Goal: Task Accomplishment & Management: Use online tool/utility

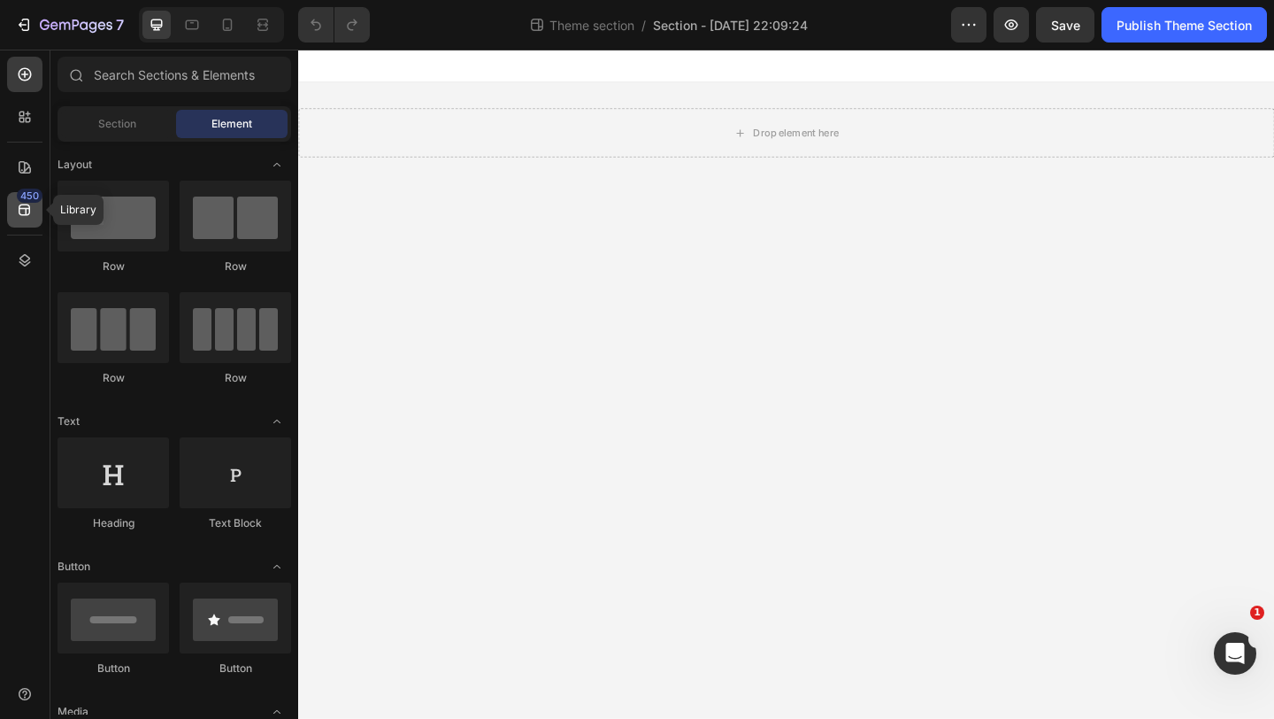
click at [26, 194] on div "450" at bounding box center [30, 196] width 26 height 14
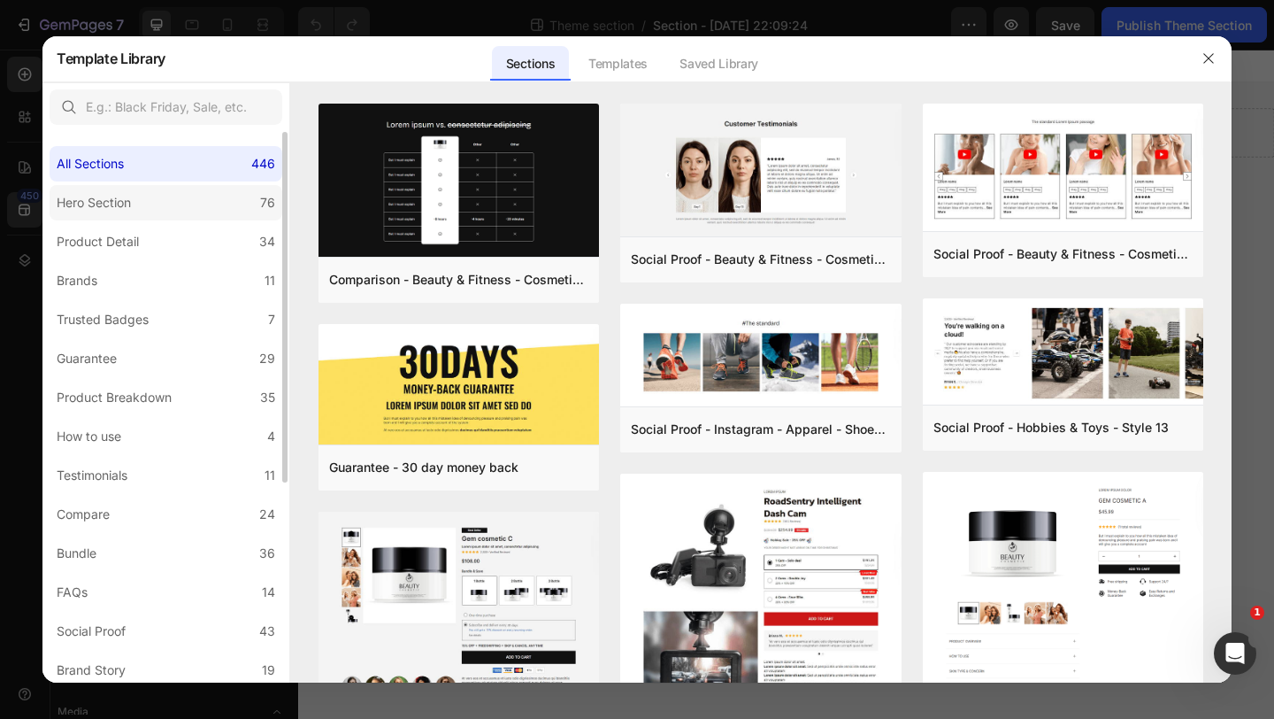
click at [204, 206] on label "Hero Section 76" at bounding box center [166, 202] width 233 height 35
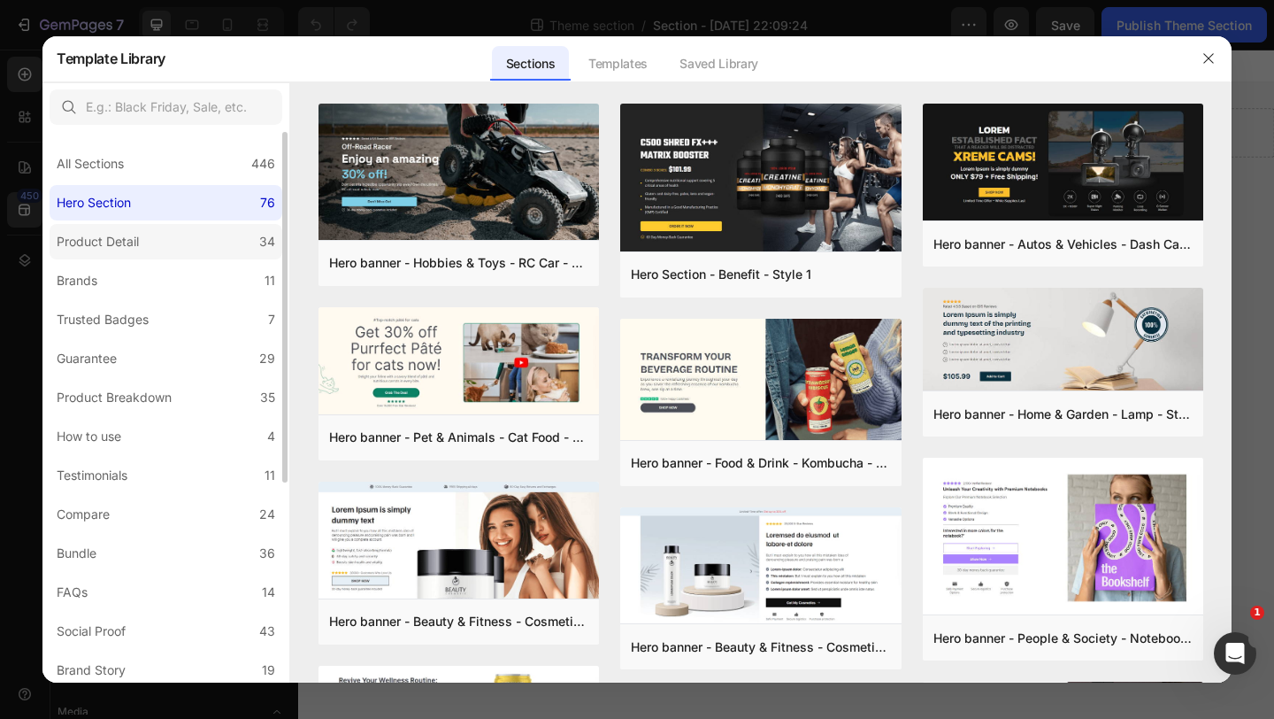
click at [179, 250] on label "Product Detail 34" at bounding box center [166, 241] width 233 height 35
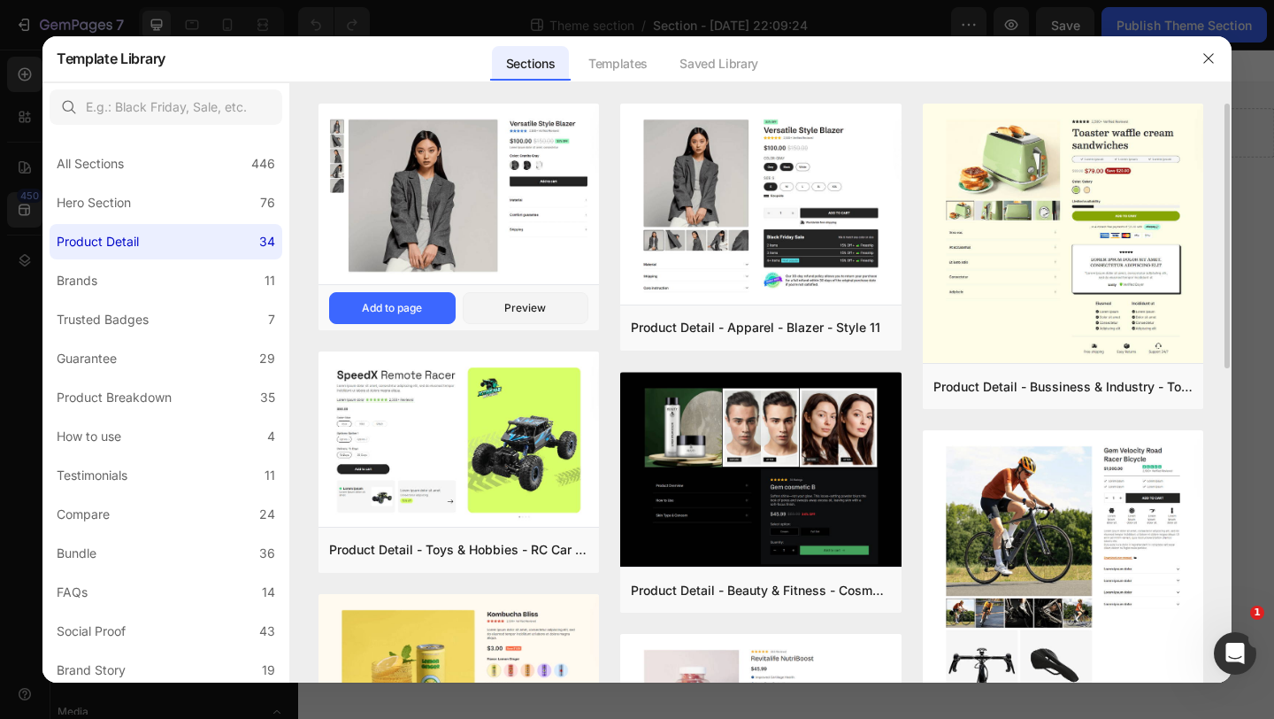
scroll to position [1, 0]
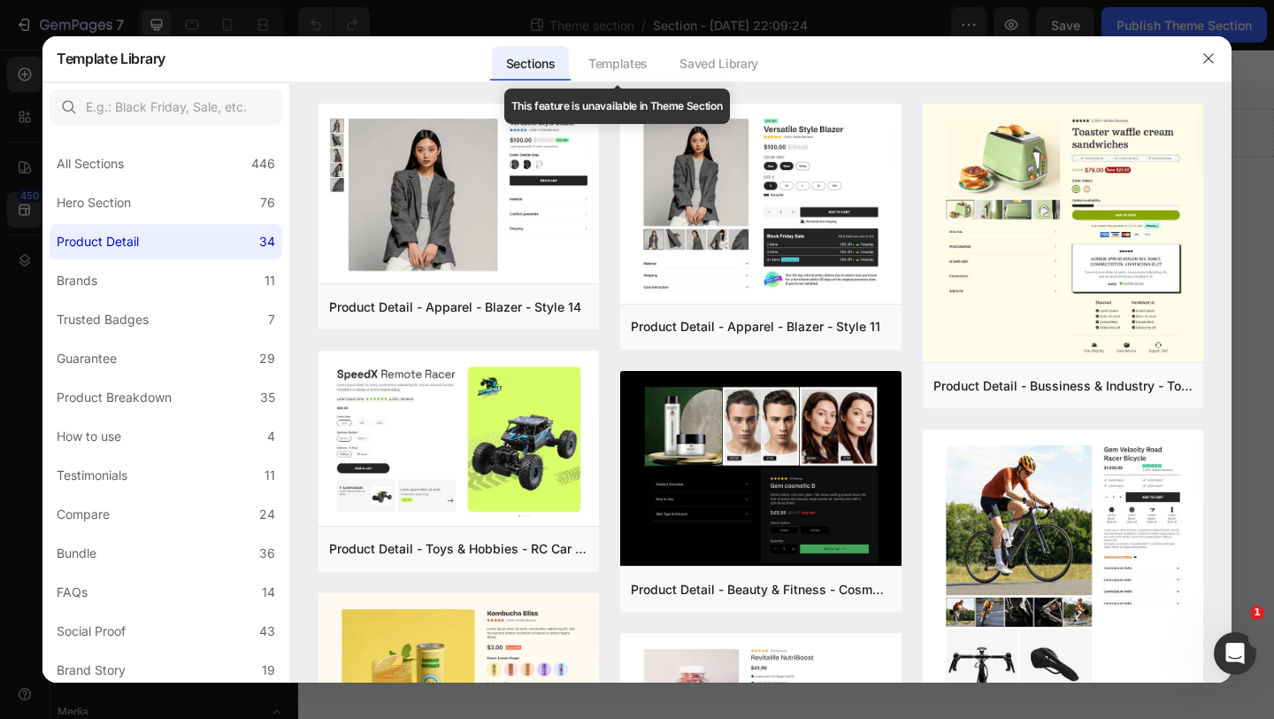
click at [620, 64] on div "Templates" at bounding box center [618, 63] width 88 height 35
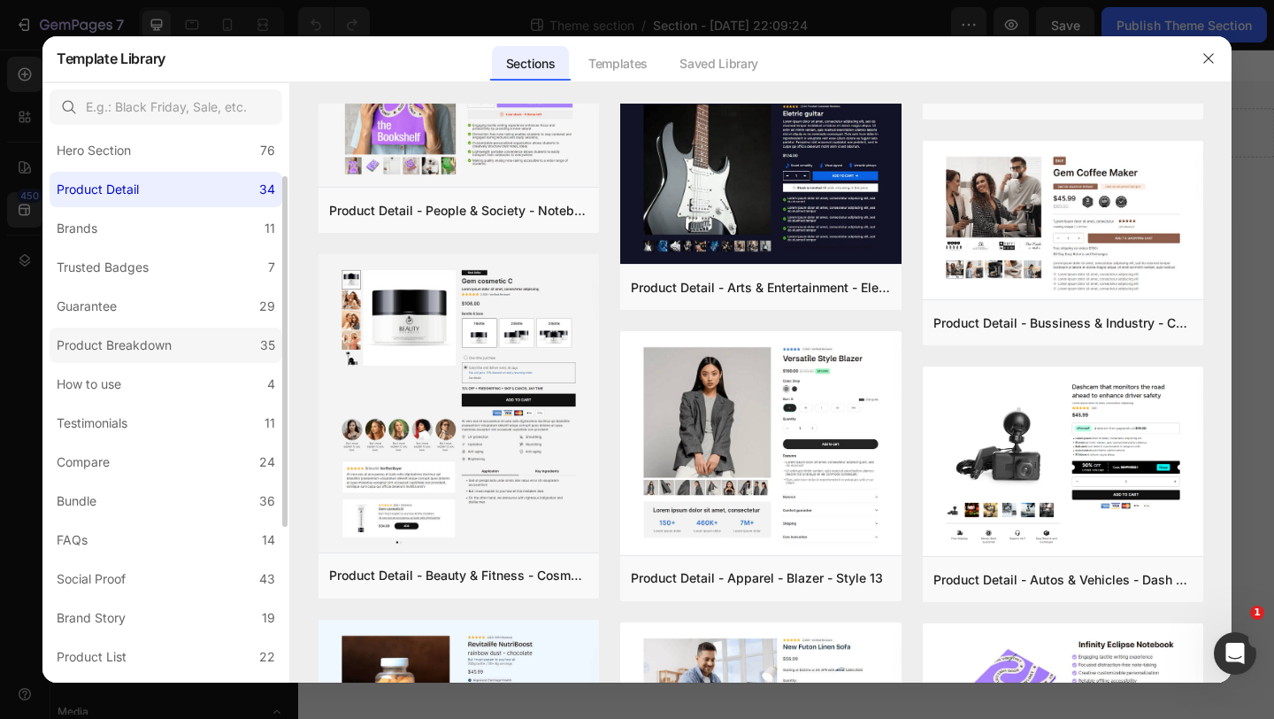
scroll to position [65, 0]
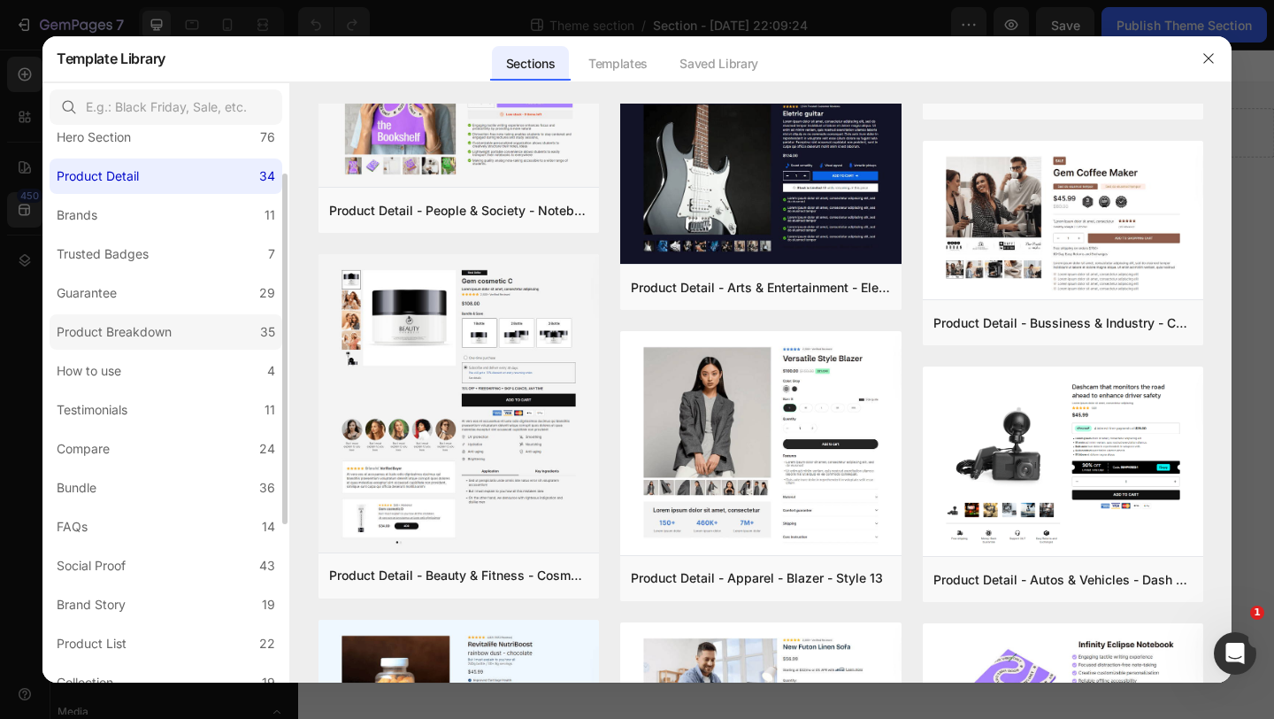
click at [209, 336] on label "Product Breakdown 35" at bounding box center [166, 331] width 233 height 35
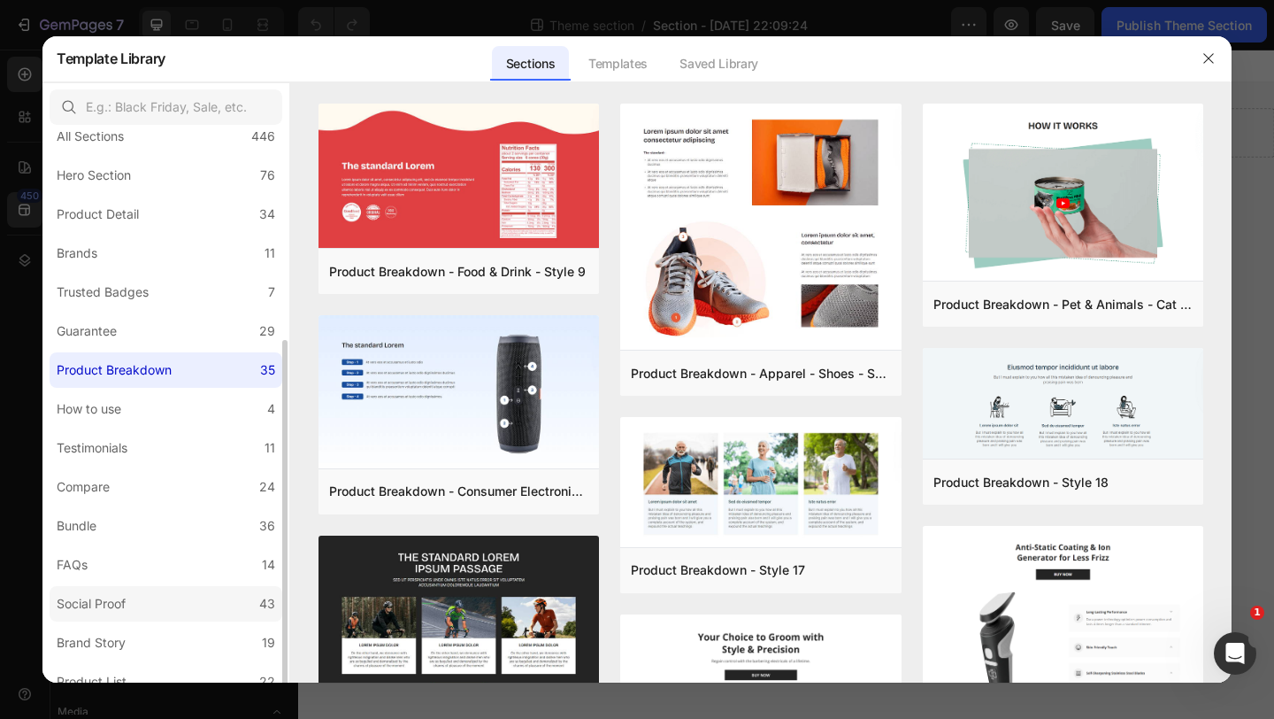
scroll to position [0, 0]
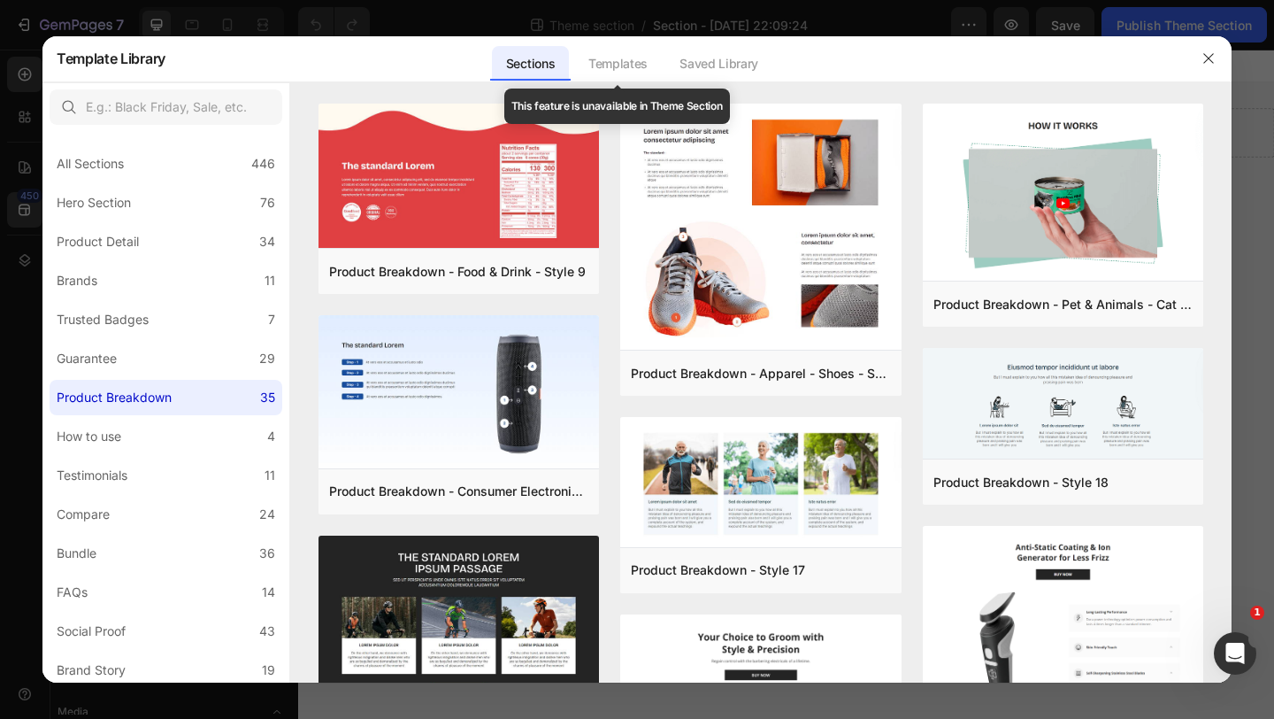
click at [639, 55] on div "Templates" at bounding box center [618, 63] width 88 height 35
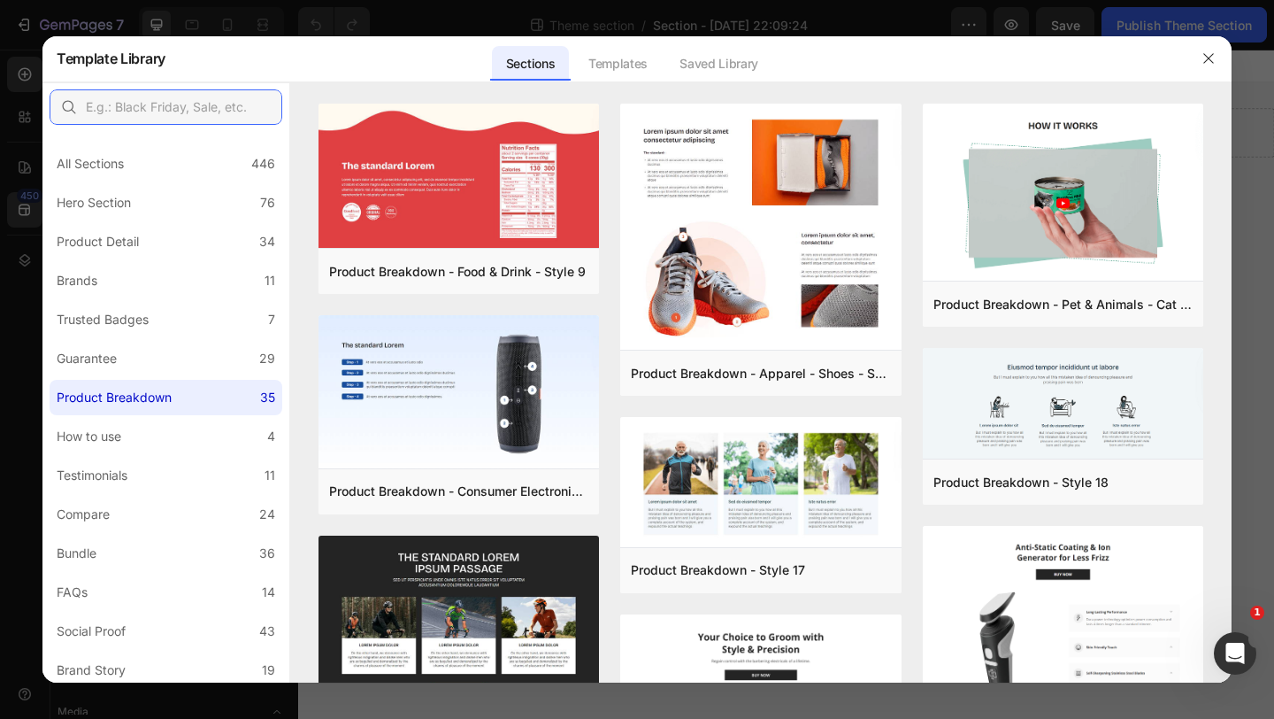
click at [151, 97] on input "text" at bounding box center [166, 106] width 233 height 35
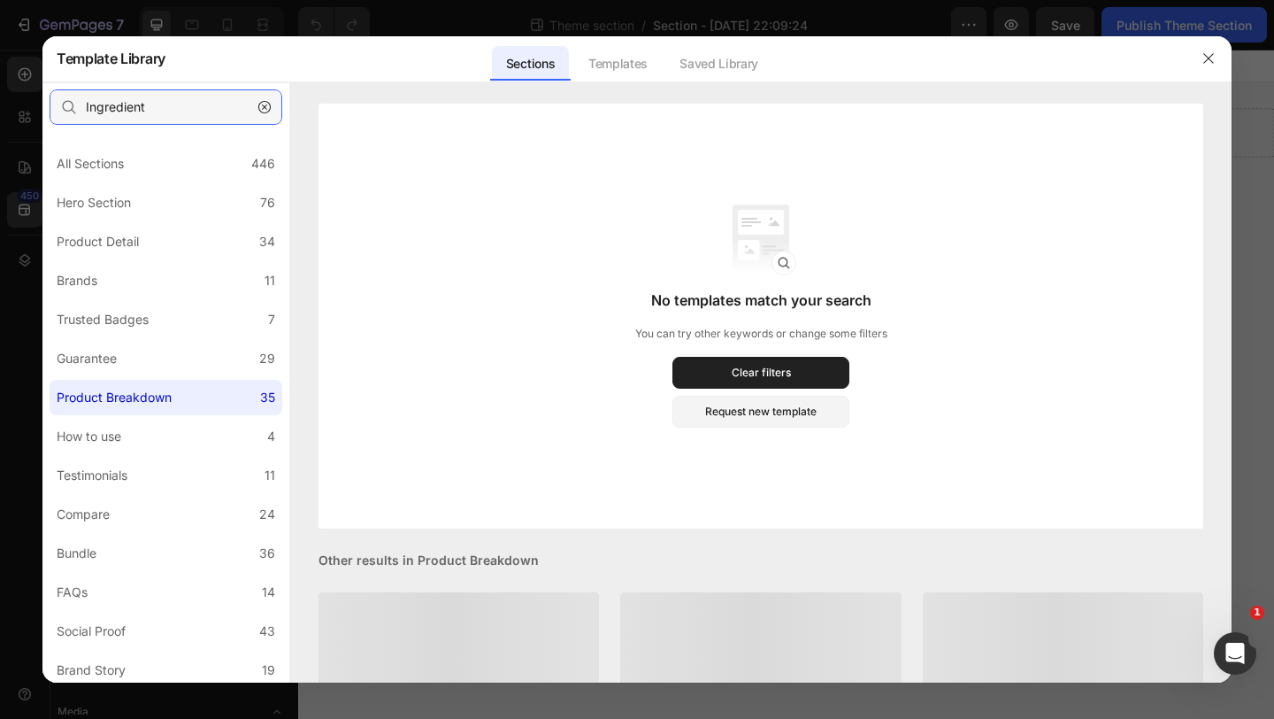
type input "Ingredients"
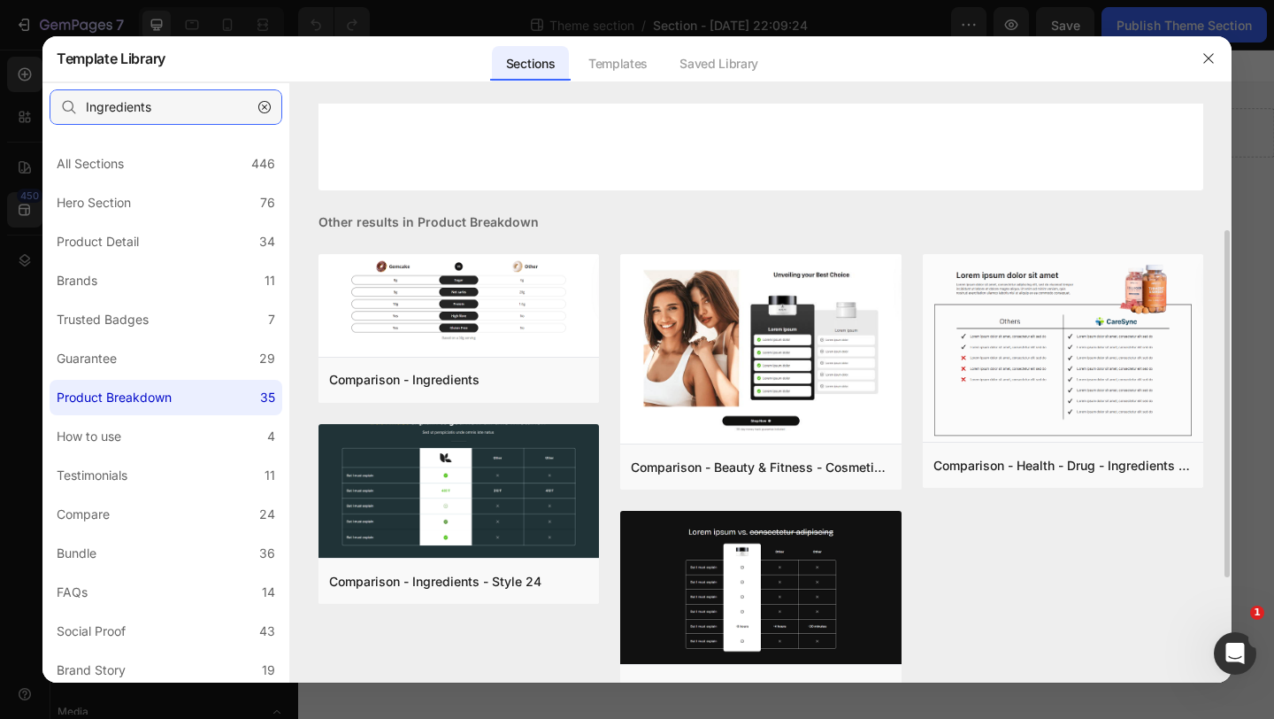
scroll to position [386, 0]
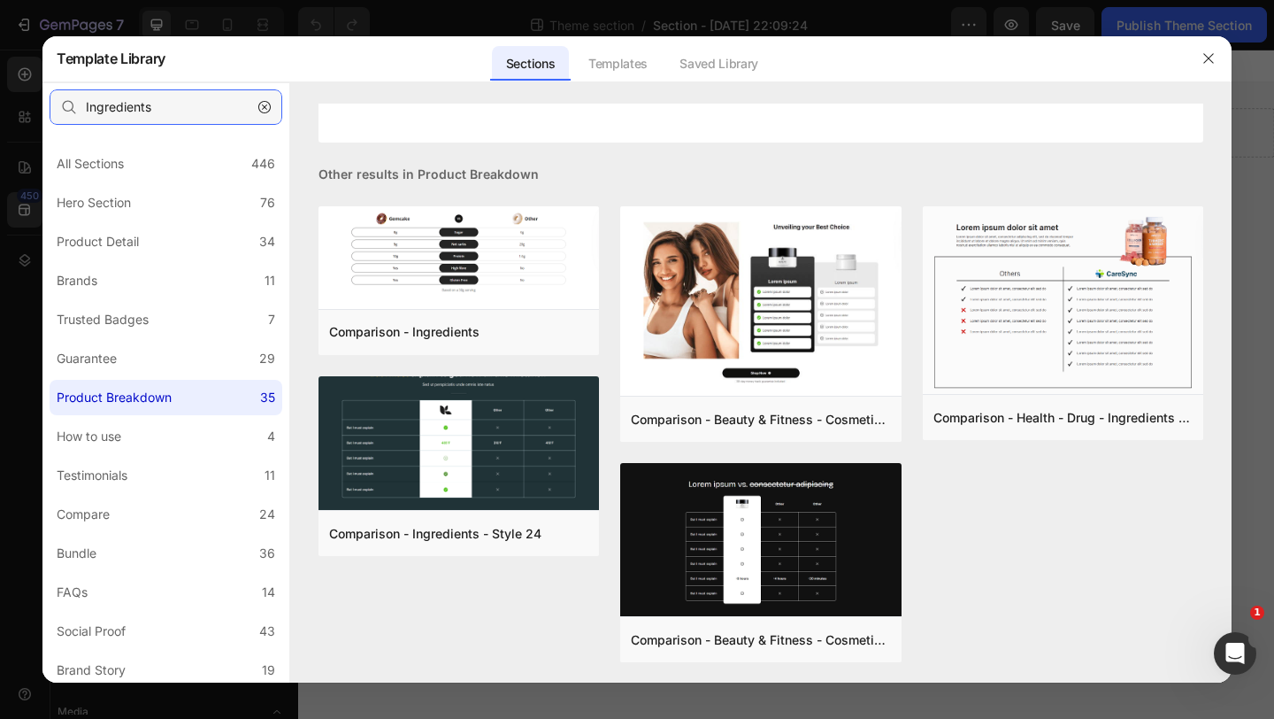
drag, startPoint x: 190, startPoint y: 105, endPoint x: 5, endPoint y: 89, distance: 185.7
click at [5, 89] on div "Template Library Sections Templates Existing pages Saved Library Templates Save…" at bounding box center [637, 359] width 1274 height 719
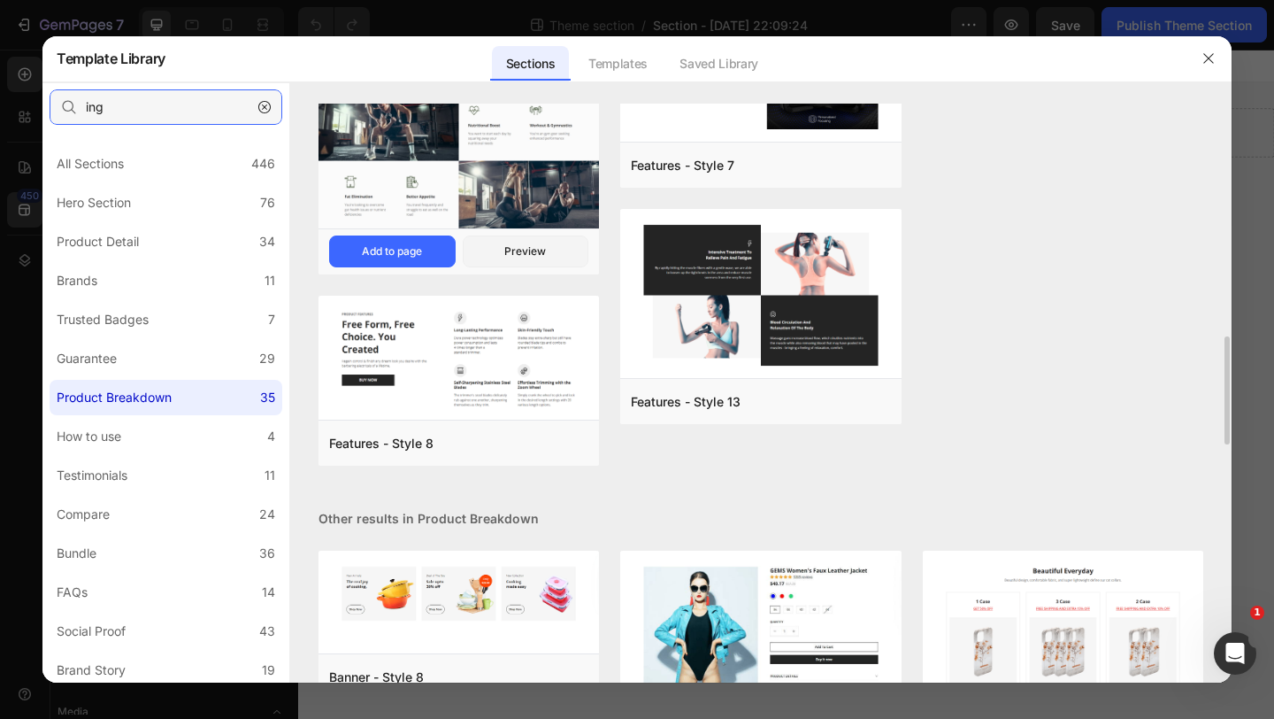
scroll to position [1105, 0]
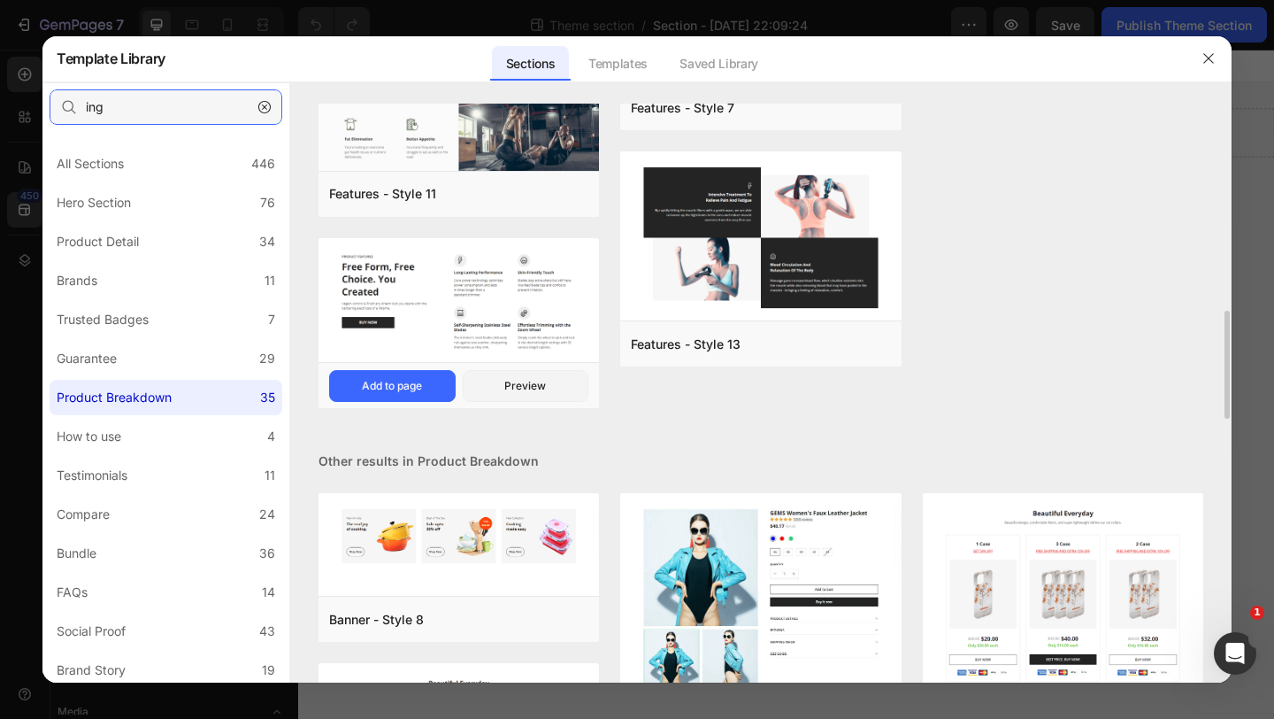
type input "ing"
click at [515, 306] on img at bounding box center [459, 301] width 281 height 127
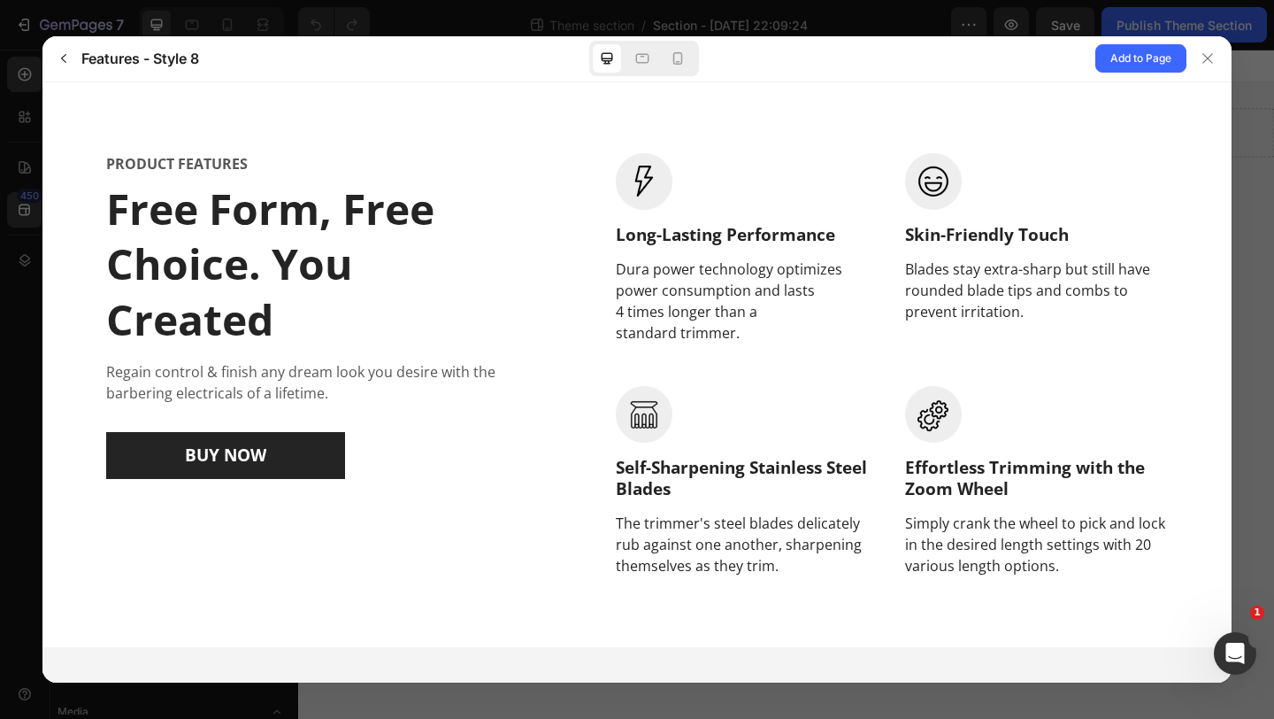
scroll to position [0, 0]
click at [677, 57] on icon at bounding box center [678, 59] width 18 height 18
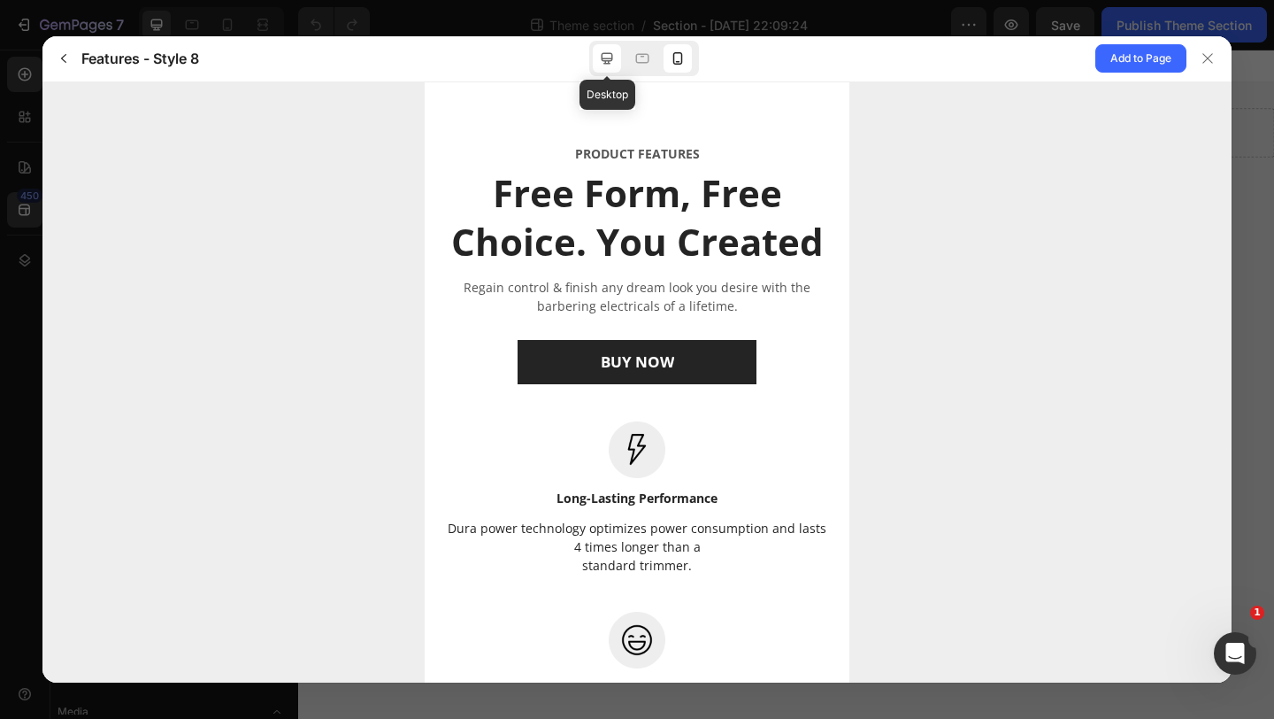
click at [608, 49] on div at bounding box center [607, 58] width 28 height 28
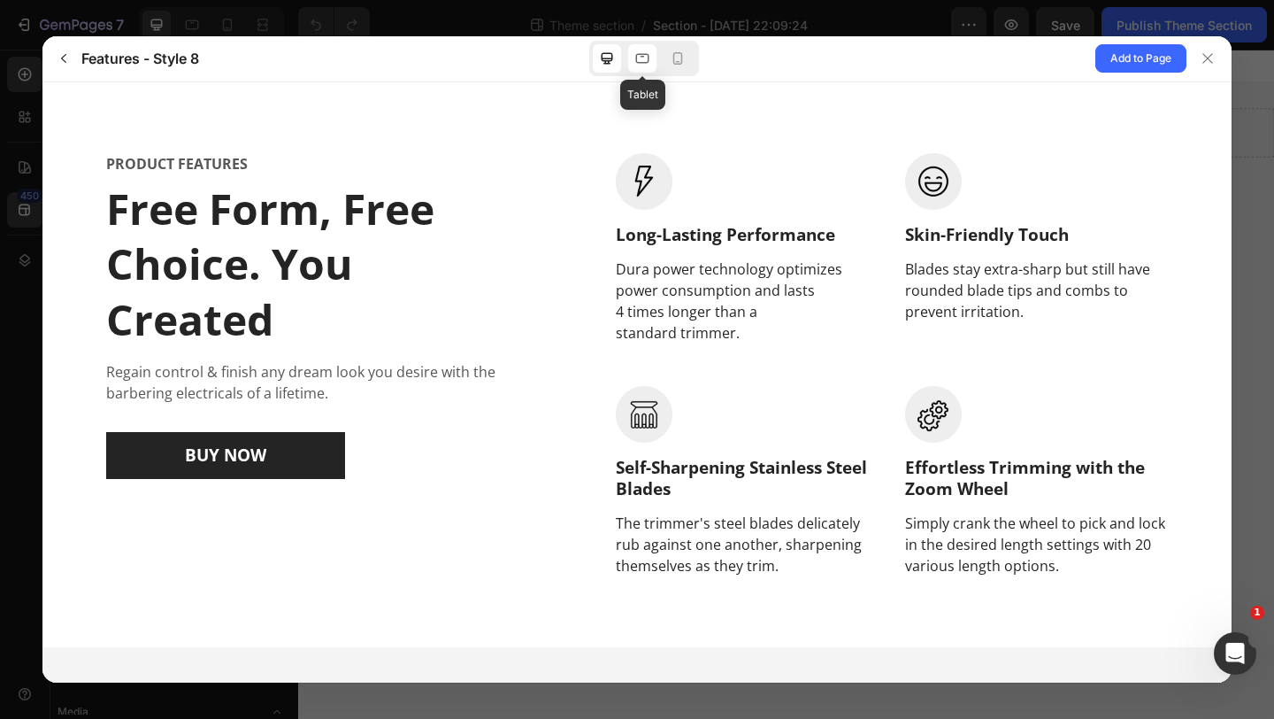
click at [649, 59] on icon at bounding box center [643, 59] width 18 height 18
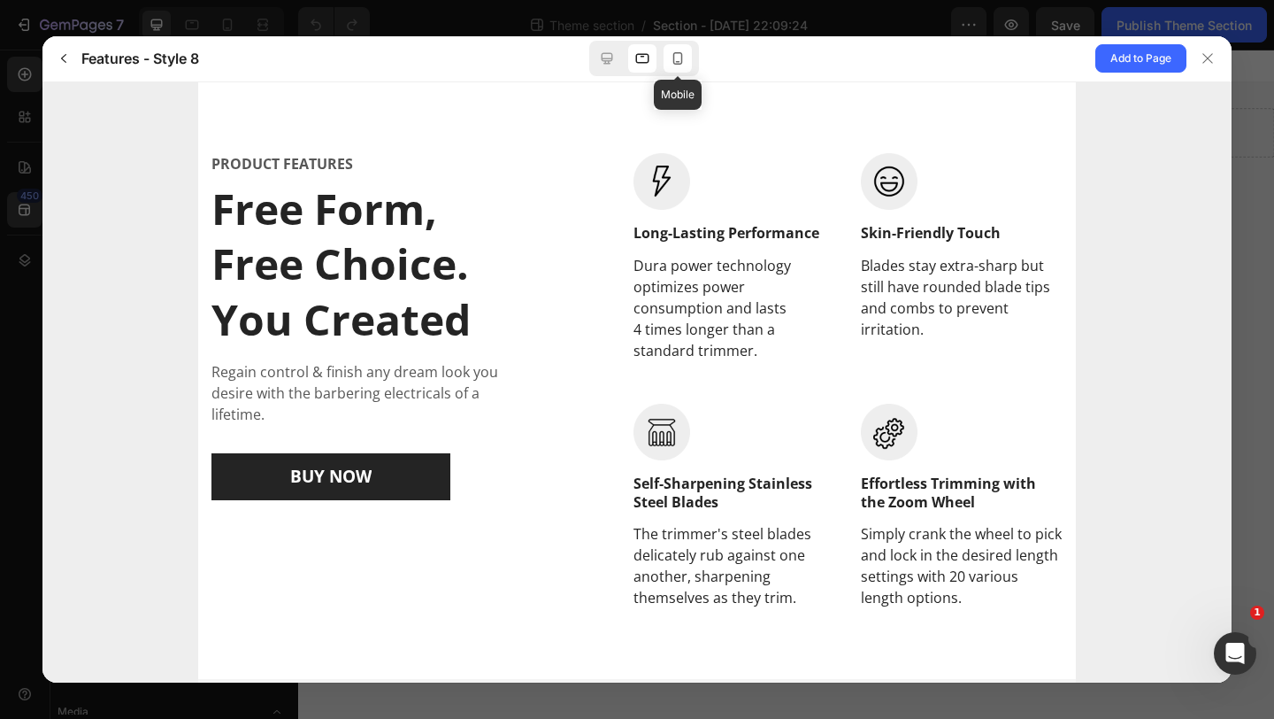
click at [678, 54] on icon at bounding box center [678, 59] width 18 height 18
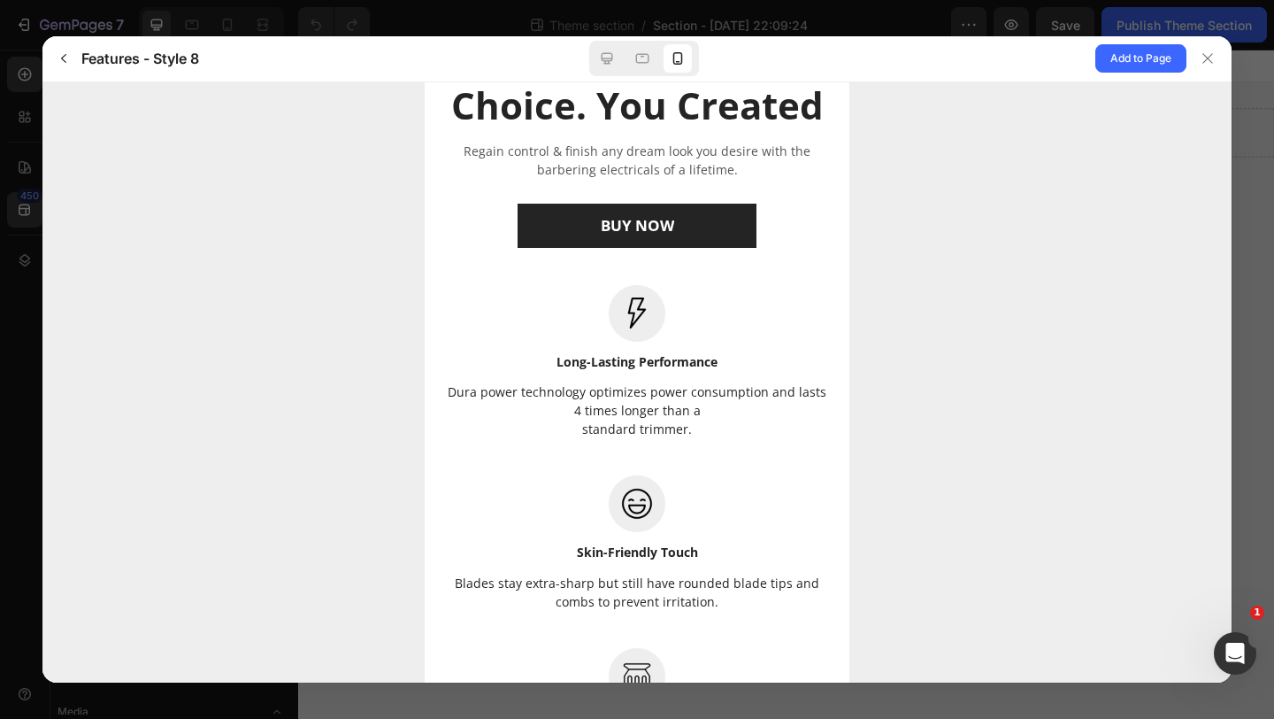
scroll to position [121, 0]
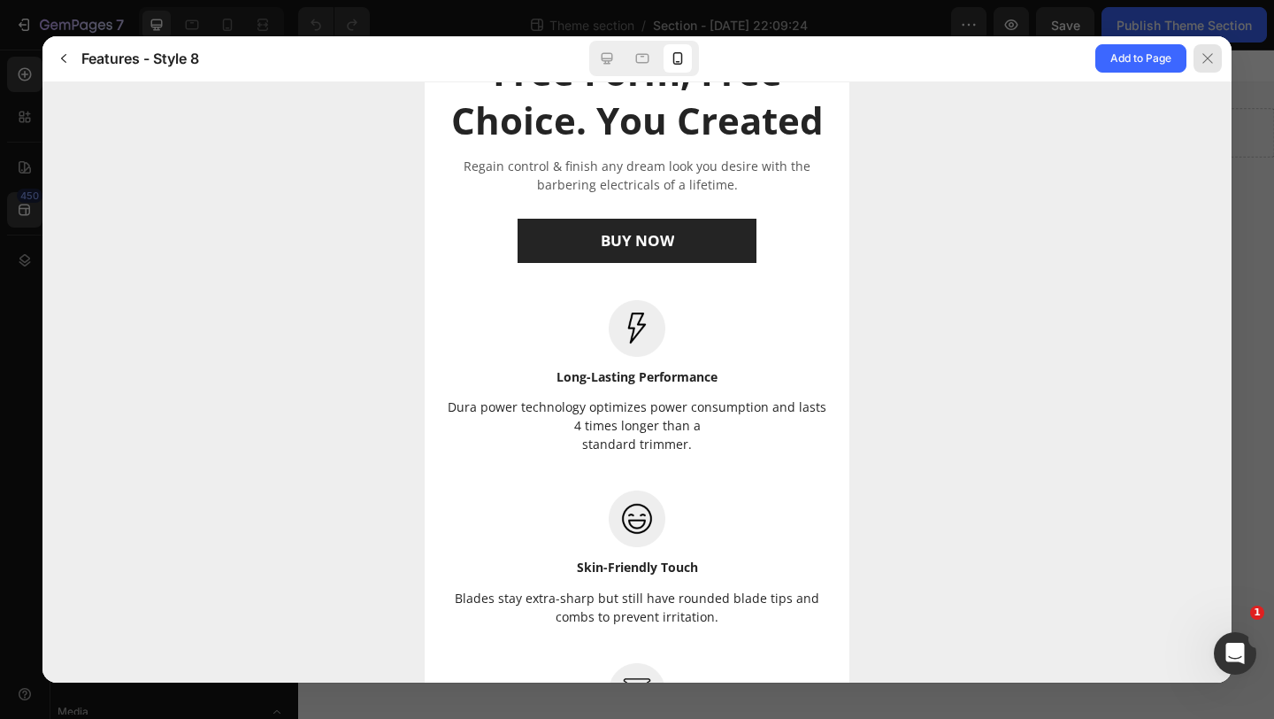
click at [1201, 67] on div at bounding box center [1208, 58] width 28 height 28
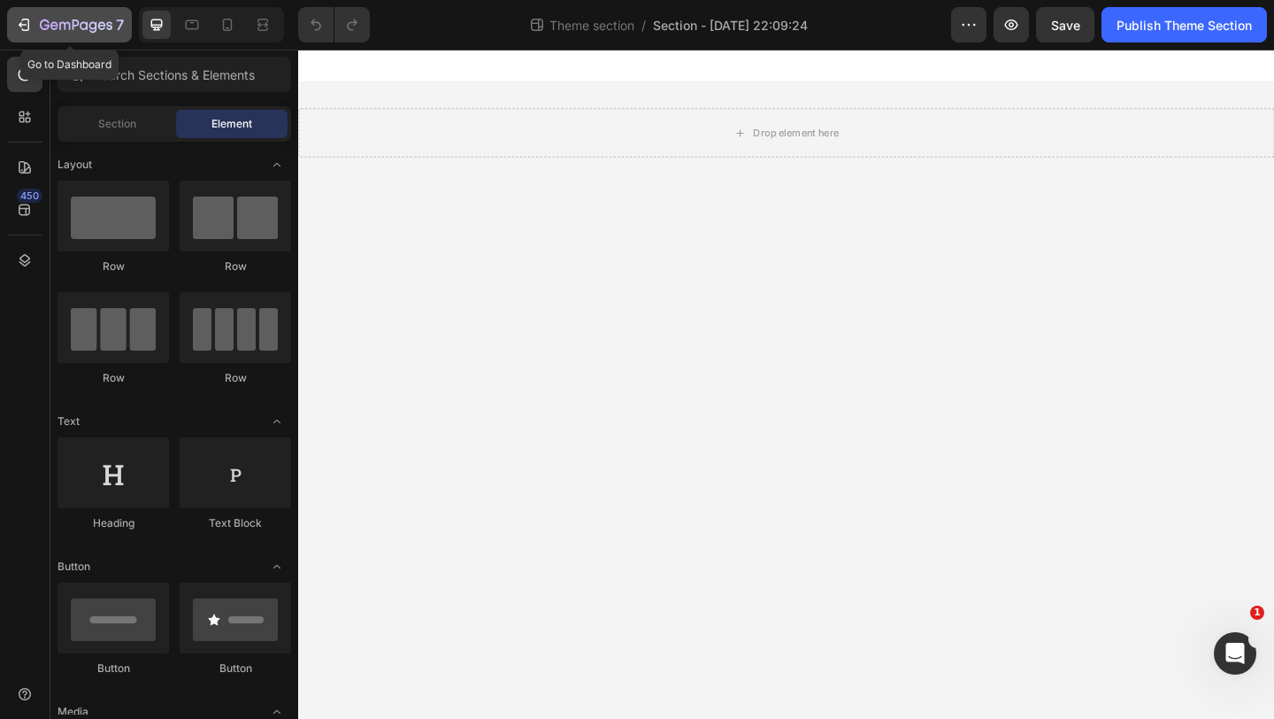
click at [28, 27] on icon "button" at bounding box center [26, 25] width 8 height 12
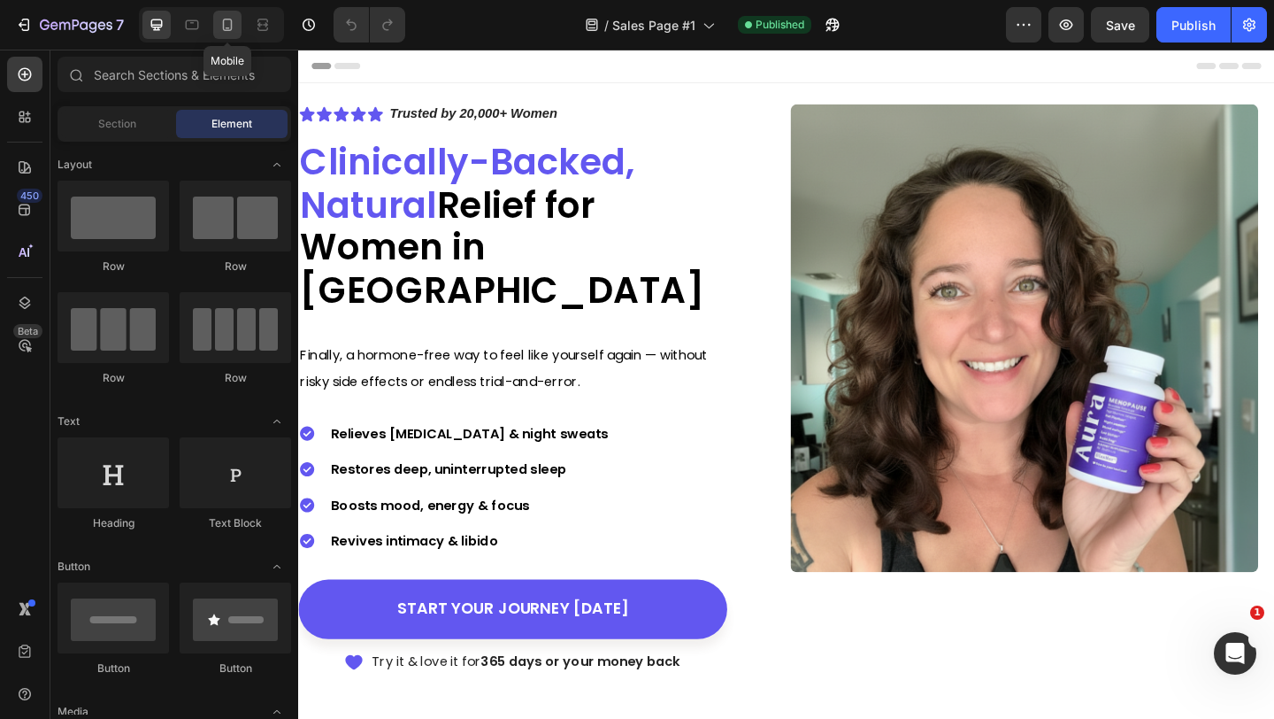
click at [235, 22] on icon at bounding box center [228, 25] width 18 height 18
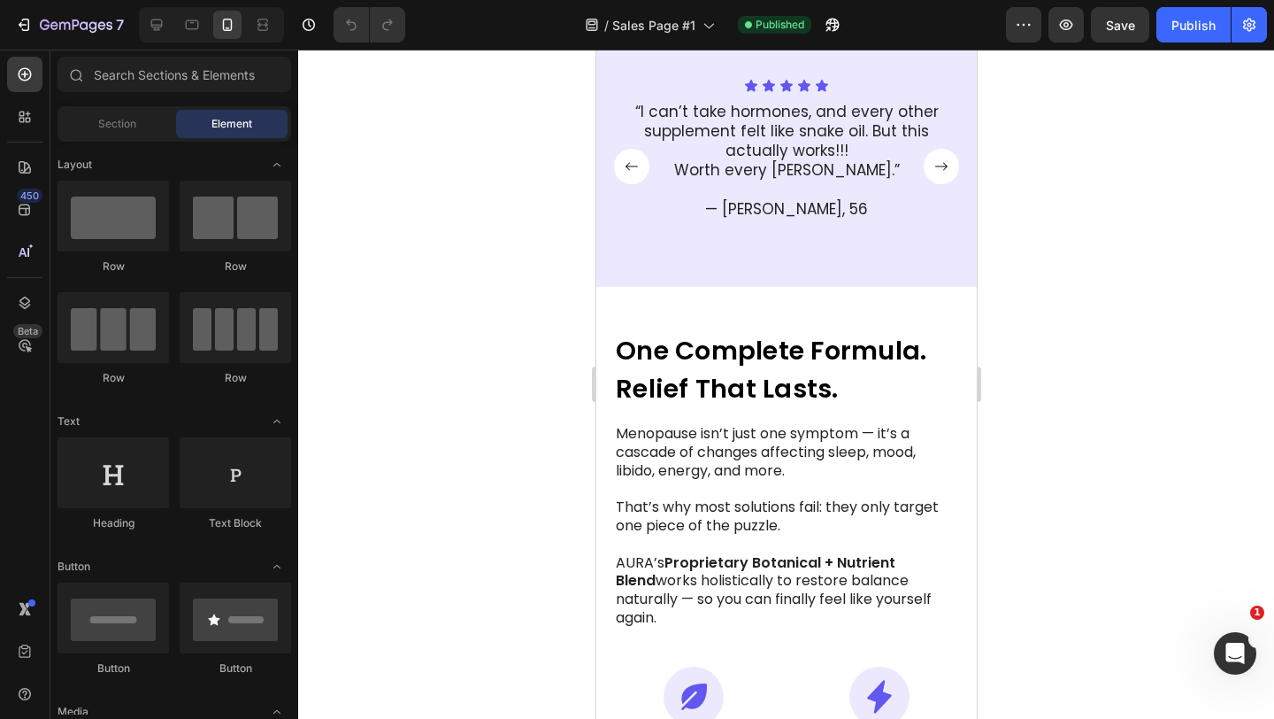
scroll to position [904, 0]
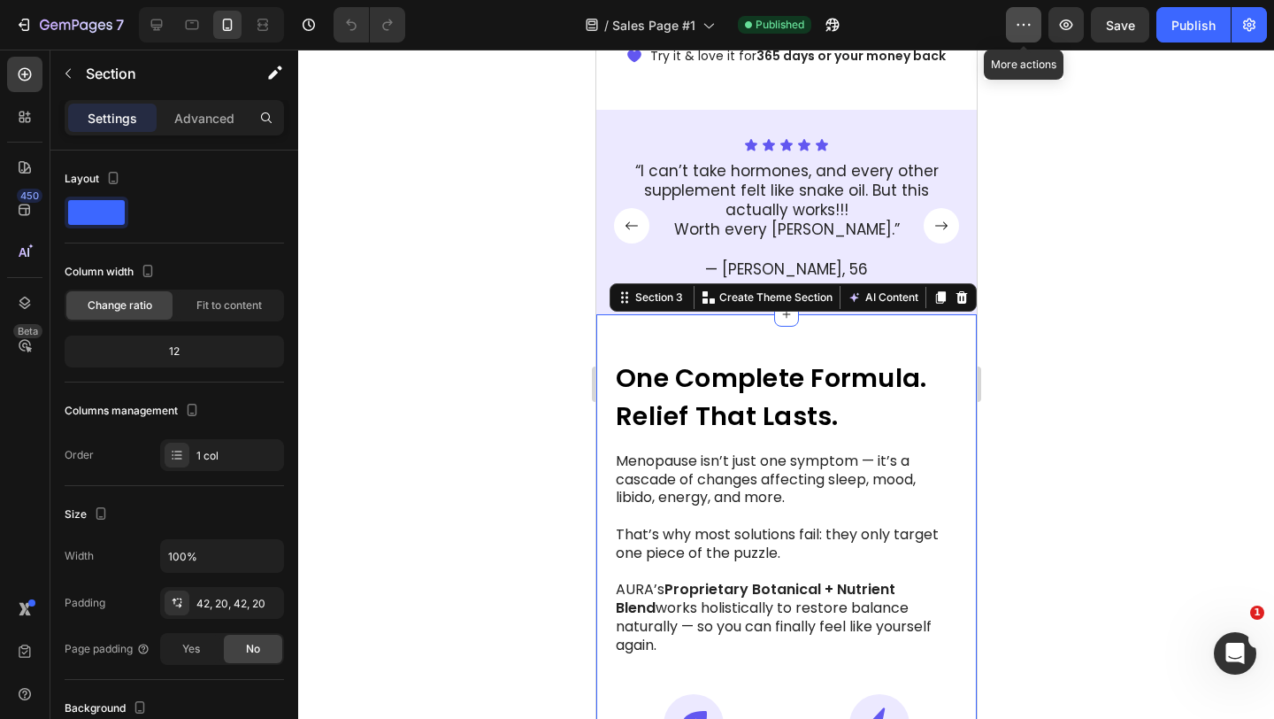
click at [1020, 24] on icon "button" at bounding box center [1019, 25] width 3 height 2
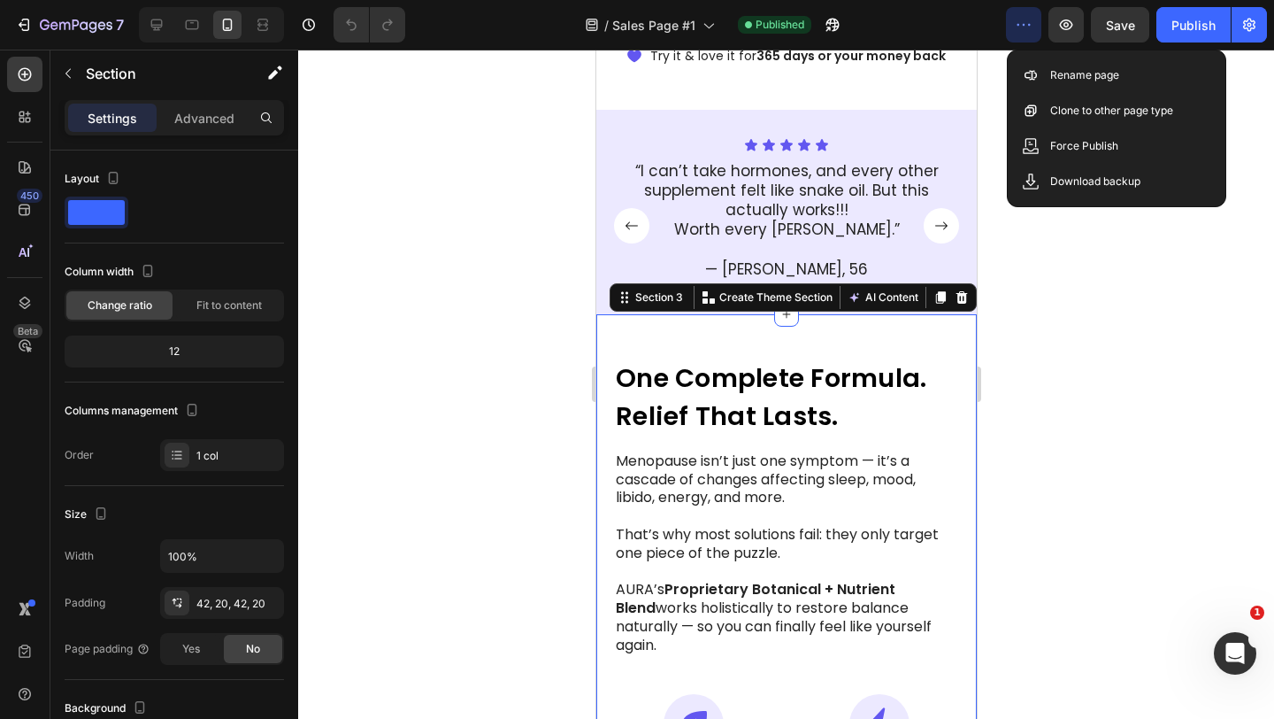
click at [1020, 22] on icon "button" at bounding box center [1024, 25] width 18 height 18
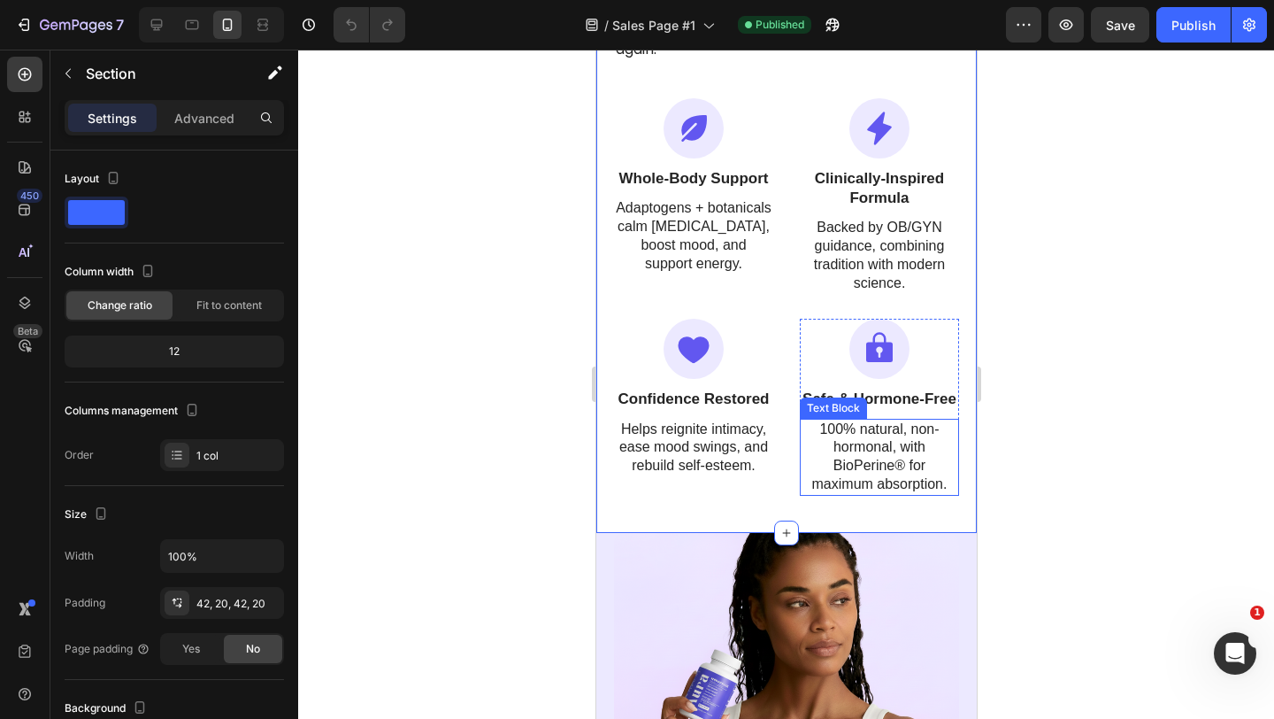
scroll to position [1273, 0]
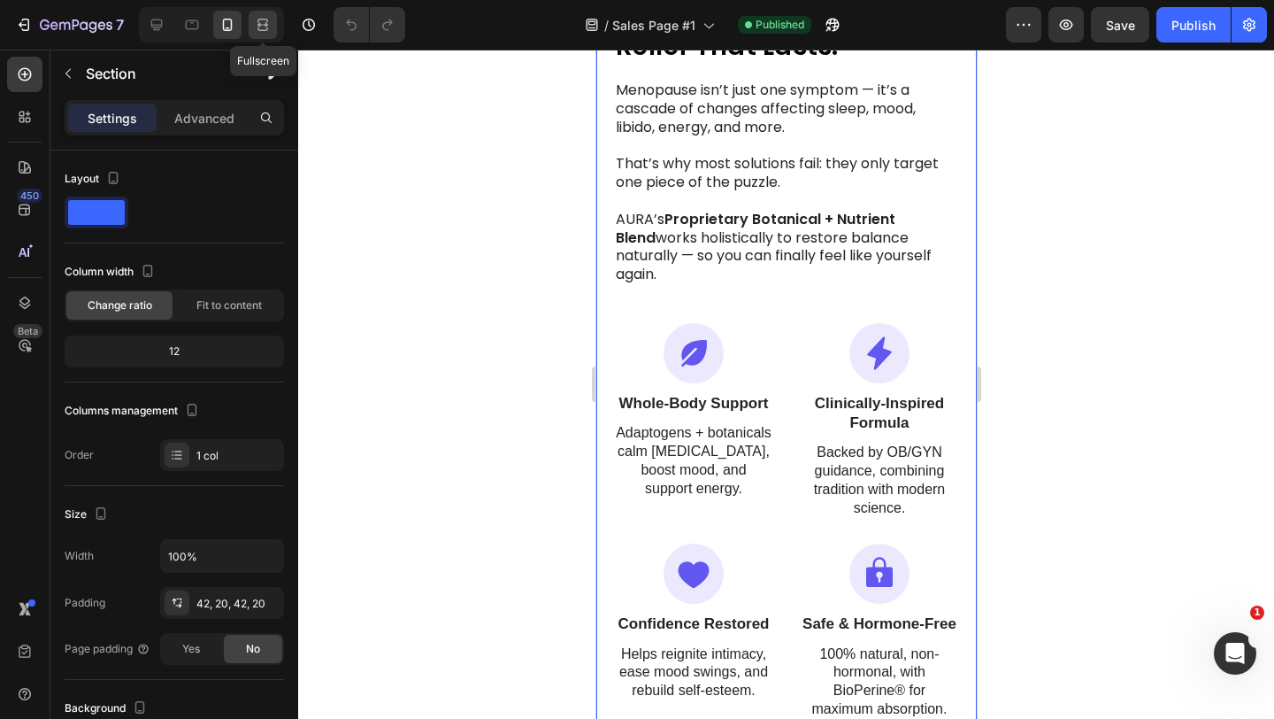
click at [265, 35] on div at bounding box center [263, 25] width 28 height 28
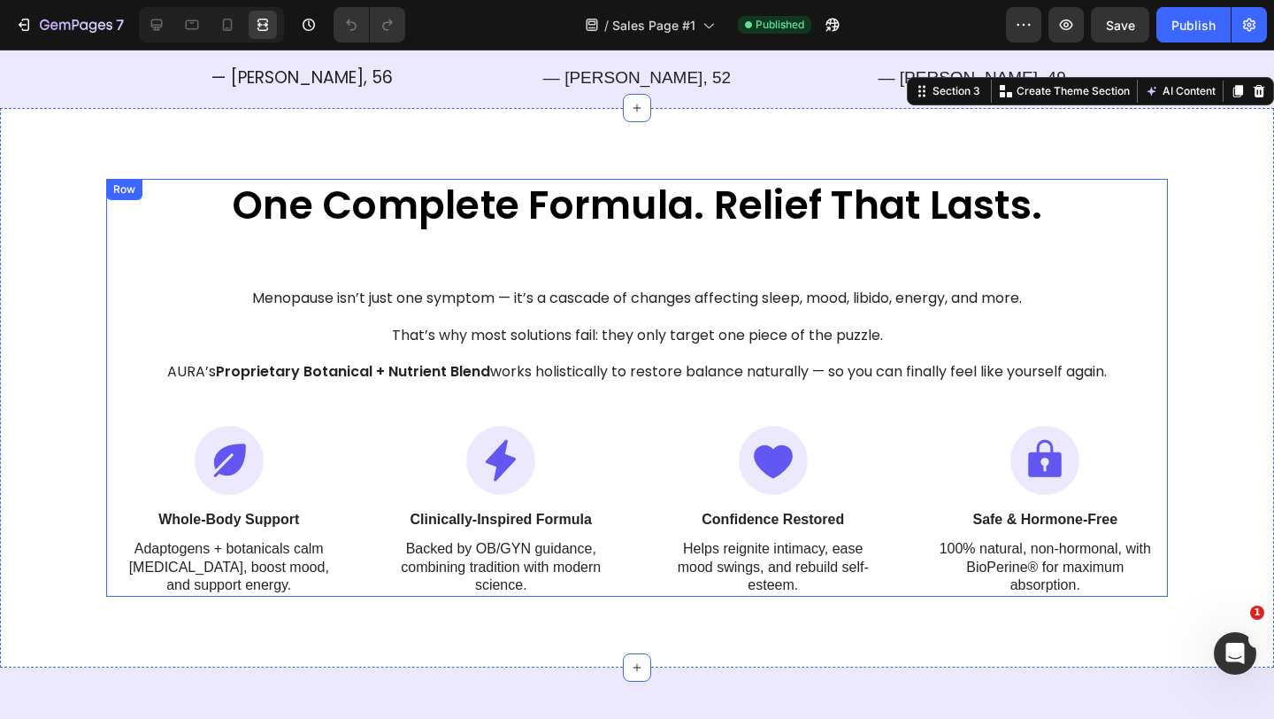
scroll to position [1089, 0]
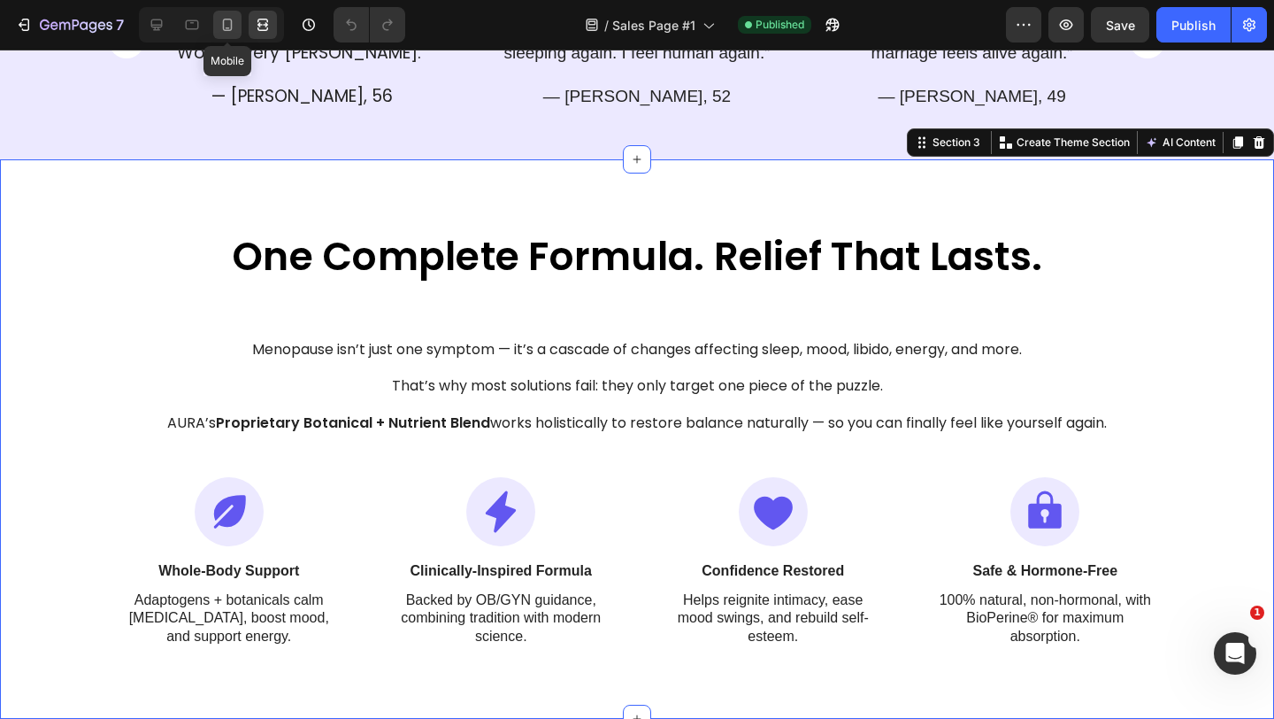
click at [222, 30] on icon at bounding box center [228, 25] width 18 height 18
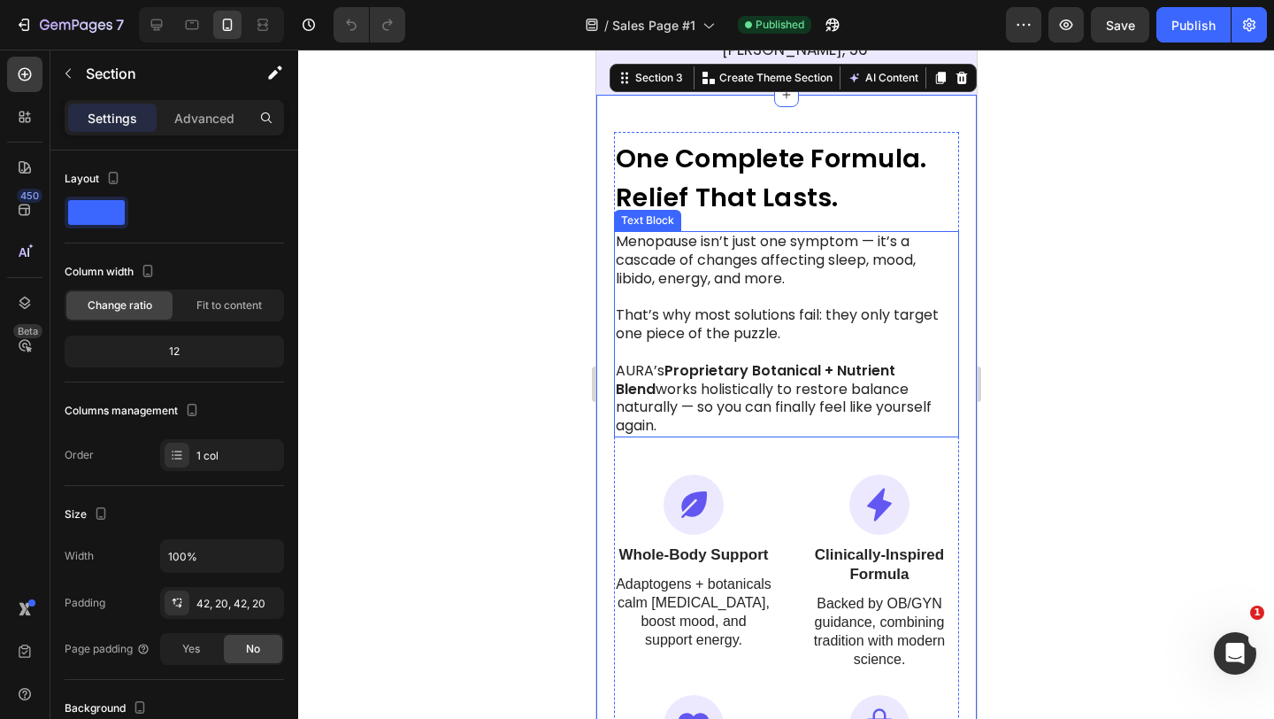
scroll to position [1122, 0]
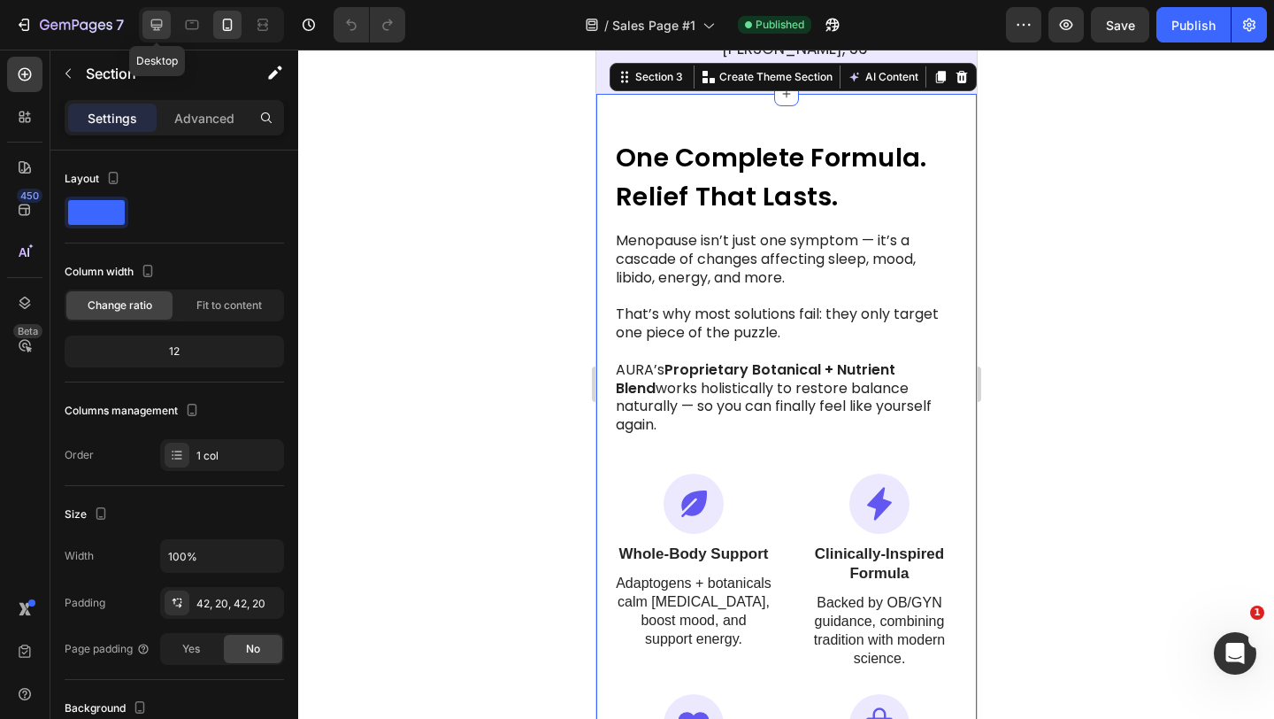
click at [164, 24] on icon at bounding box center [157, 25] width 18 height 18
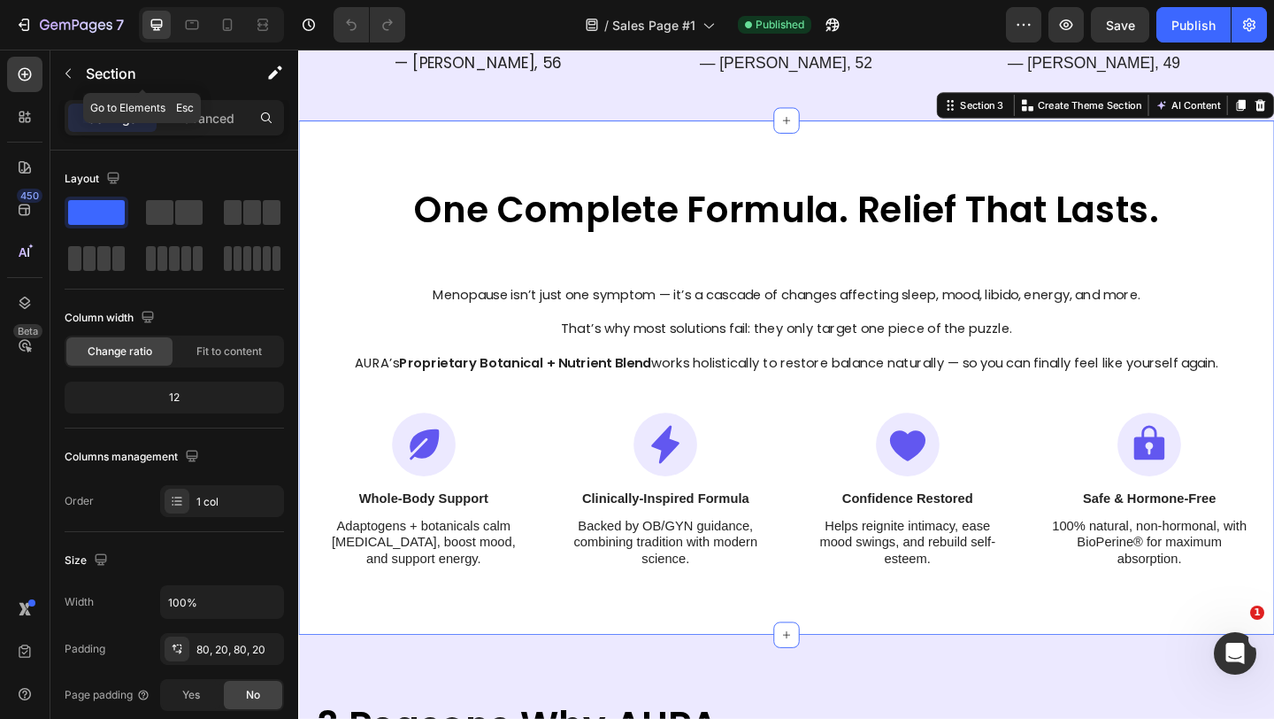
scroll to position [1137, 0]
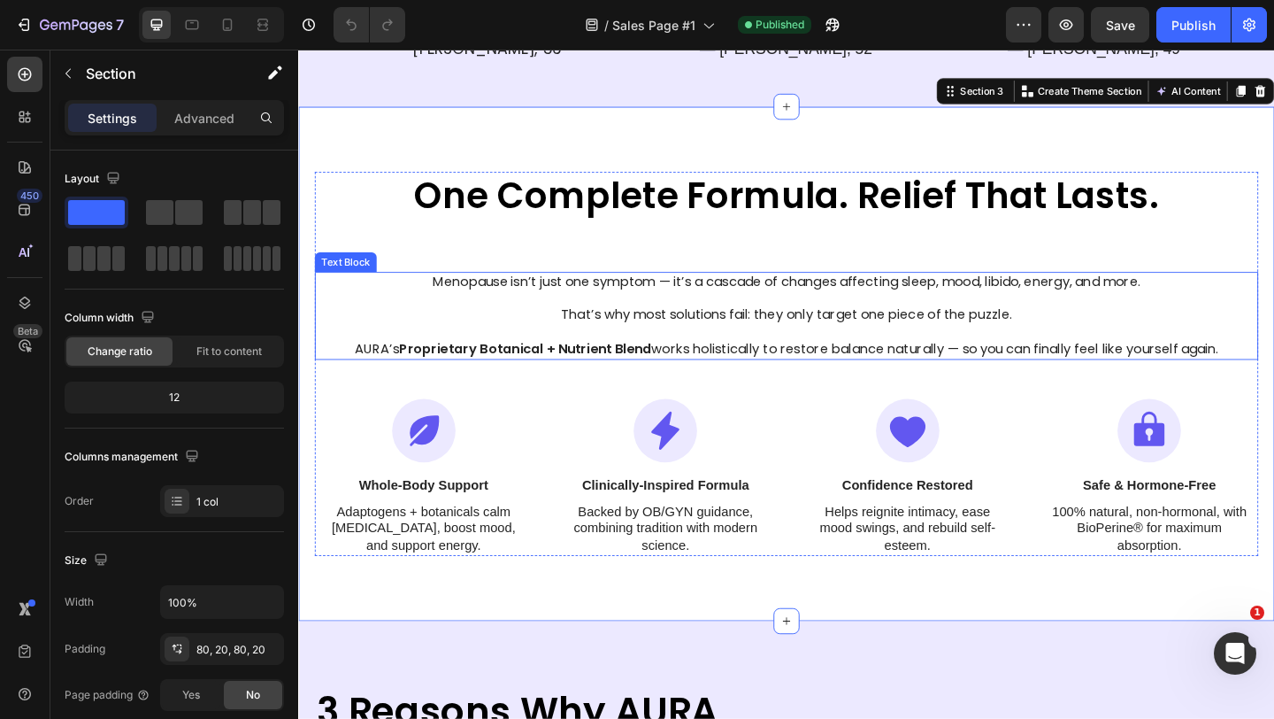
click at [734, 335] on p "That’s why most solutions fail: they only target one piece of the puzzle." at bounding box center [829, 338] width 1023 height 19
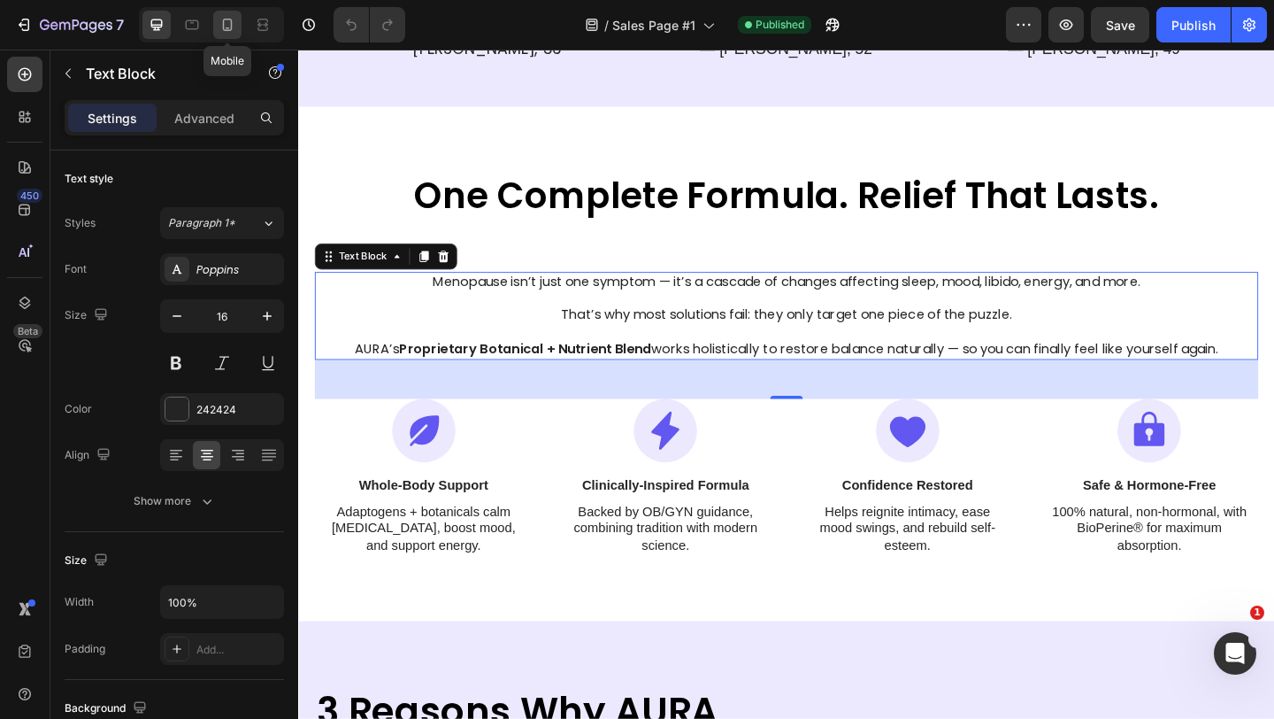
click at [225, 23] on icon at bounding box center [228, 25] width 18 height 18
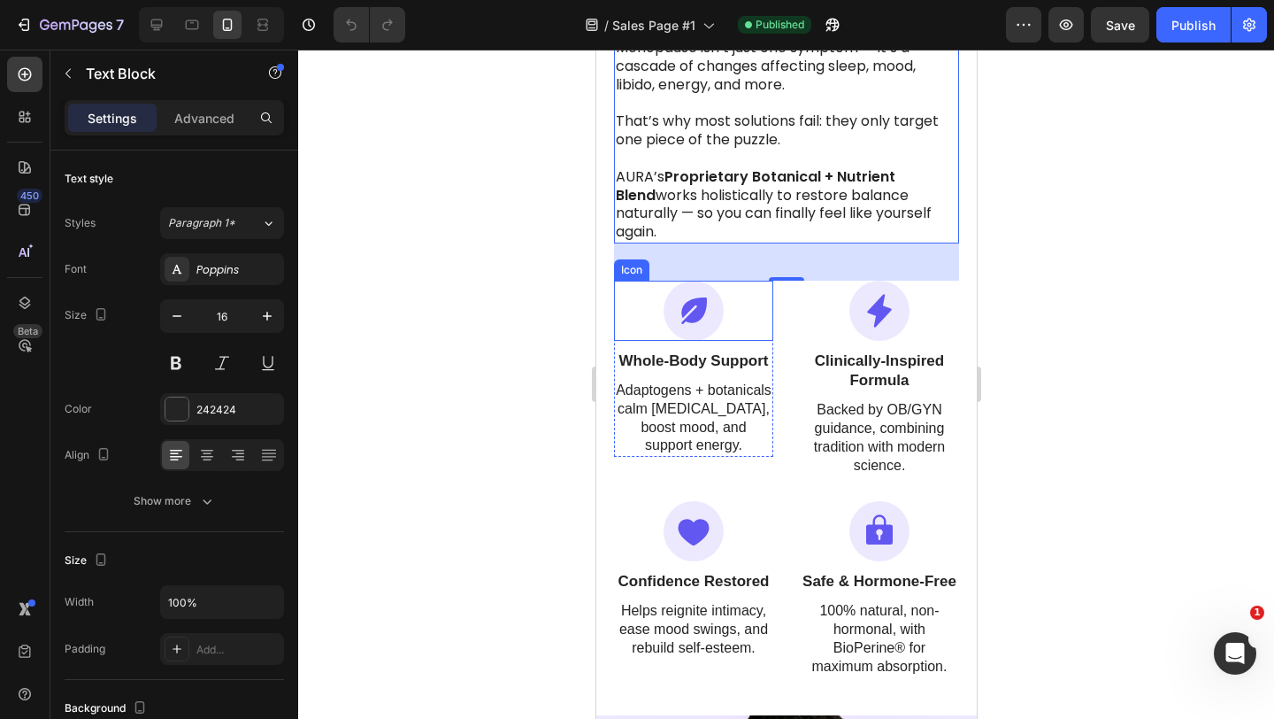
scroll to position [1303, 0]
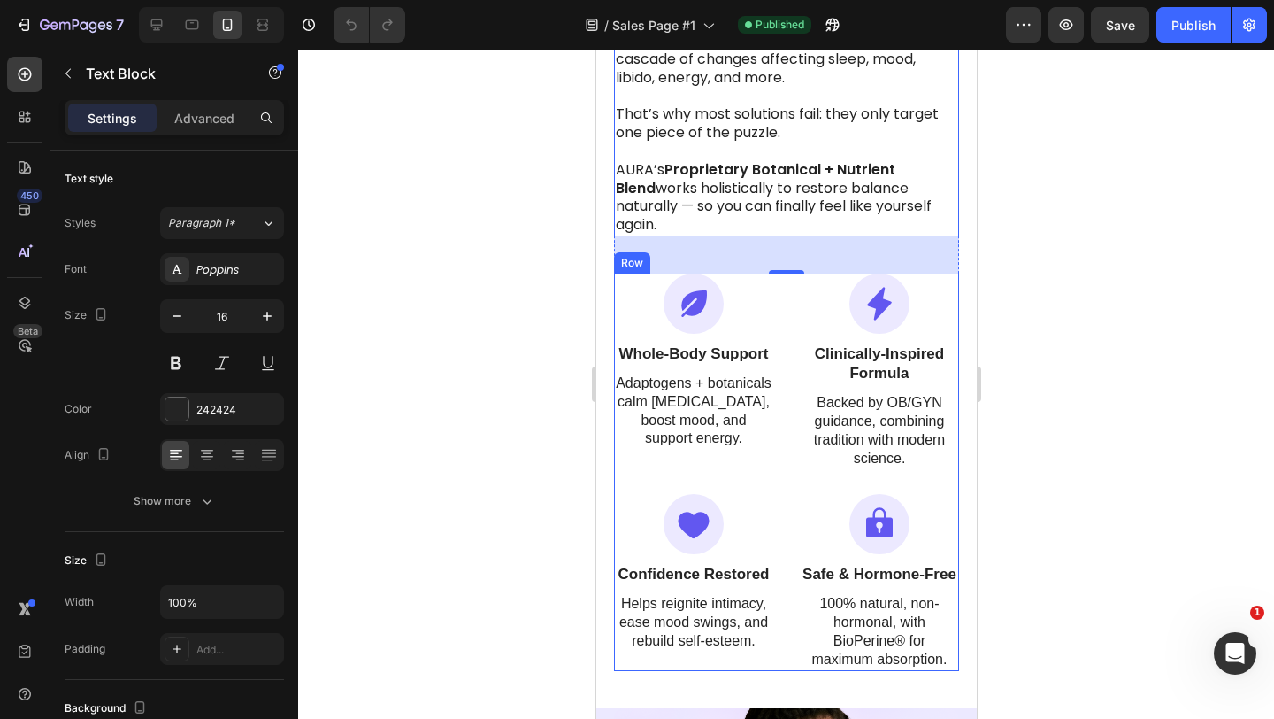
click at [792, 290] on div "Icon Whole-Body Support Text Block Adaptogens + botanicals calm [MEDICAL_DATA],…" at bounding box center [785, 471] width 345 height 397
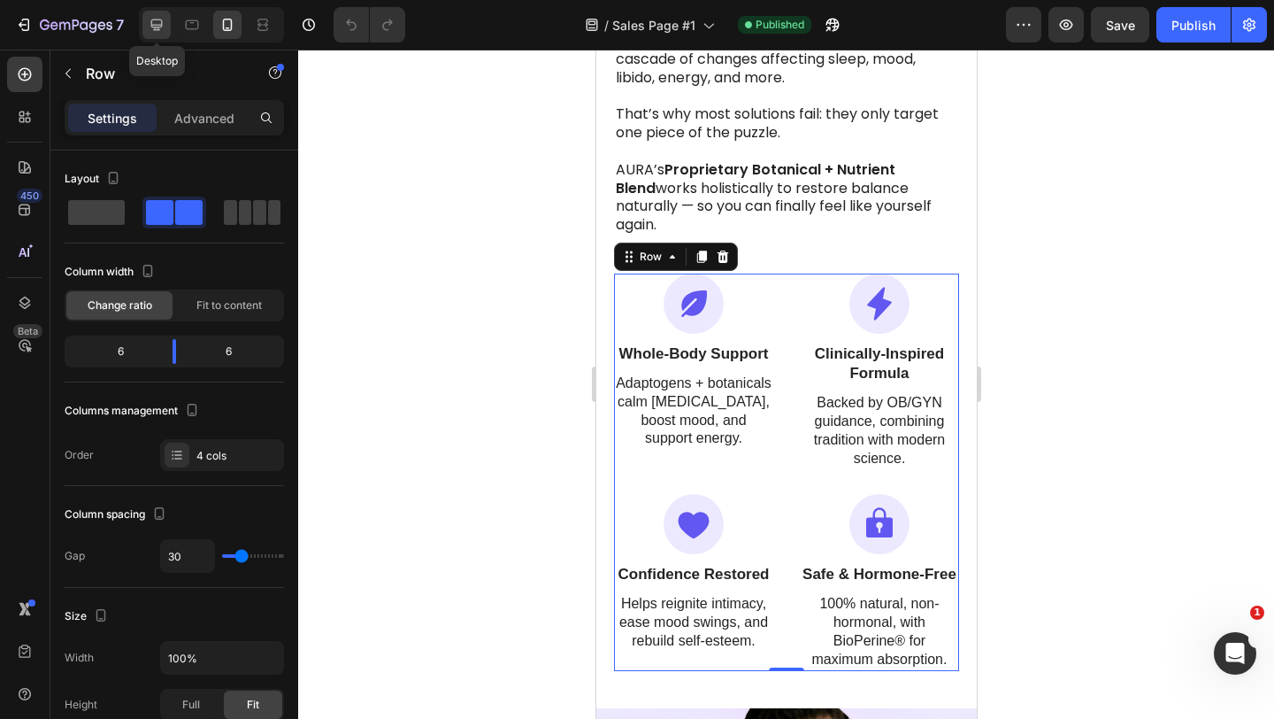
click at [158, 17] on icon at bounding box center [157, 25] width 18 height 18
type input "1200"
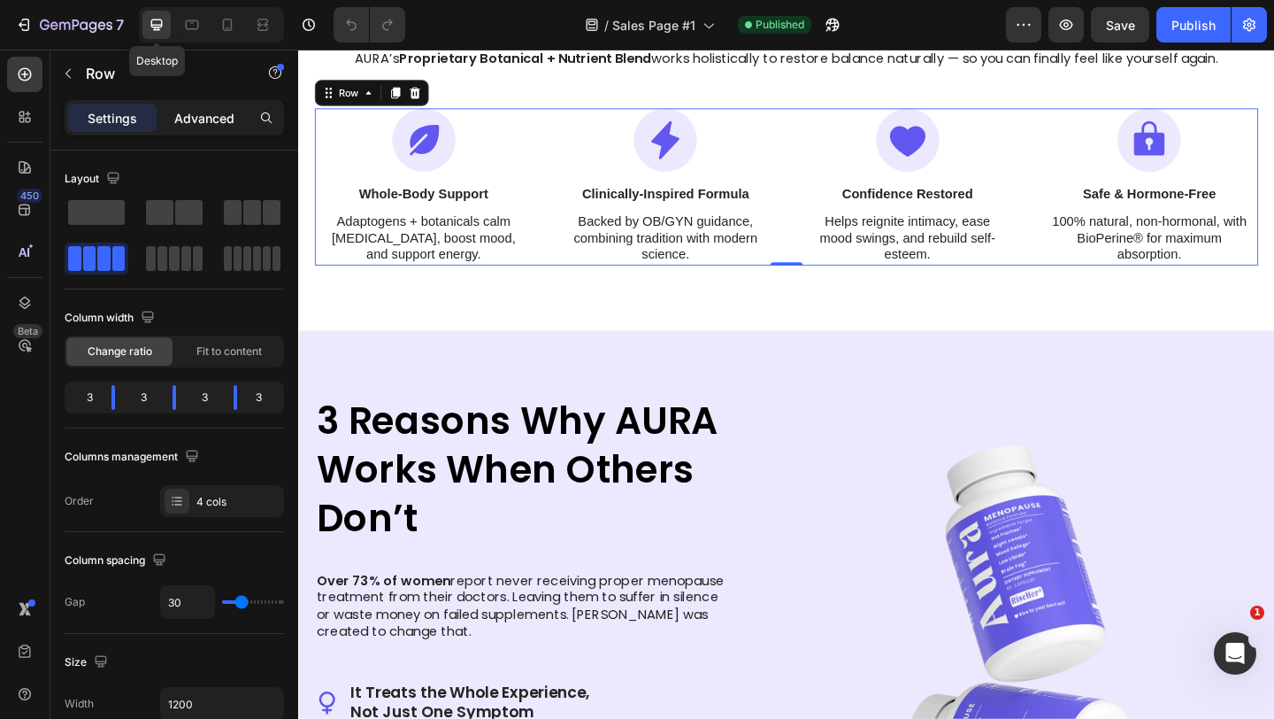
scroll to position [1403, 0]
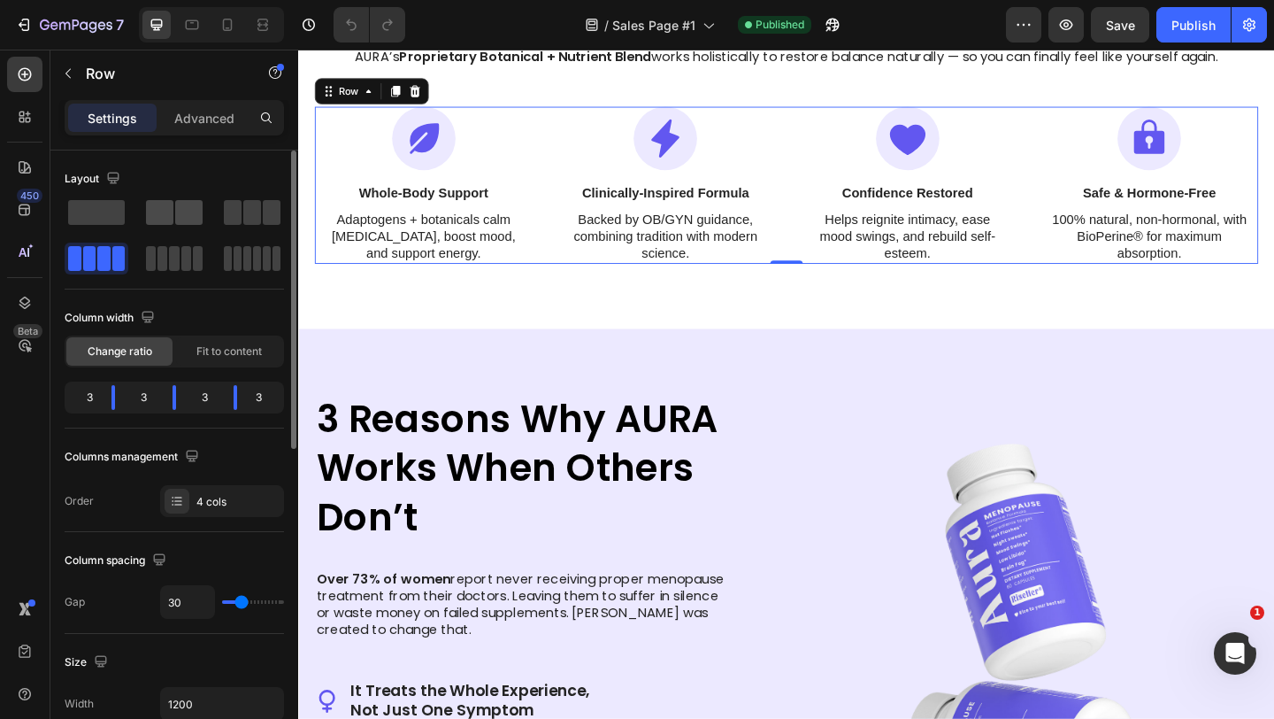
click at [187, 212] on span at bounding box center [188, 212] width 27 height 25
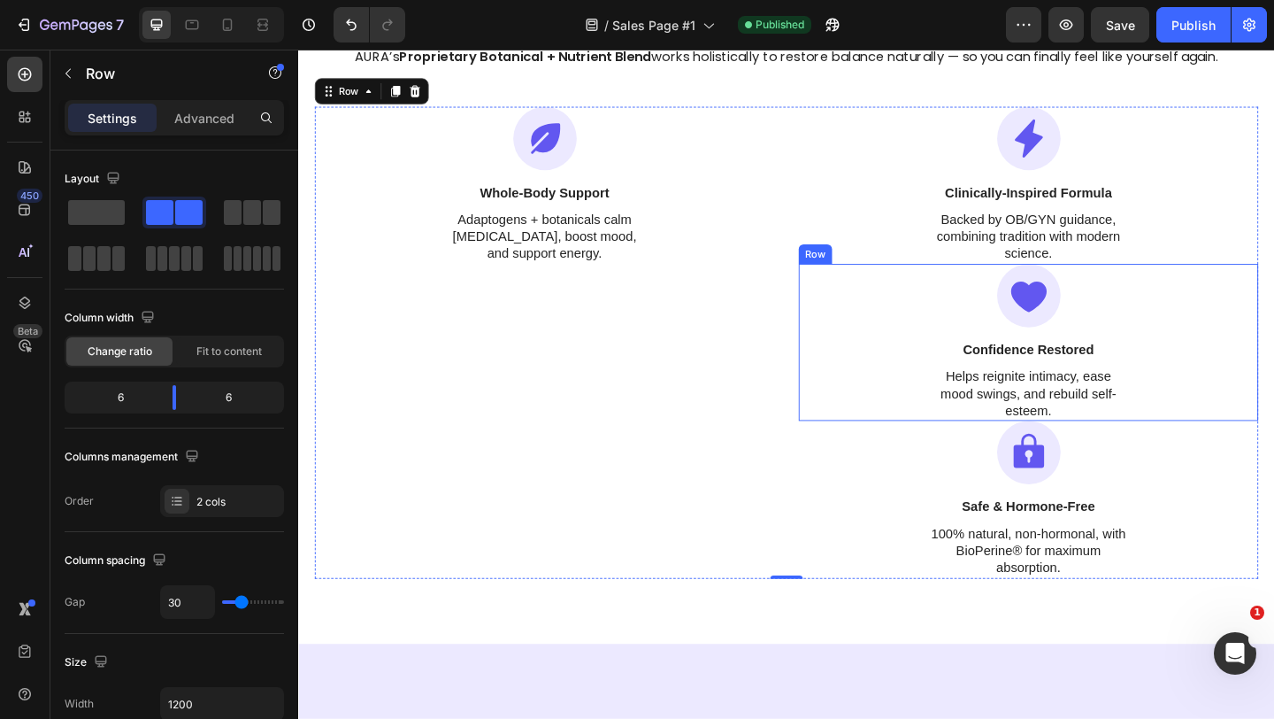
click at [854, 360] on div "Icon Confidence Restored Text Block Helps reignite intimacy, ease mood swings, …" at bounding box center [1093, 367] width 500 height 171
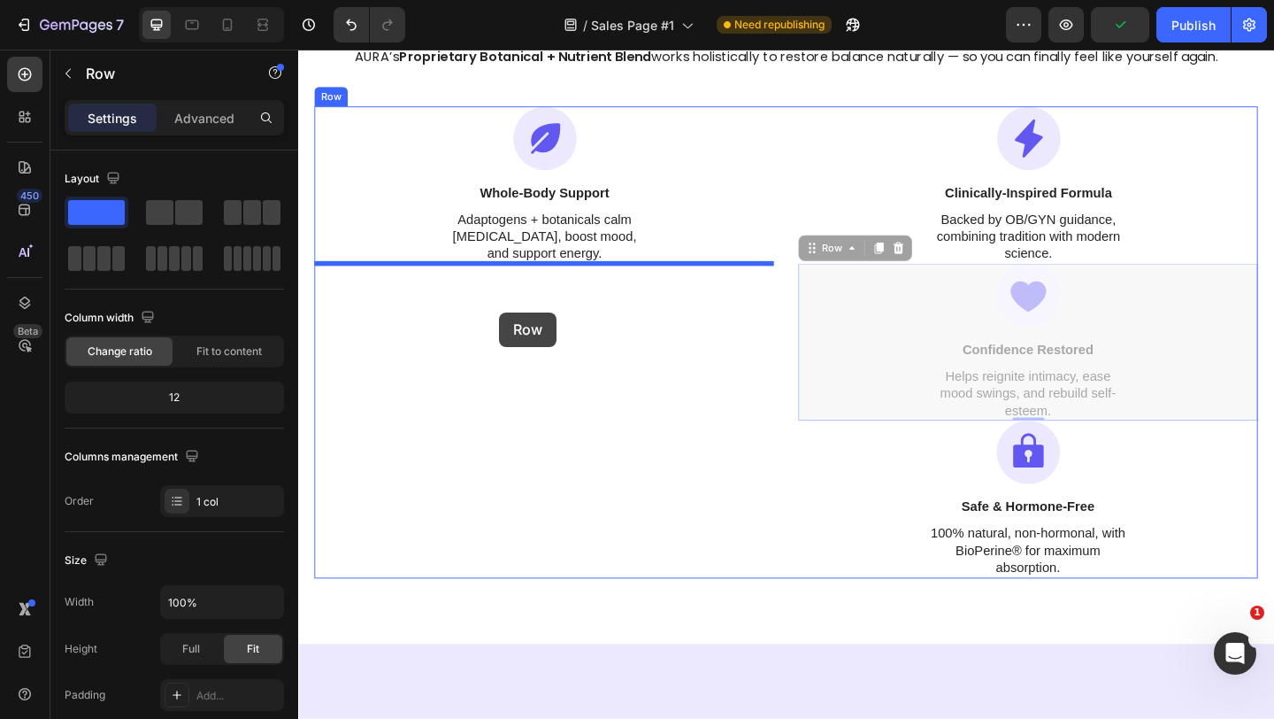
drag, startPoint x: 873, startPoint y: 264, endPoint x: 517, endPoint y: 335, distance: 362.8
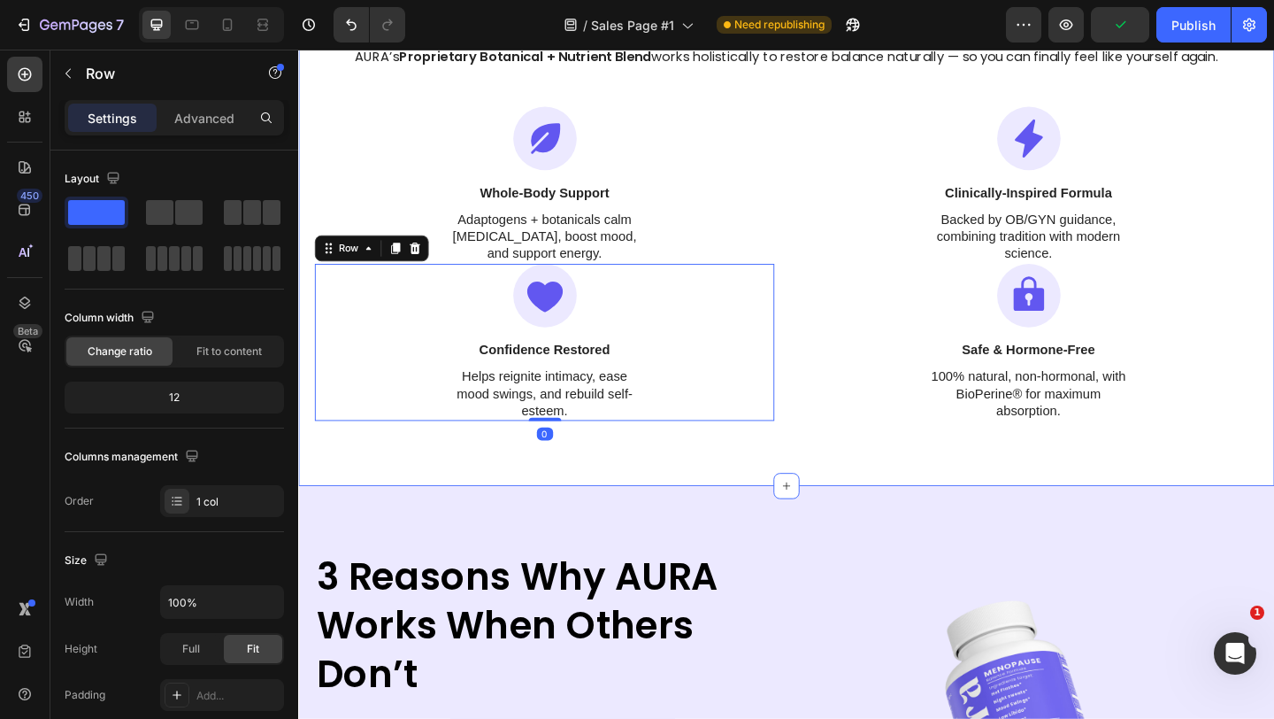
click at [924, 464] on div "One Complete Formula. Relief That Lasts. Heading Menopause isn’t just one sympt…" at bounding box center [829, 159] width 1062 height 730
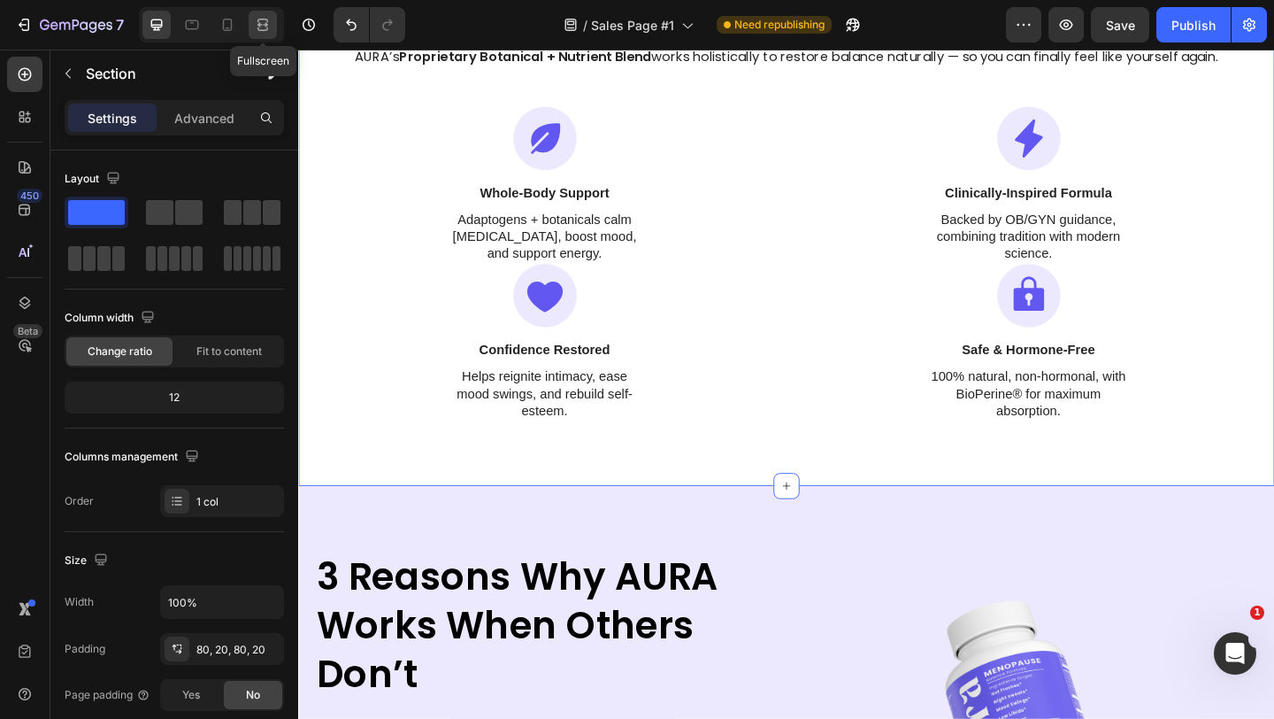
click at [263, 15] on div at bounding box center [263, 25] width 28 height 28
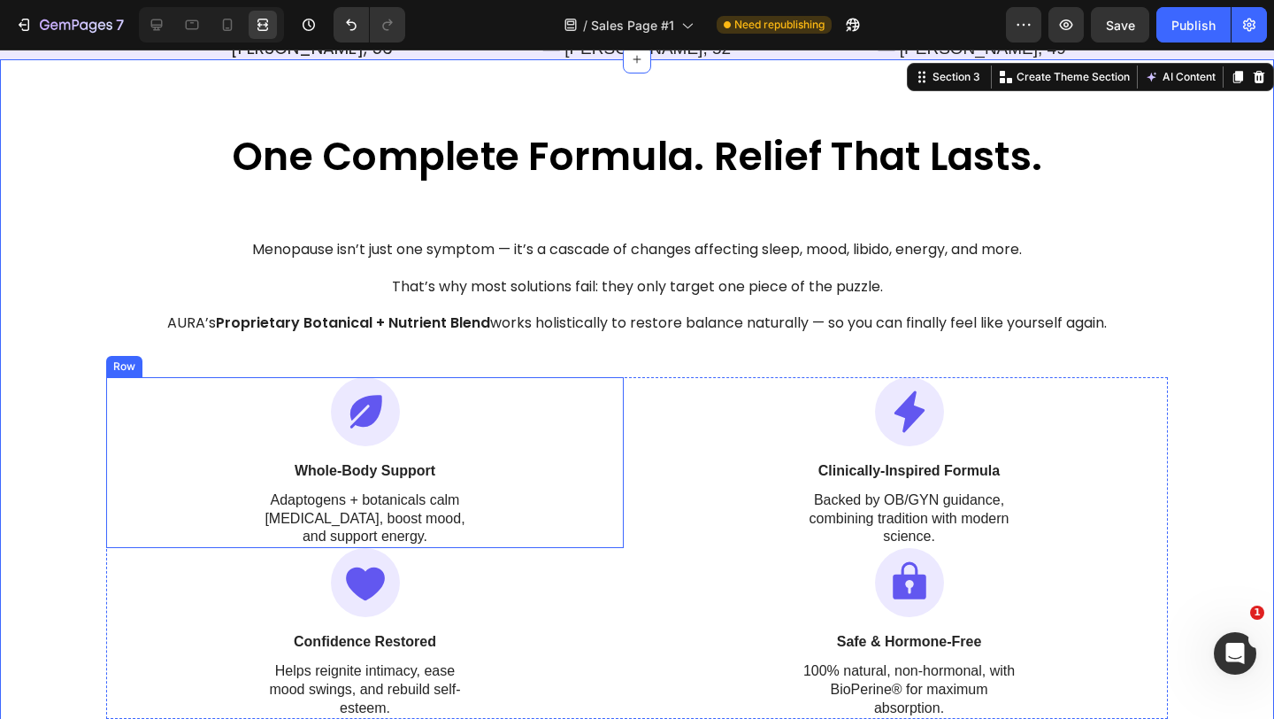
scroll to position [1130, 0]
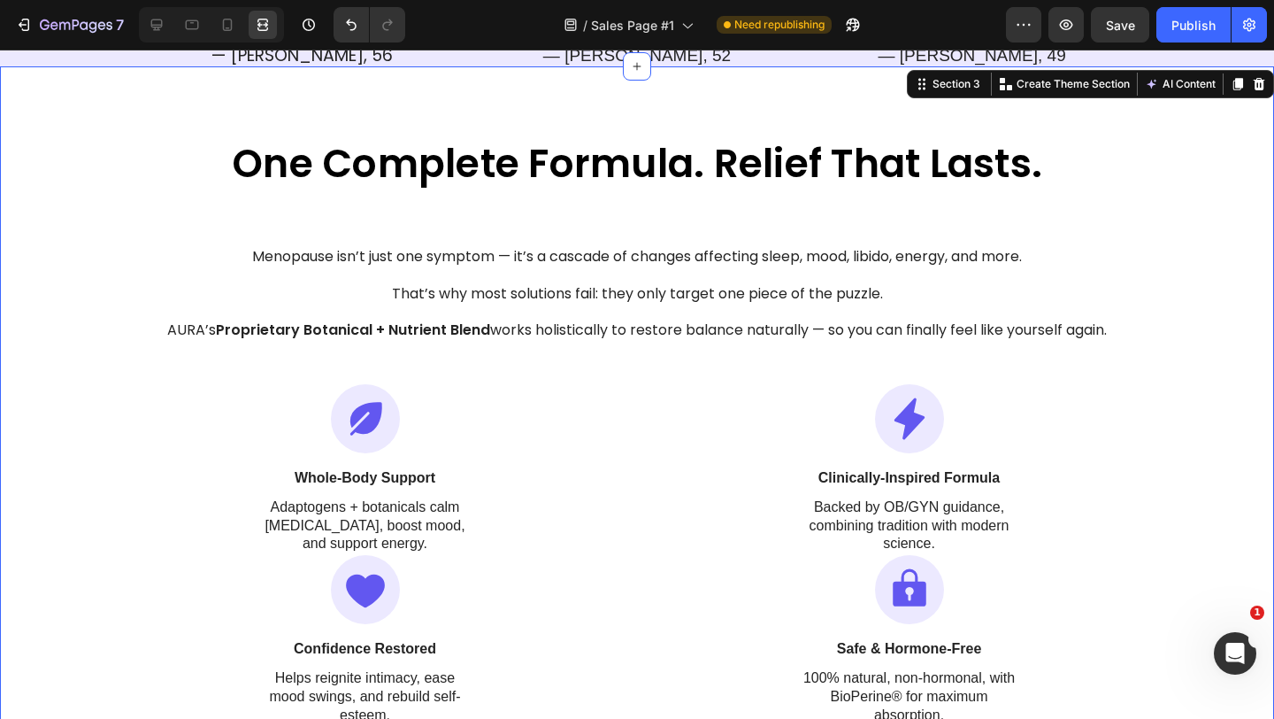
click at [76, 273] on div "One Complete Formula. Relief That Lasts. Heading Menopause isn’t just one sympt…" at bounding box center [637, 431] width 1239 height 589
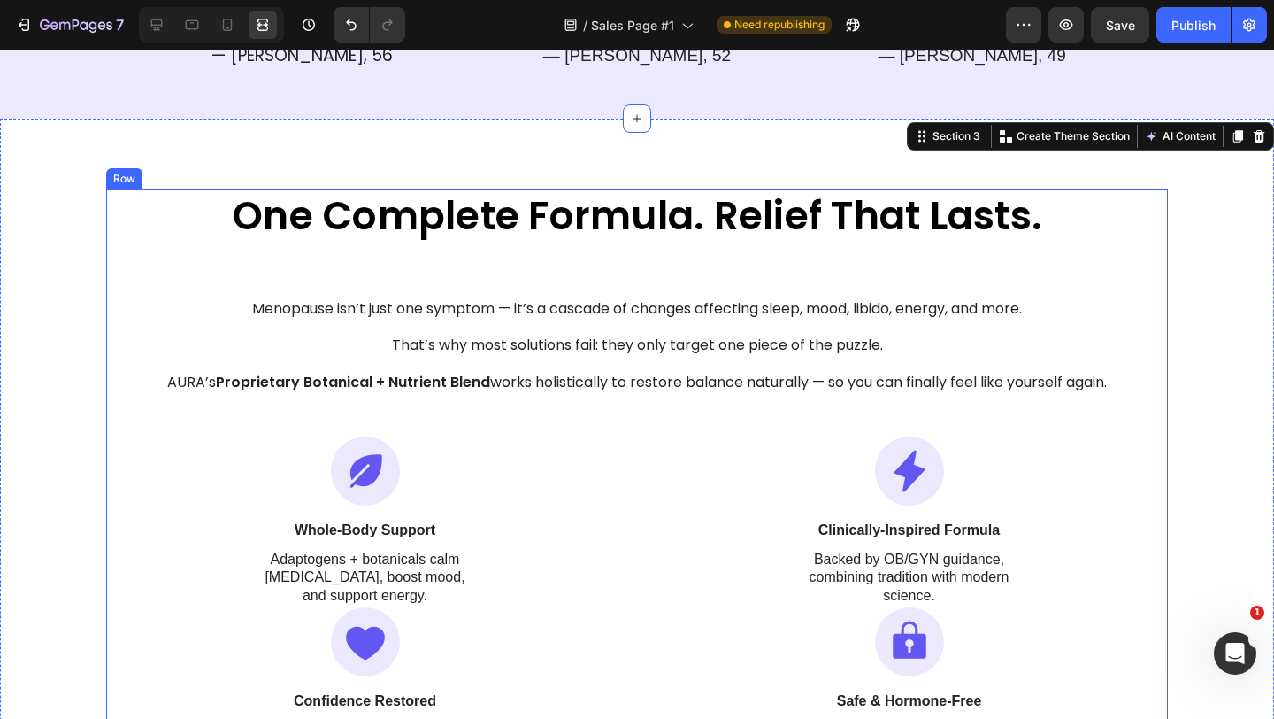
click at [134, 292] on div "One Complete Formula. Relief That Lasts. Heading Menopause isn’t just one sympt…" at bounding box center [637, 483] width 1062 height 589
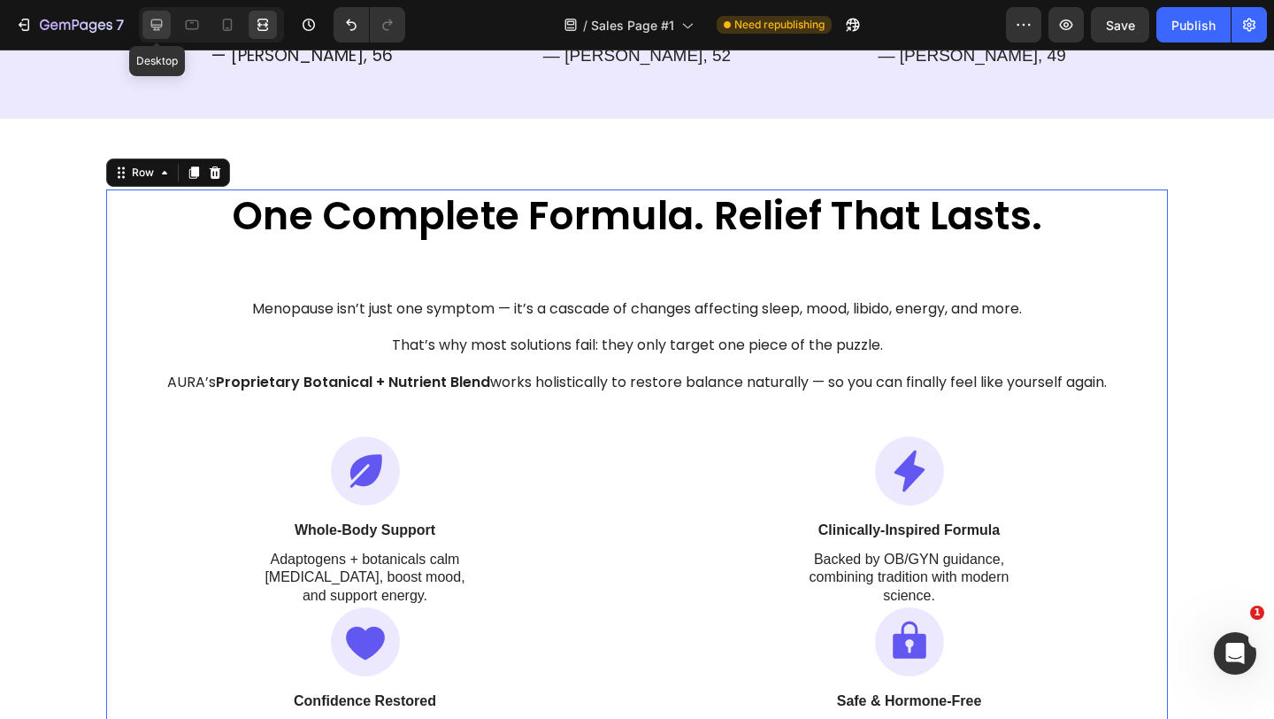
click at [165, 27] on div at bounding box center [156, 25] width 28 height 28
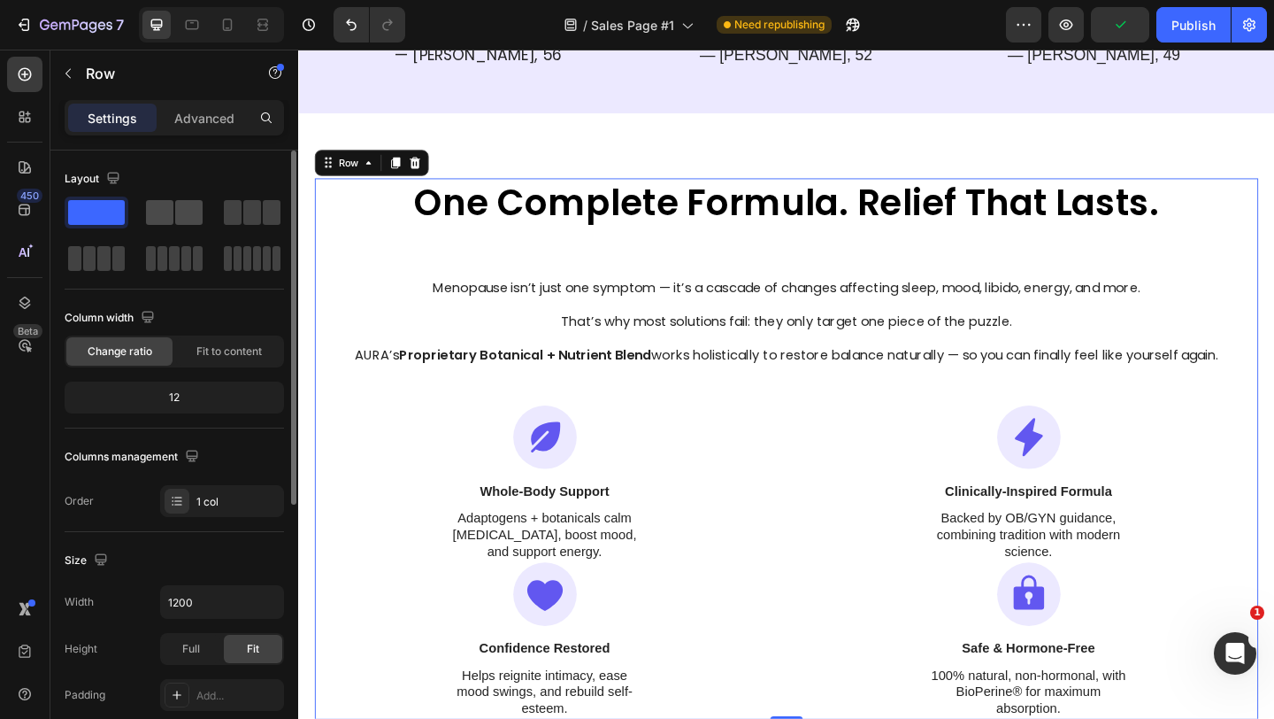
click at [183, 212] on span at bounding box center [188, 212] width 27 height 25
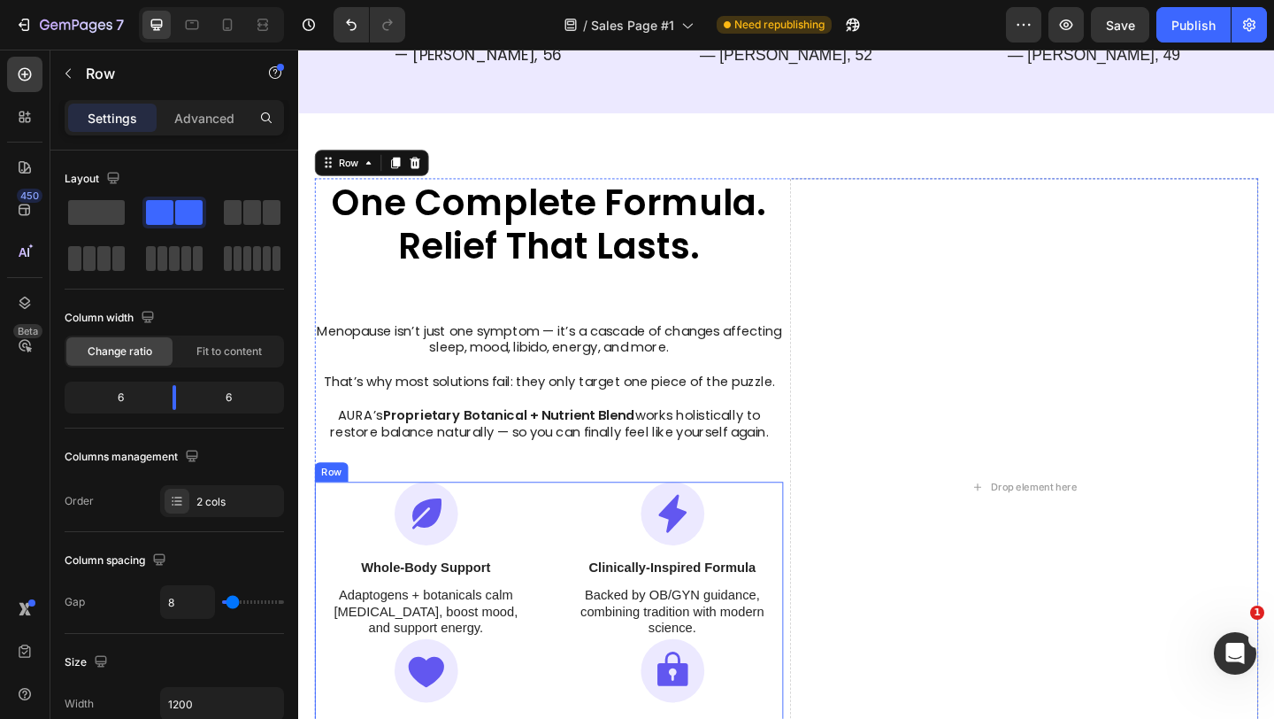
click at [566, 558] on div "Icon Whole-Body Support Text Block Adaptogens + botanicals calm [MEDICAL_DATA],…" at bounding box center [571, 691] width 510 height 342
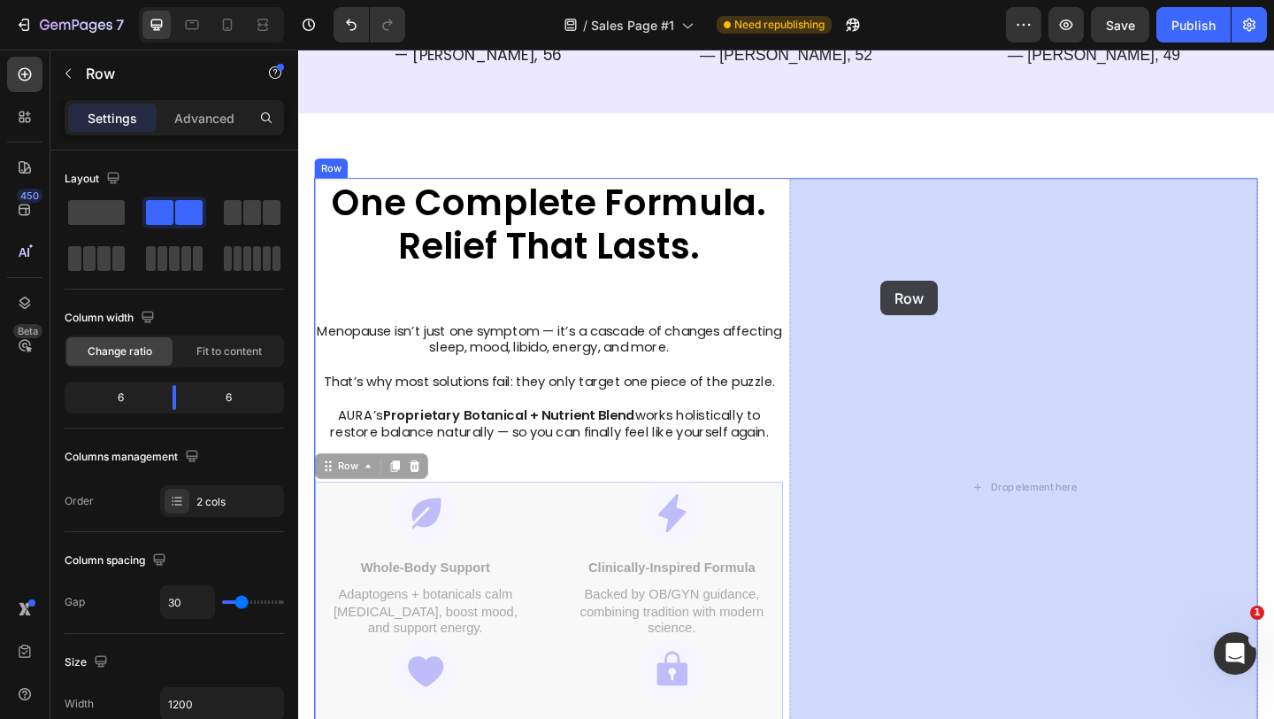
drag, startPoint x: 356, startPoint y: 500, endPoint x: 932, endPoint y: 301, distance: 609.6
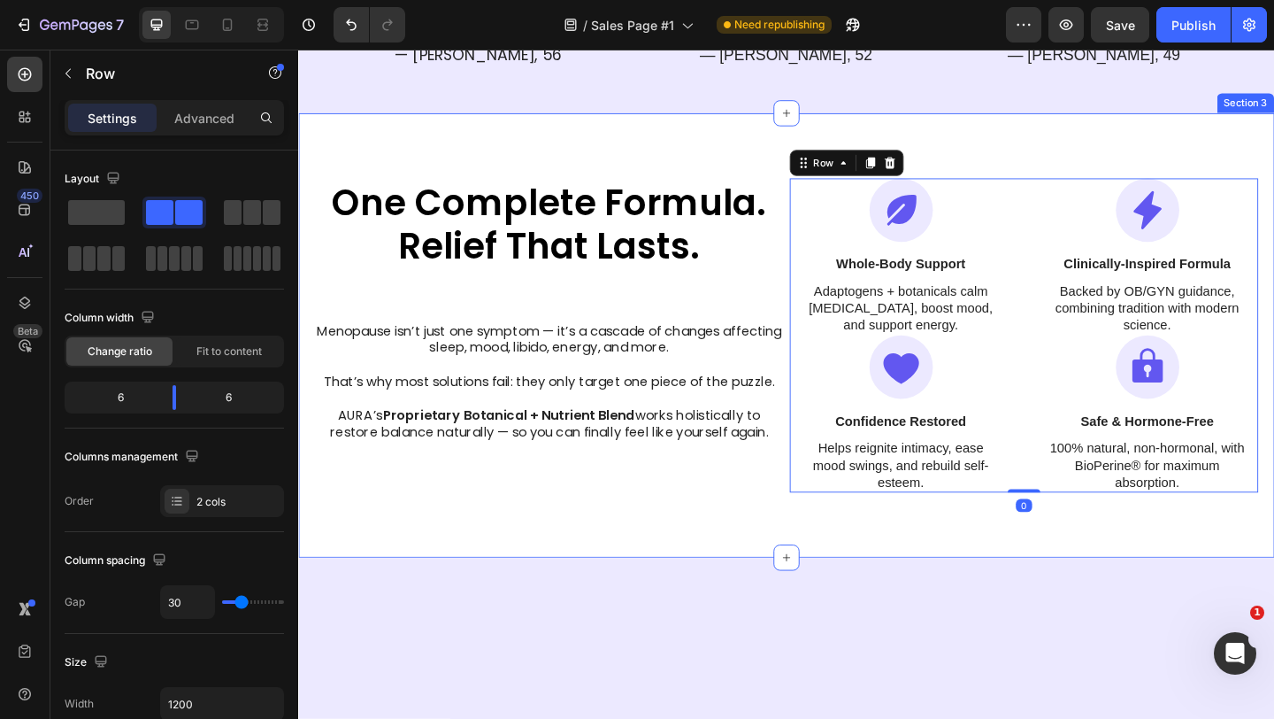
click at [799, 164] on div "One Complete Formula. Relief That Lasts. Heading Menopause isn’t just one sympt…" at bounding box center [829, 360] width 1062 height 483
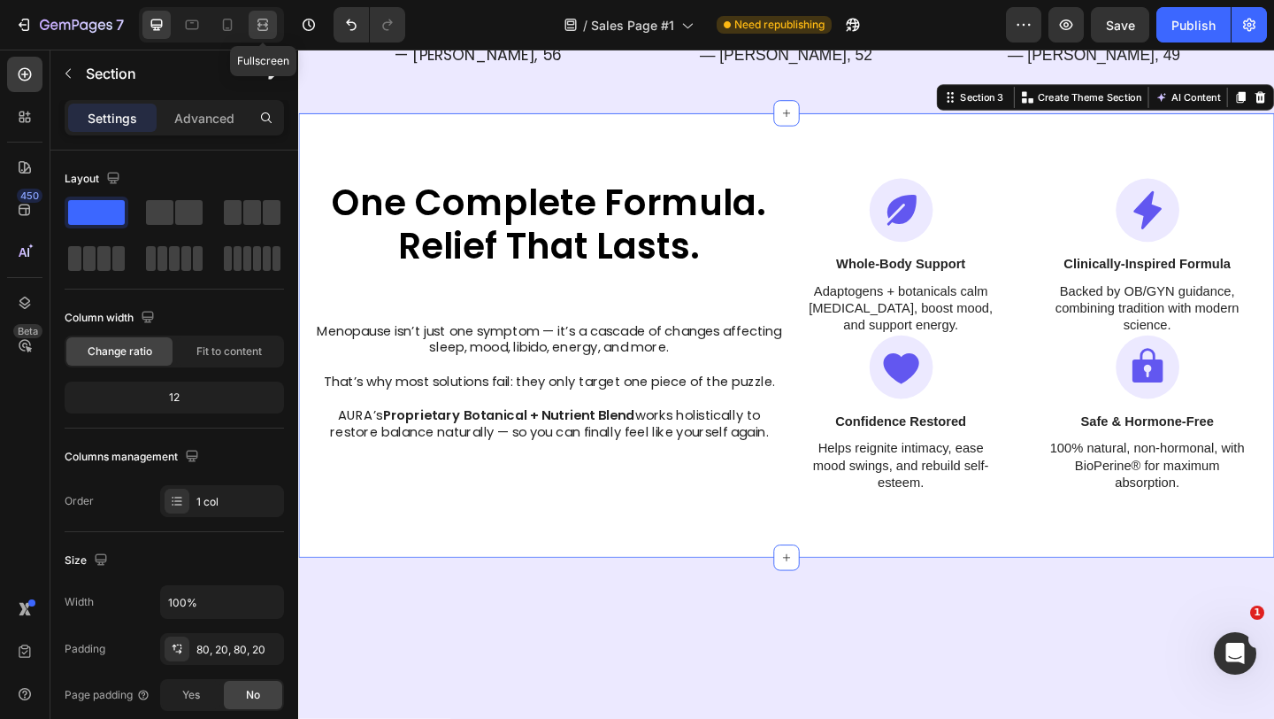
click at [264, 24] on icon at bounding box center [265, 24] width 5 height 4
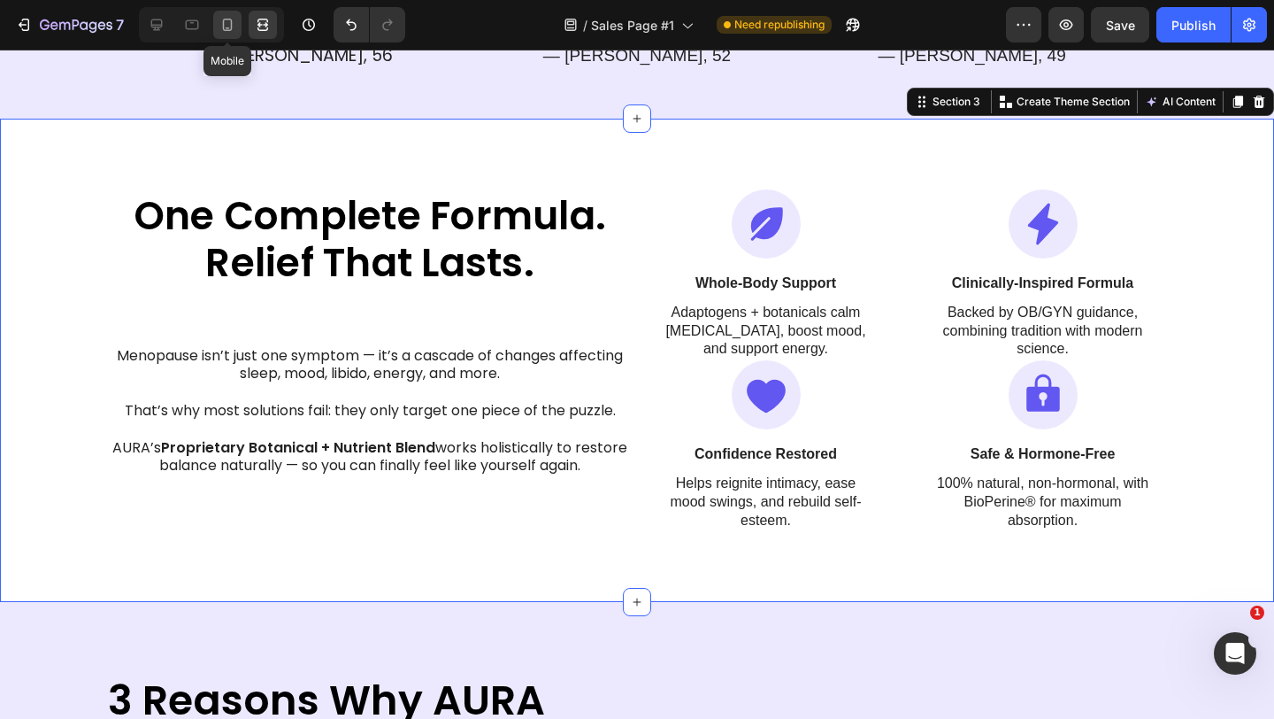
click at [225, 31] on icon at bounding box center [228, 25] width 18 height 18
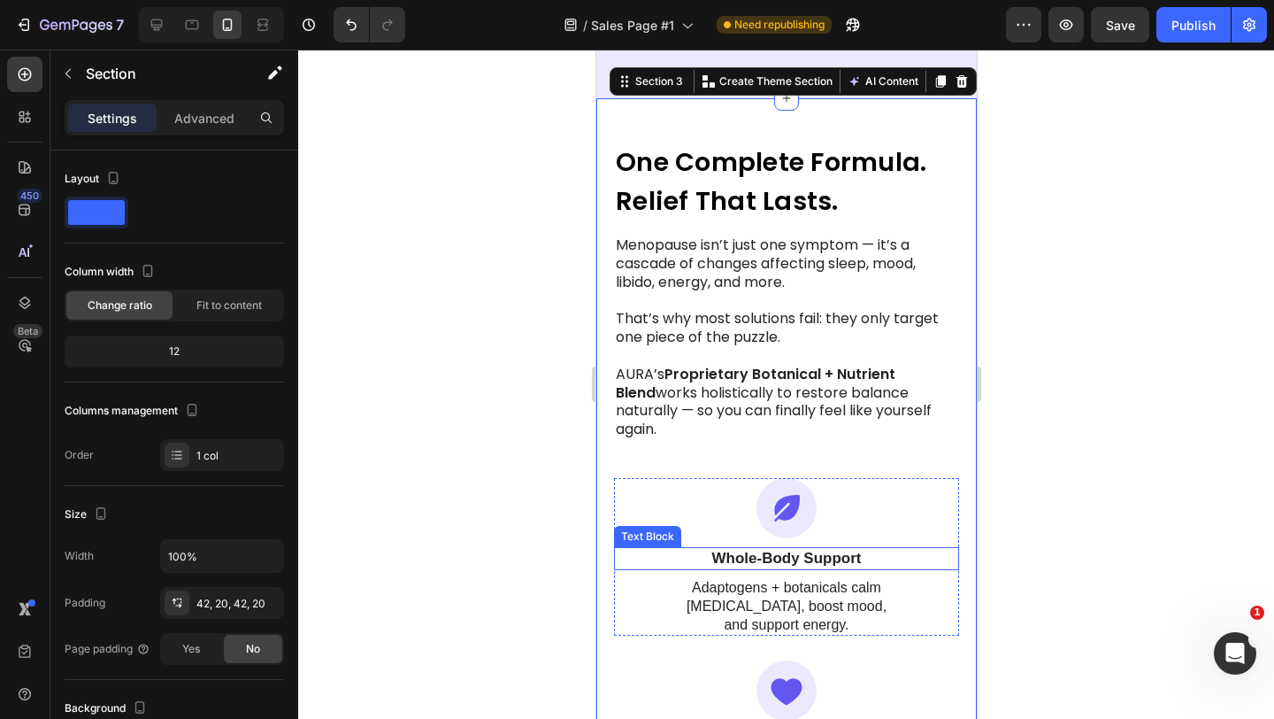
scroll to position [1158, 0]
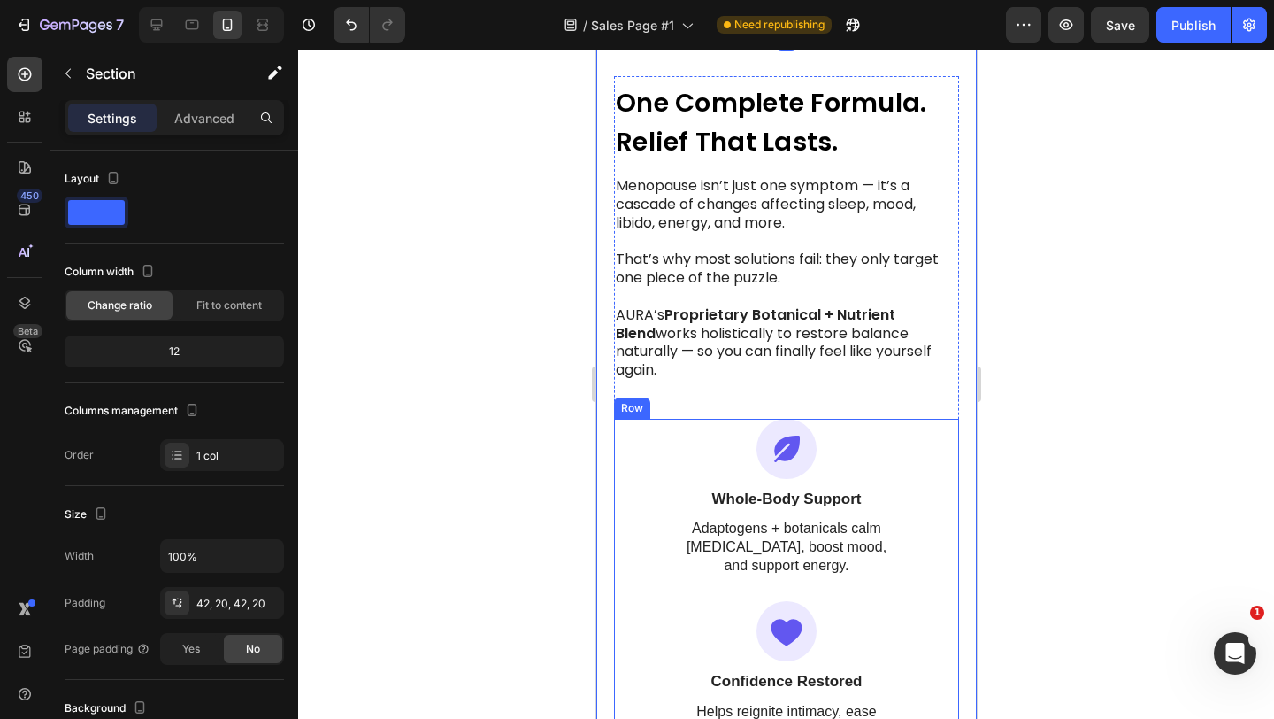
click at [941, 573] on div "Icon Whole-Body Support Text Block Adaptogens + botanicals calm [MEDICAL_DATA],…" at bounding box center [785, 589] width 345 height 341
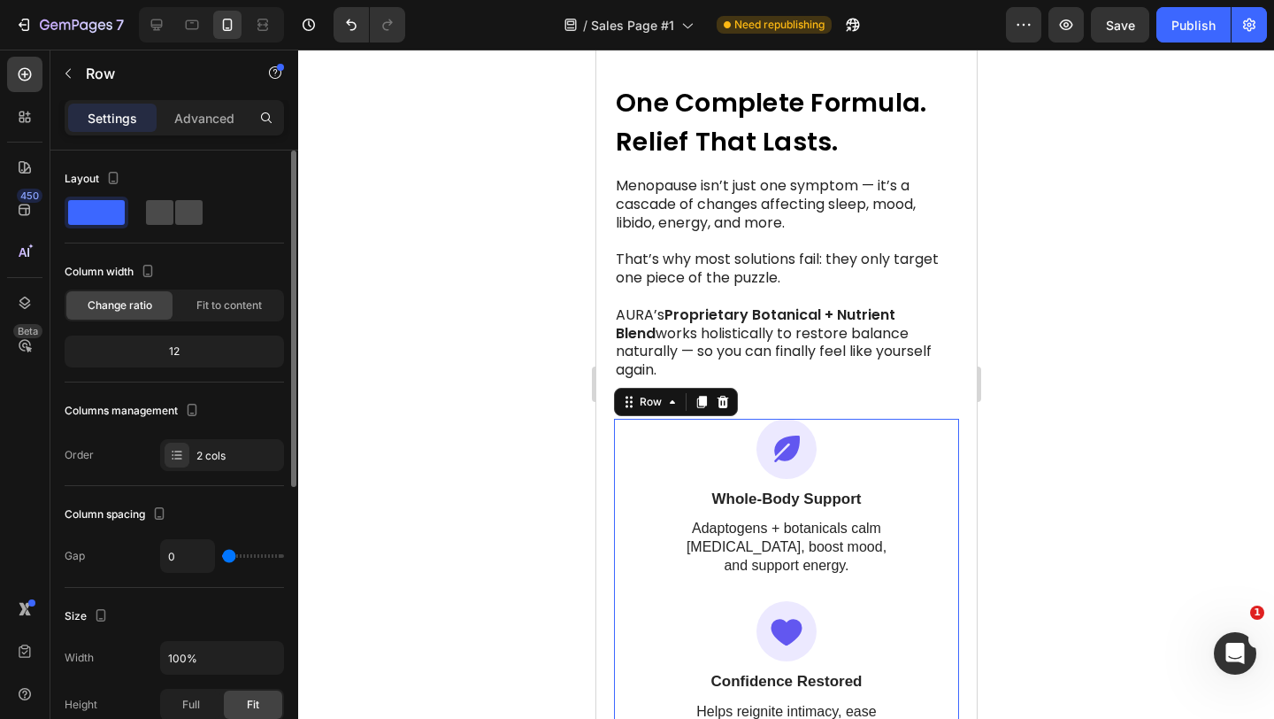
click at [169, 222] on span at bounding box center [159, 212] width 27 height 25
type input "30"
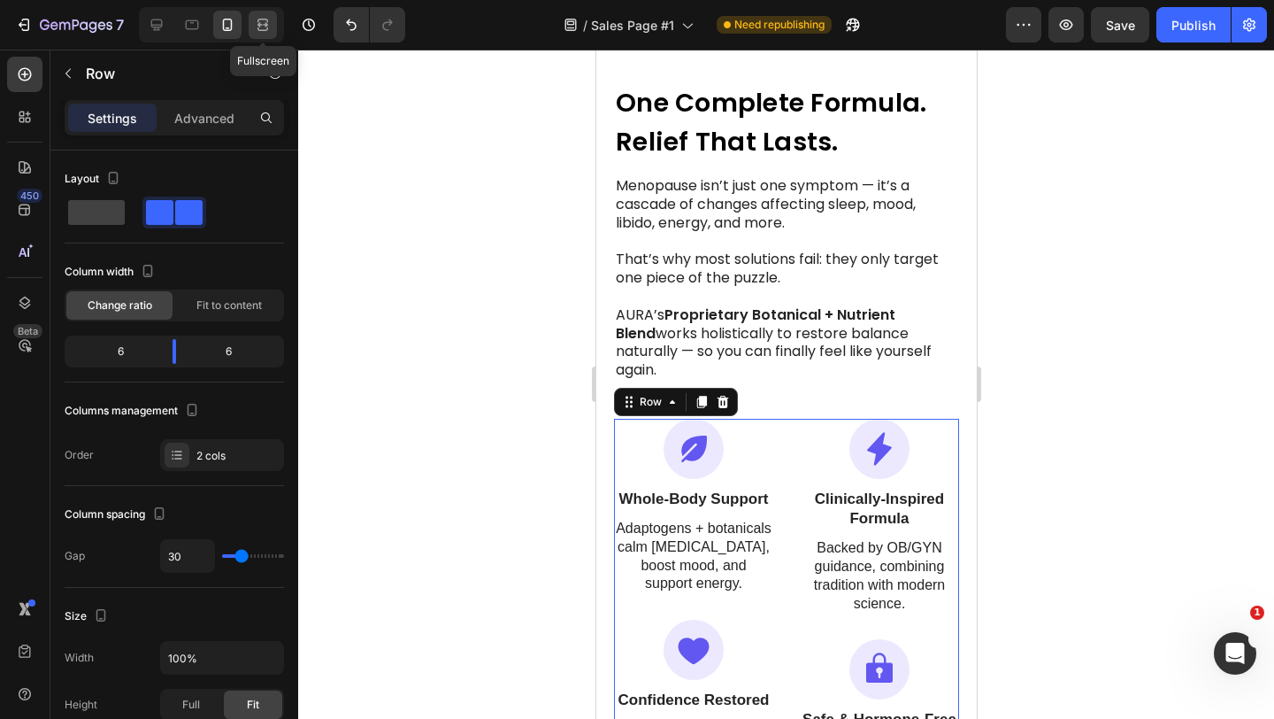
click at [261, 19] on icon at bounding box center [263, 25] width 18 height 18
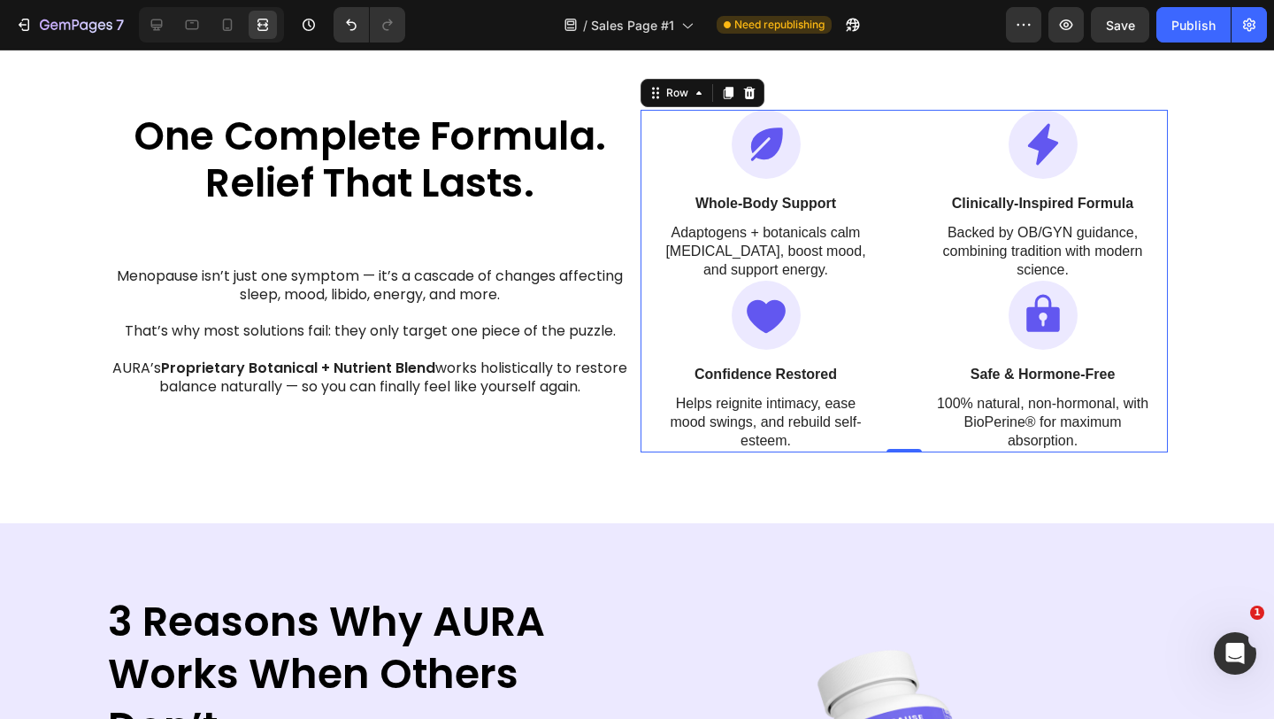
scroll to position [1156, 0]
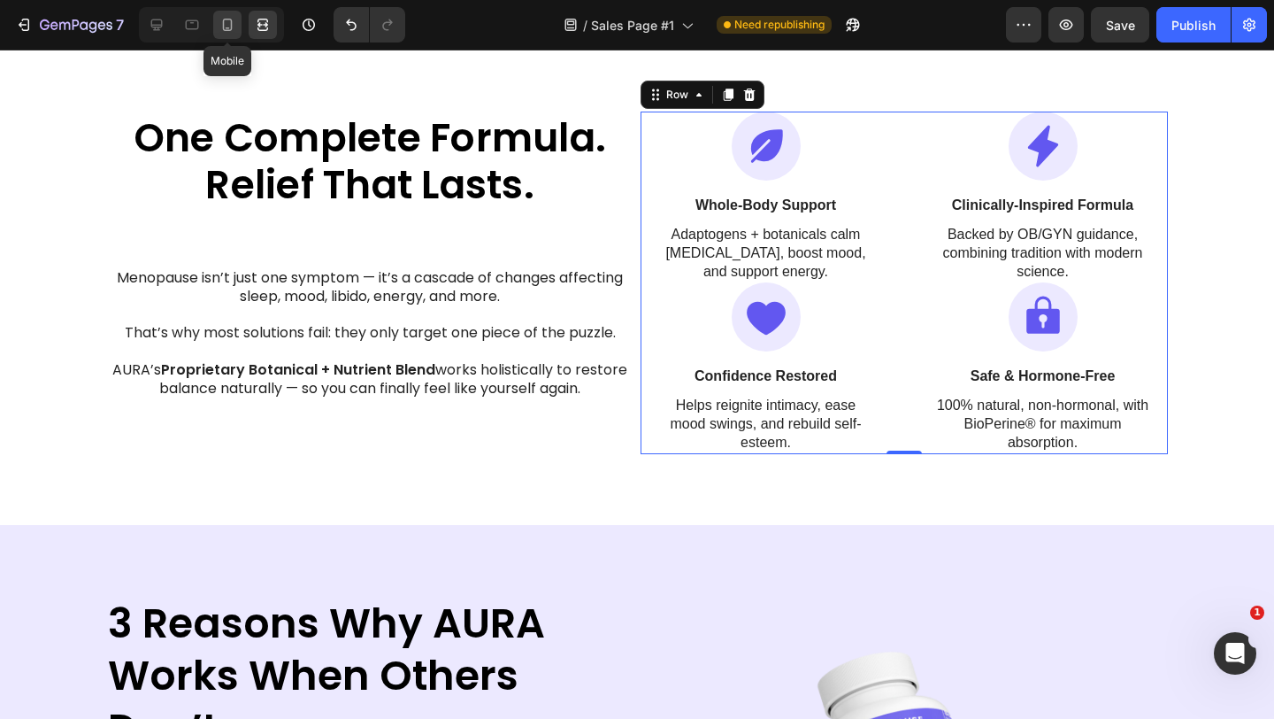
click at [218, 28] on div at bounding box center [227, 25] width 28 height 28
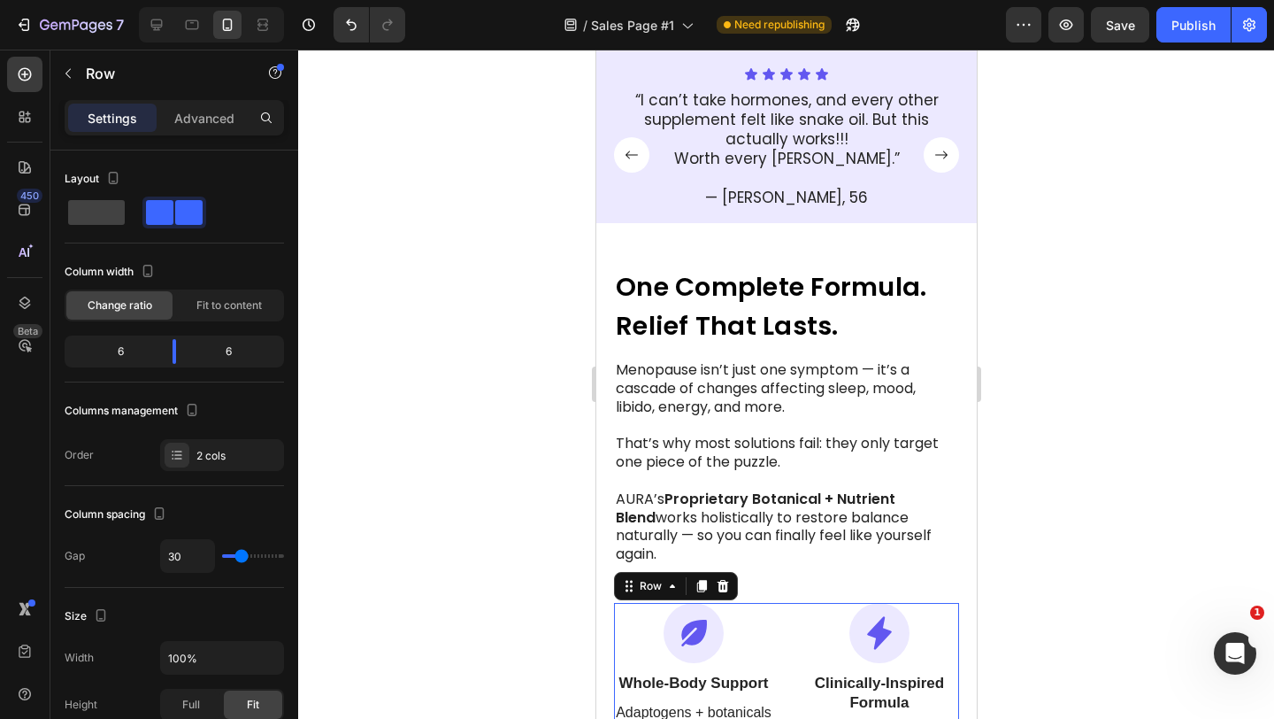
scroll to position [943, 0]
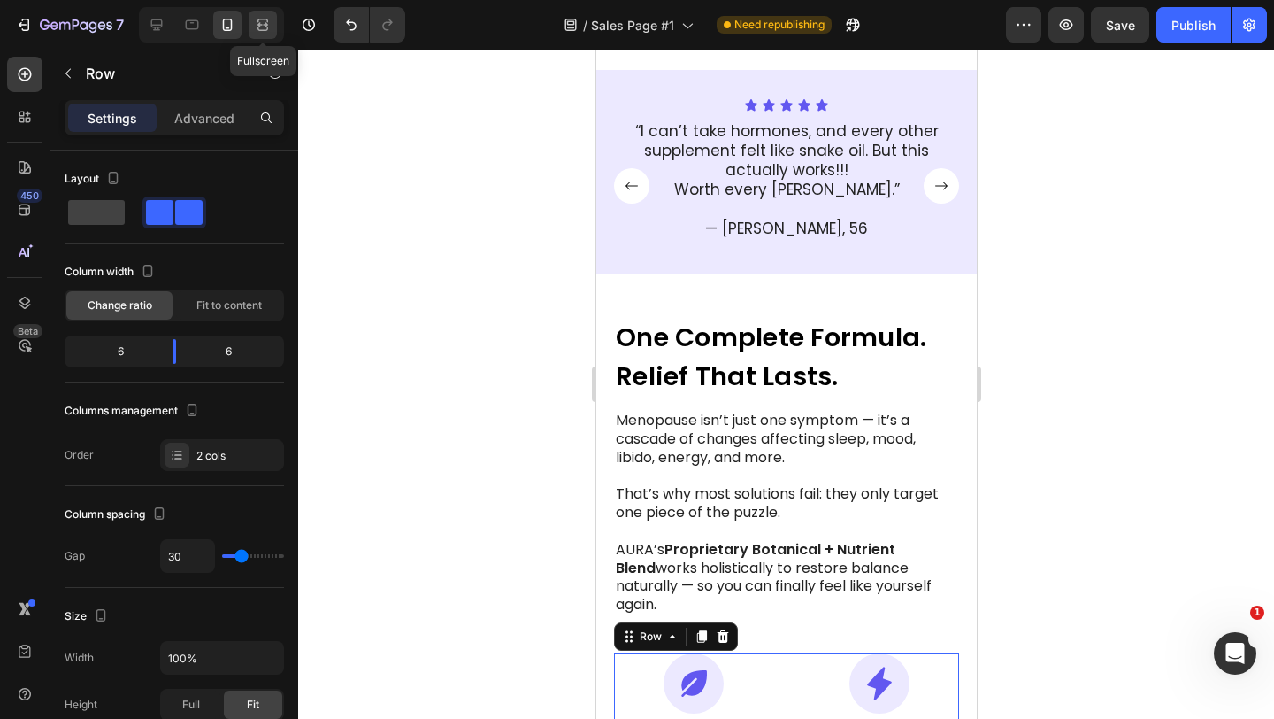
click at [265, 29] on icon at bounding box center [263, 29] width 11 height 4
type input "1200"
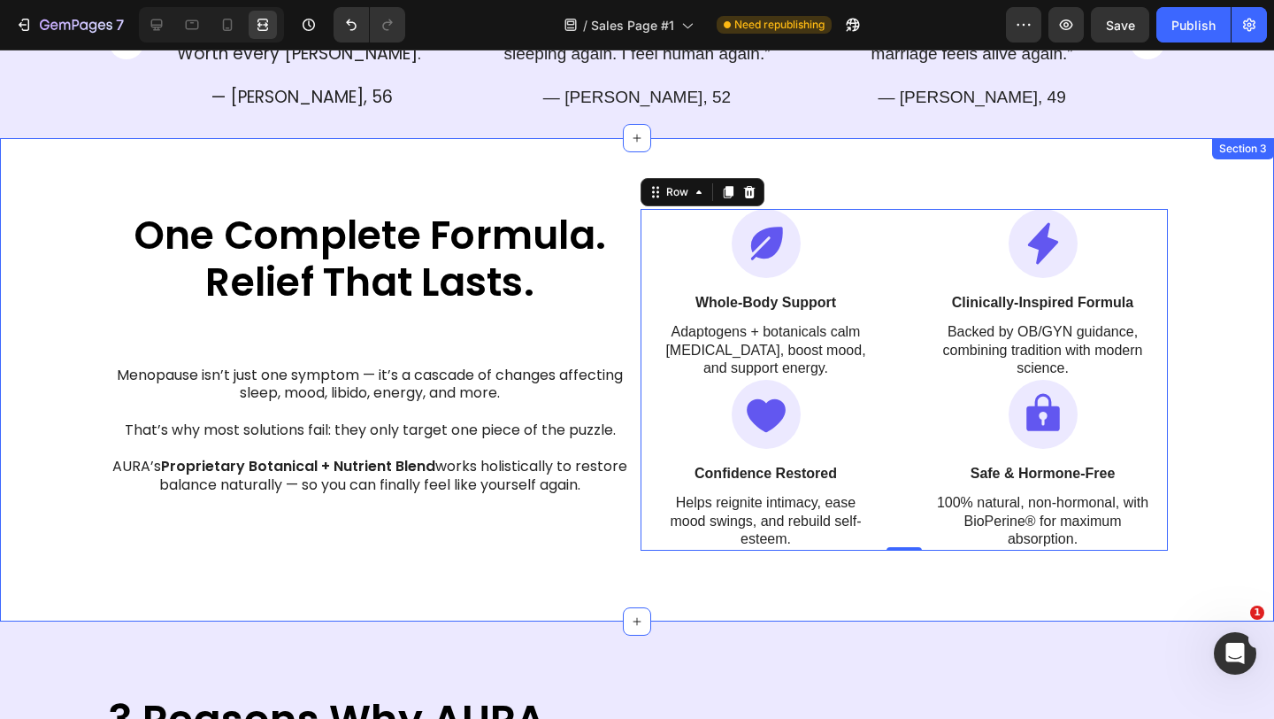
scroll to position [776, 0]
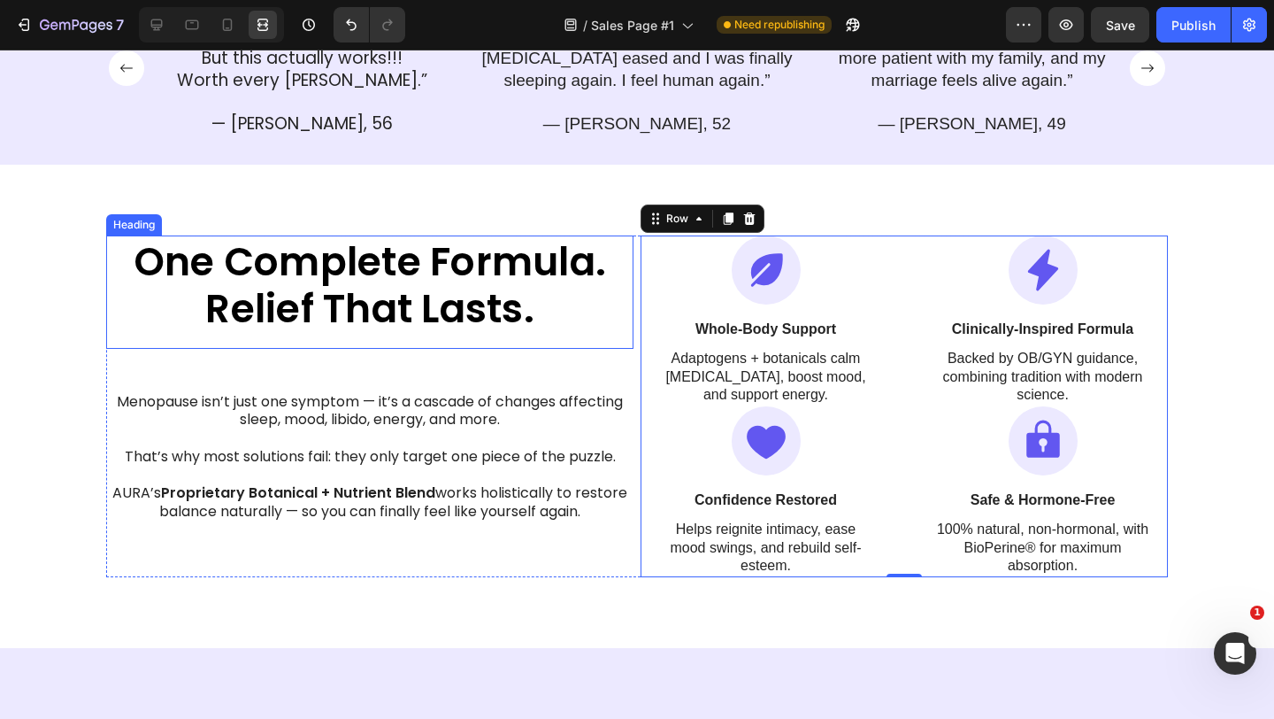
click at [427, 304] on strong "One Complete Formula. Relief That Lasts." at bounding box center [370, 285] width 473 height 101
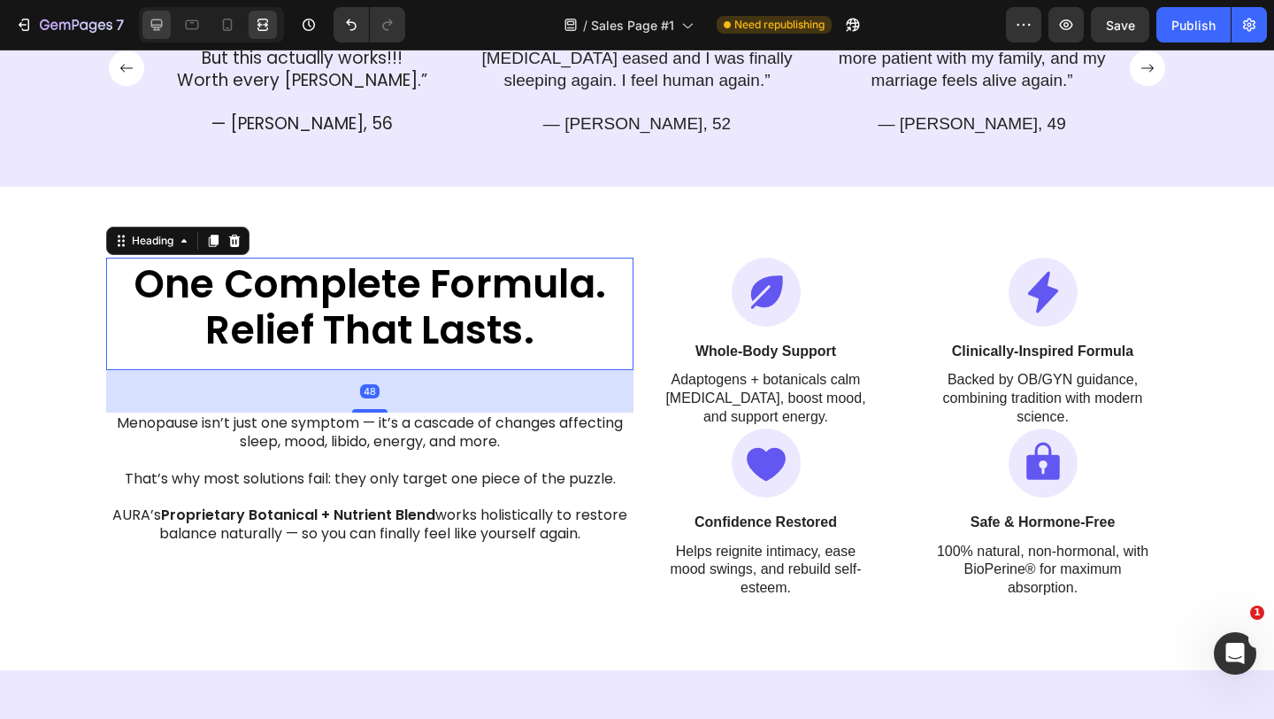
click at [164, 27] on icon at bounding box center [157, 25] width 18 height 18
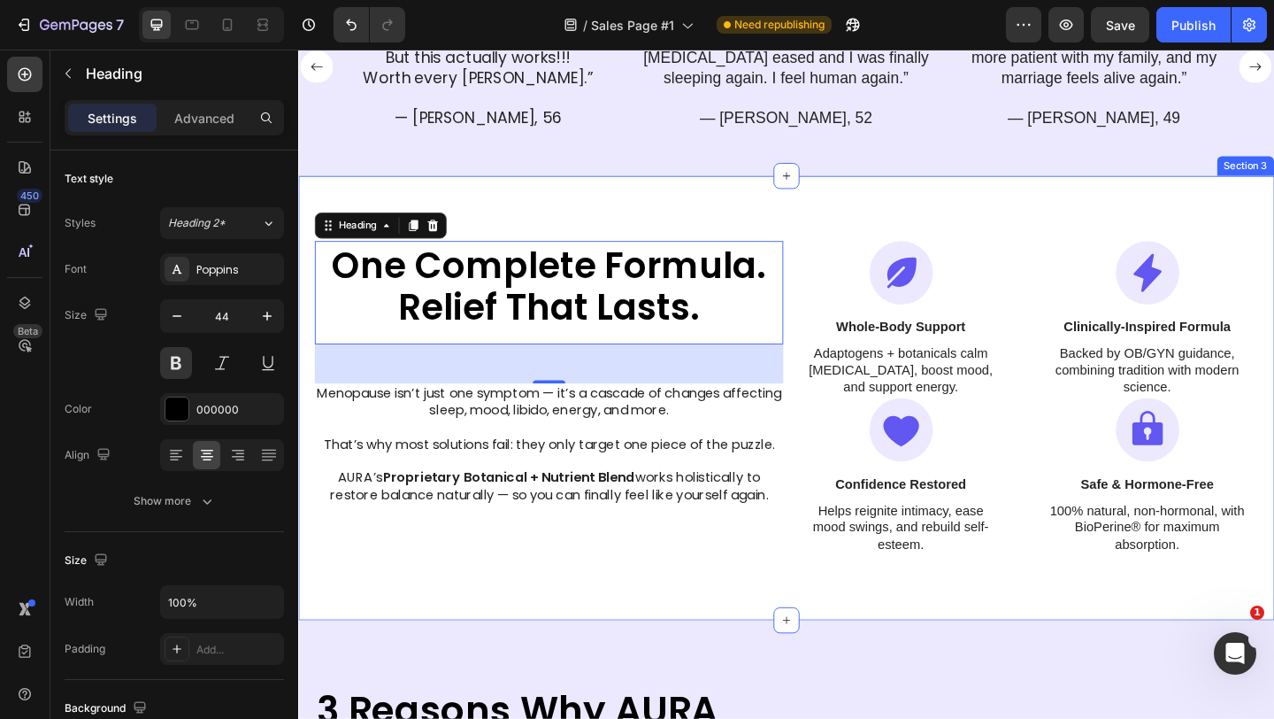
click at [526, 224] on div "One Complete Formula. Relief That Lasts. Heading 48 Menopause isn’t just one sy…" at bounding box center [829, 428] width 1062 height 483
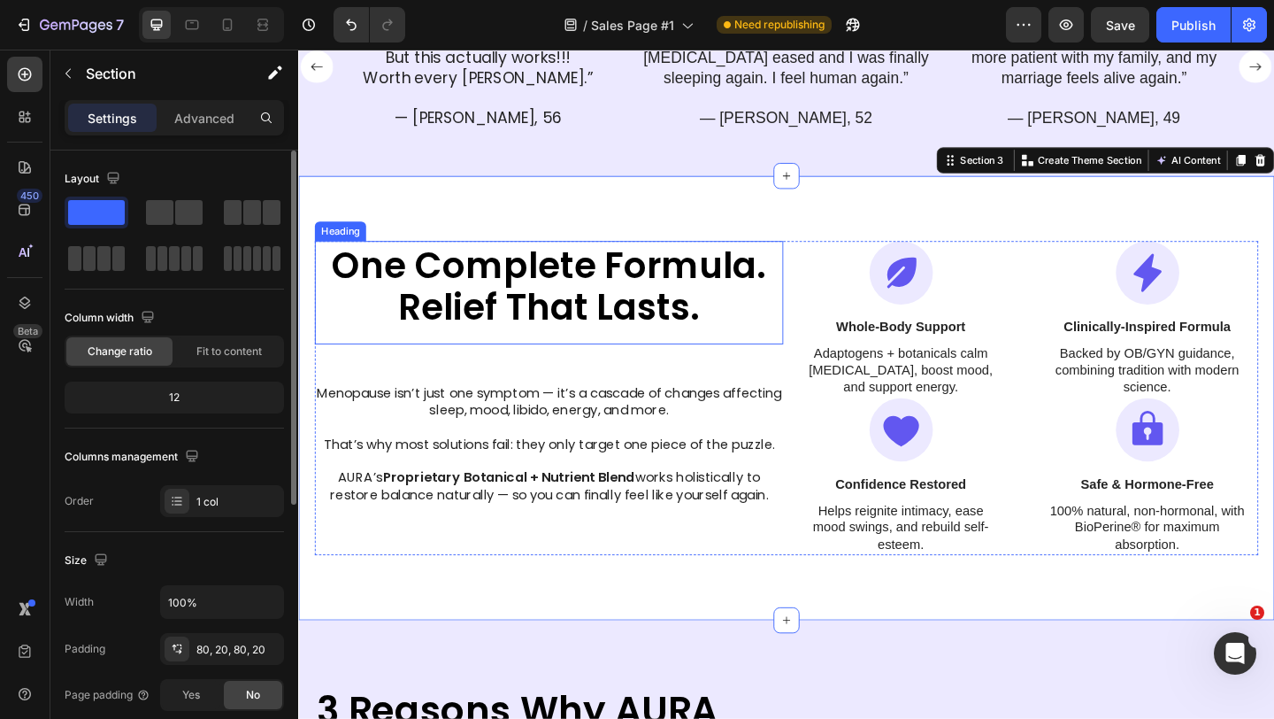
click at [497, 285] on strong "One Complete Formula. Relief That Lasts." at bounding box center [571, 307] width 473 height 101
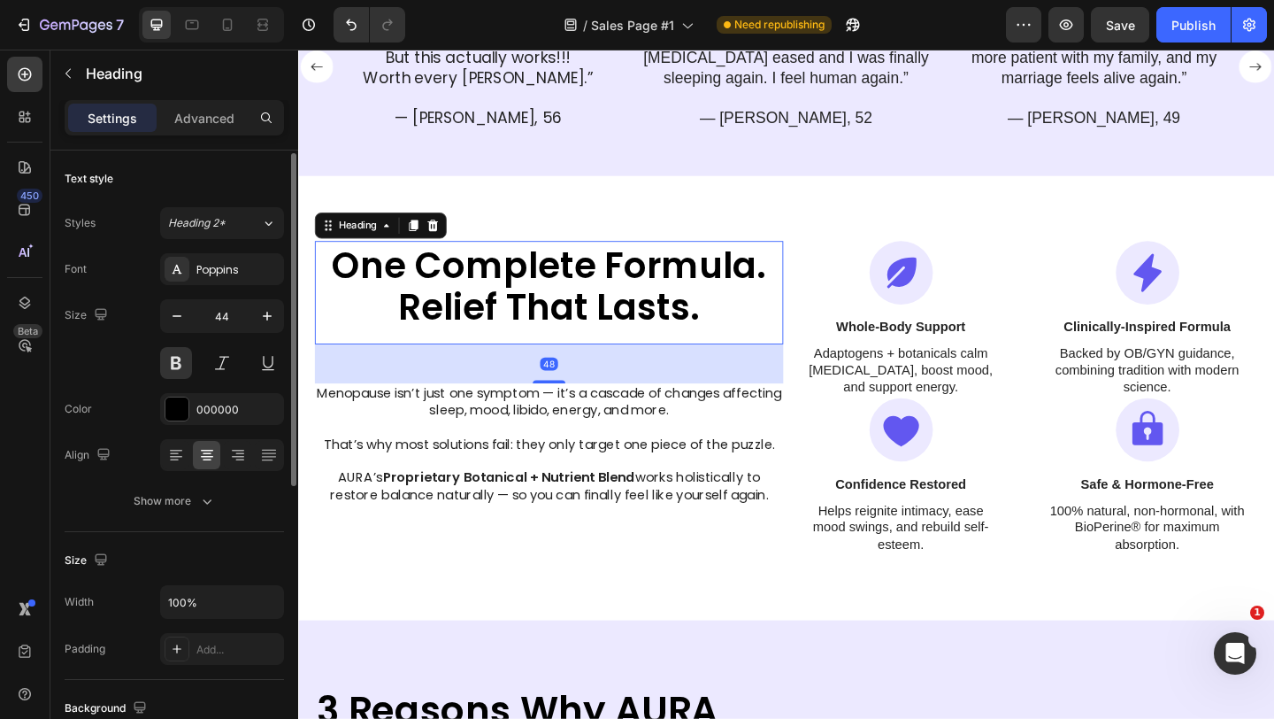
scroll to position [13, 0]
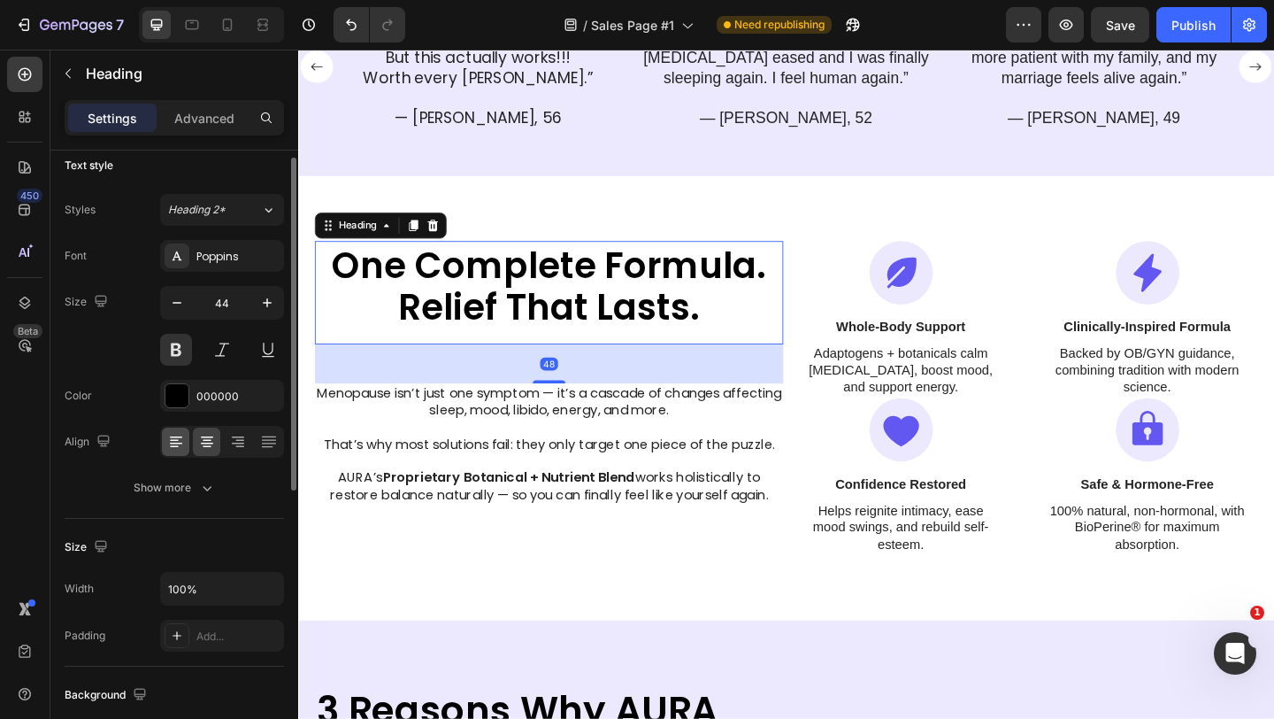
click at [177, 450] on div at bounding box center [175, 441] width 27 height 28
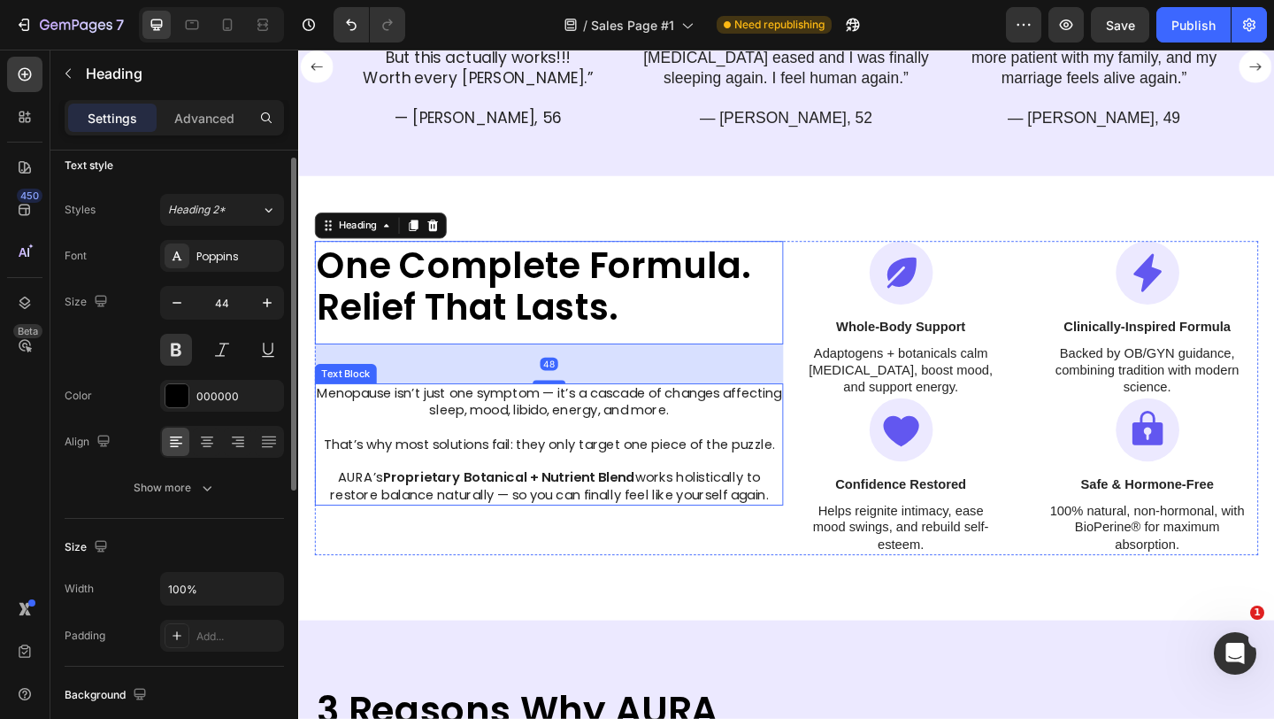
click at [497, 481] on p "That’s why most solutions fail: they only target one piece of the puzzle." at bounding box center [571, 479] width 506 height 19
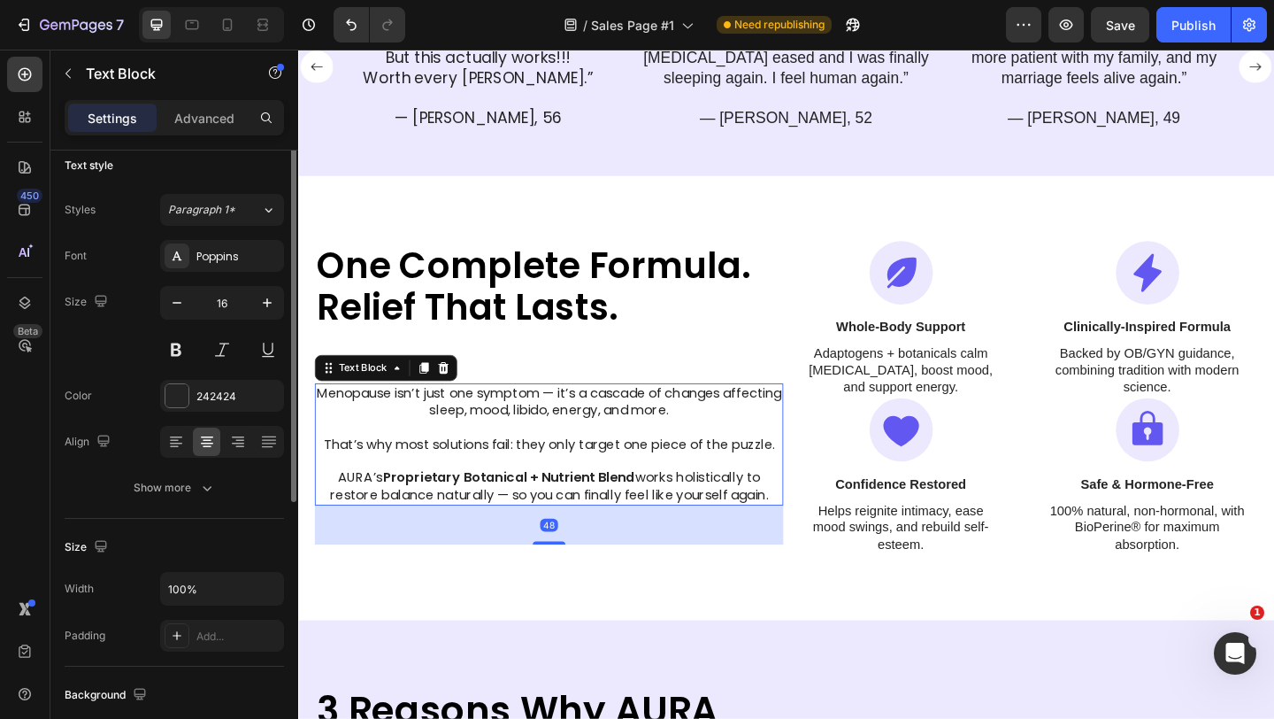
scroll to position [0, 0]
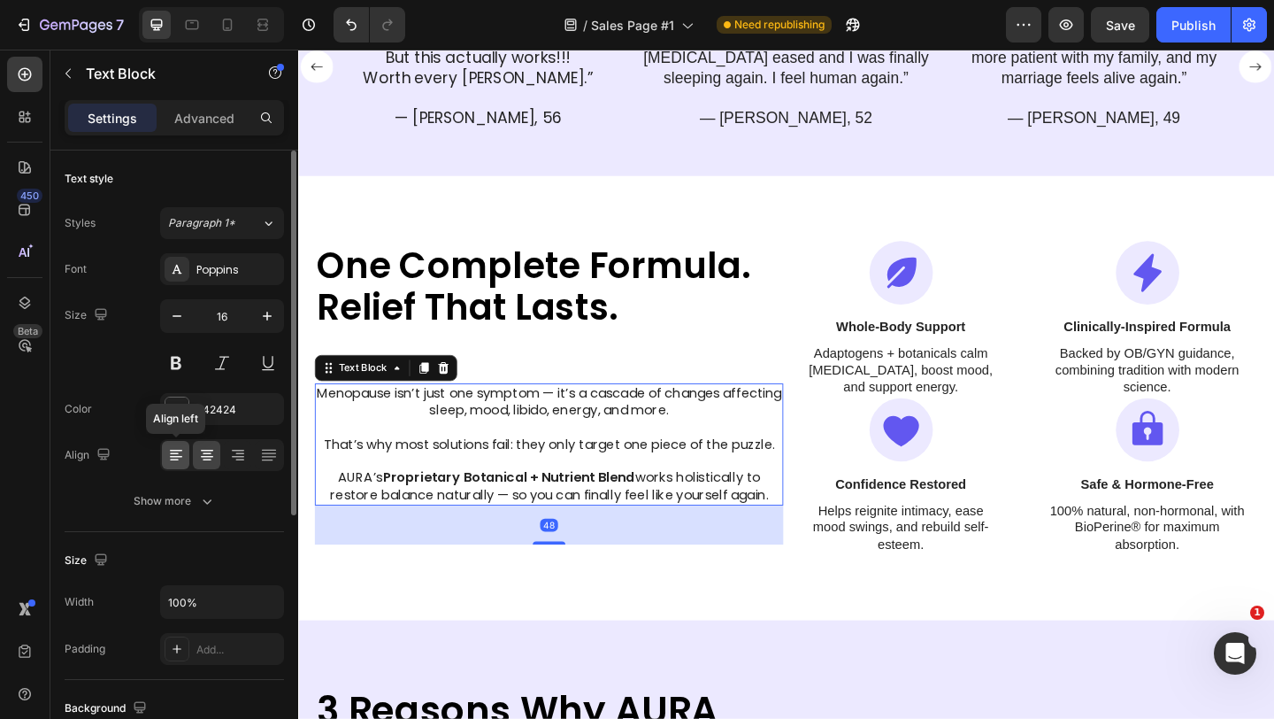
click at [176, 451] on icon at bounding box center [176, 455] width 18 height 18
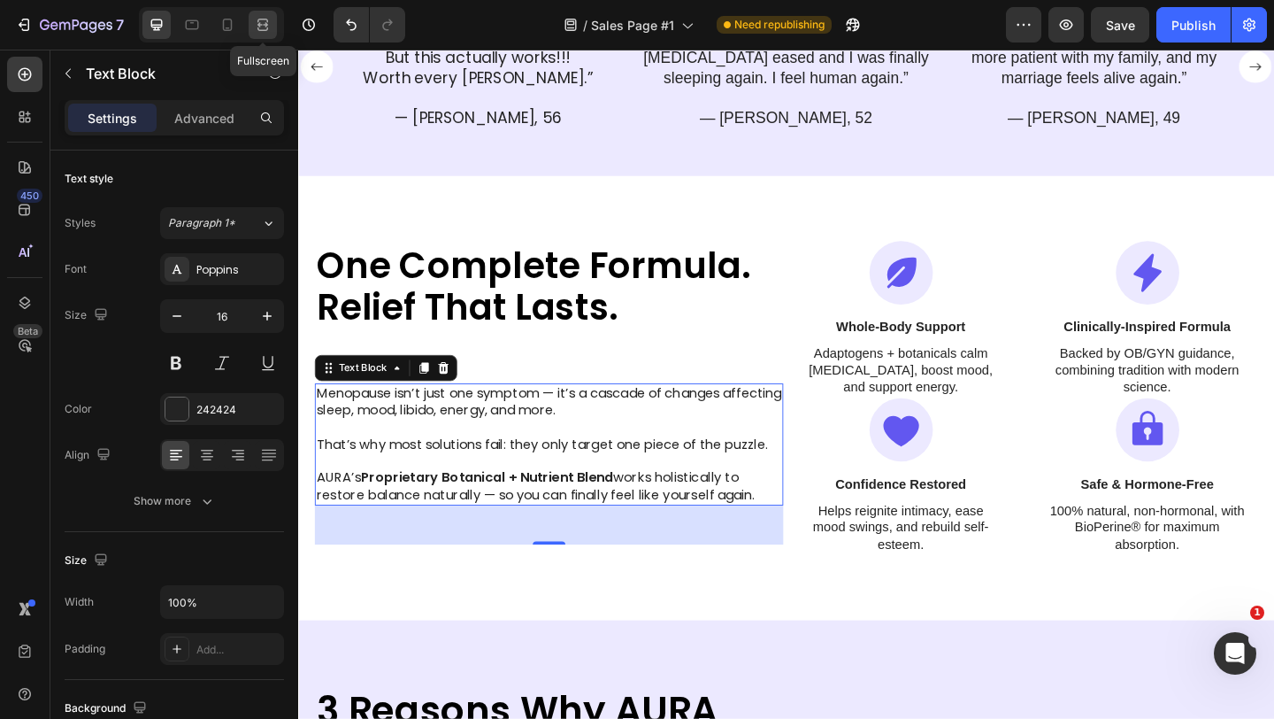
click at [271, 25] on icon at bounding box center [263, 25] width 18 height 18
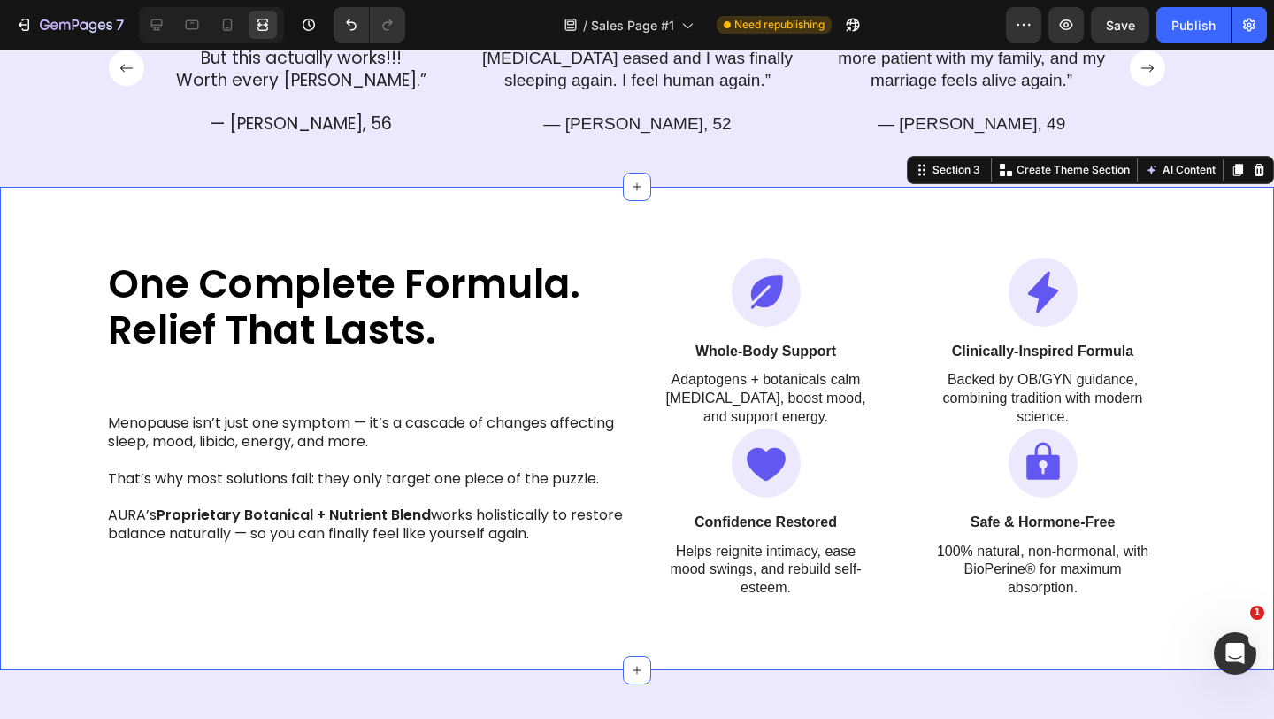
click at [550, 249] on div "One Complete Formula. Relief That Lasts. Heading Menopause isn’t just one sympt…" at bounding box center [637, 428] width 1274 height 483
click at [166, 29] on div at bounding box center [156, 25] width 28 height 28
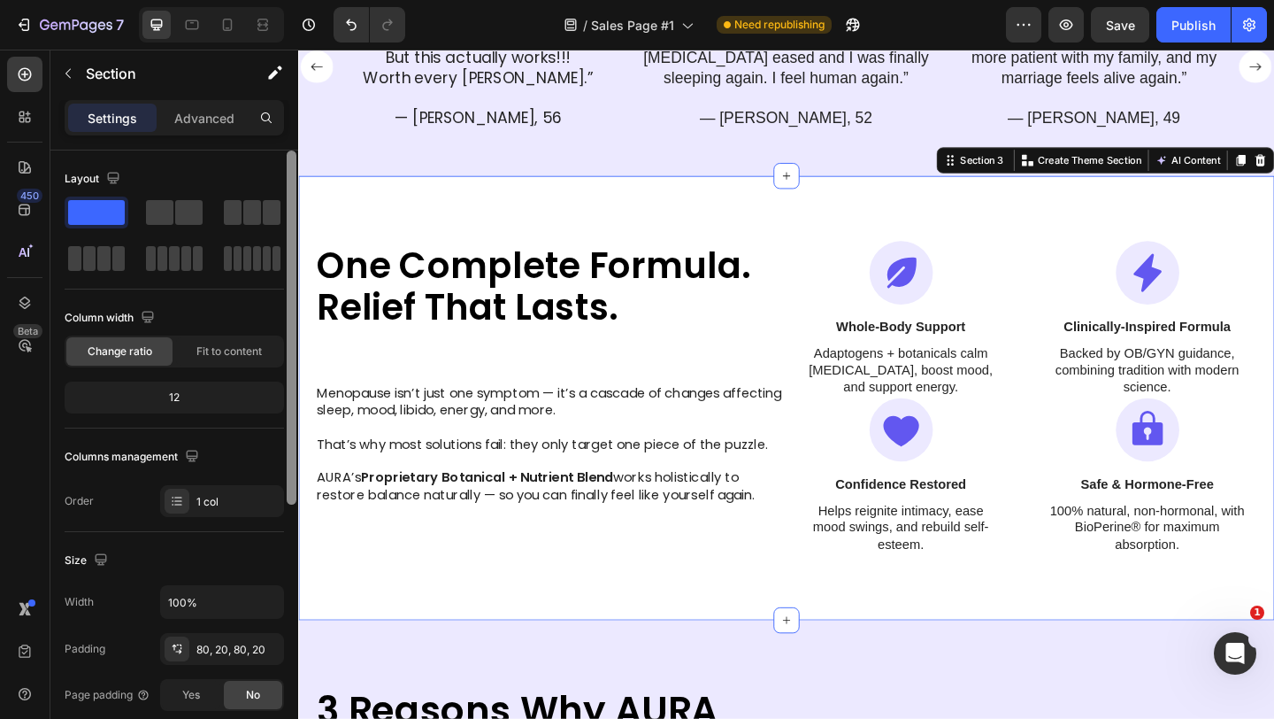
scroll to position [2, 0]
click at [563, 219] on div "One Complete Formula. Relief That Lasts. Heading Menopause isn’t just one sympt…" at bounding box center [829, 428] width 1062 height 483
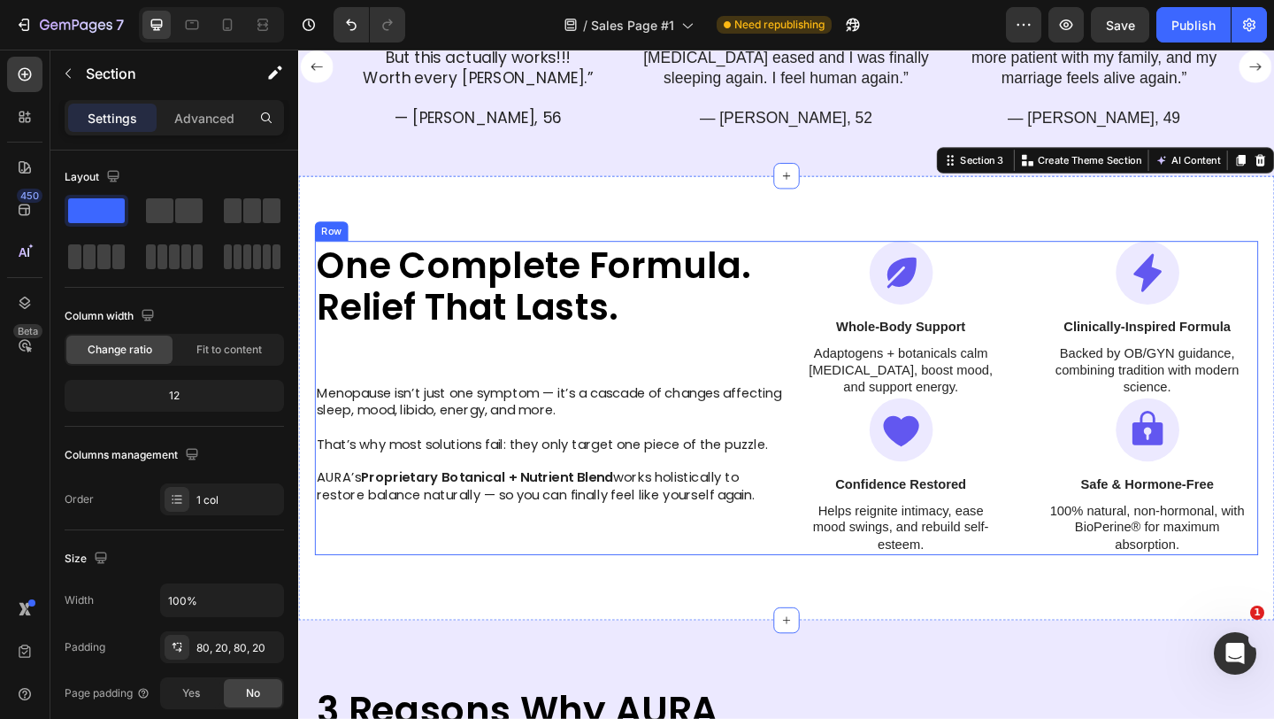
click at [826, 275] on div "One Complete Formula. Relief That Lasts. Heading Menopause isn’t just one sympt…" at bounding box center [829, 429] width 1027 height 342
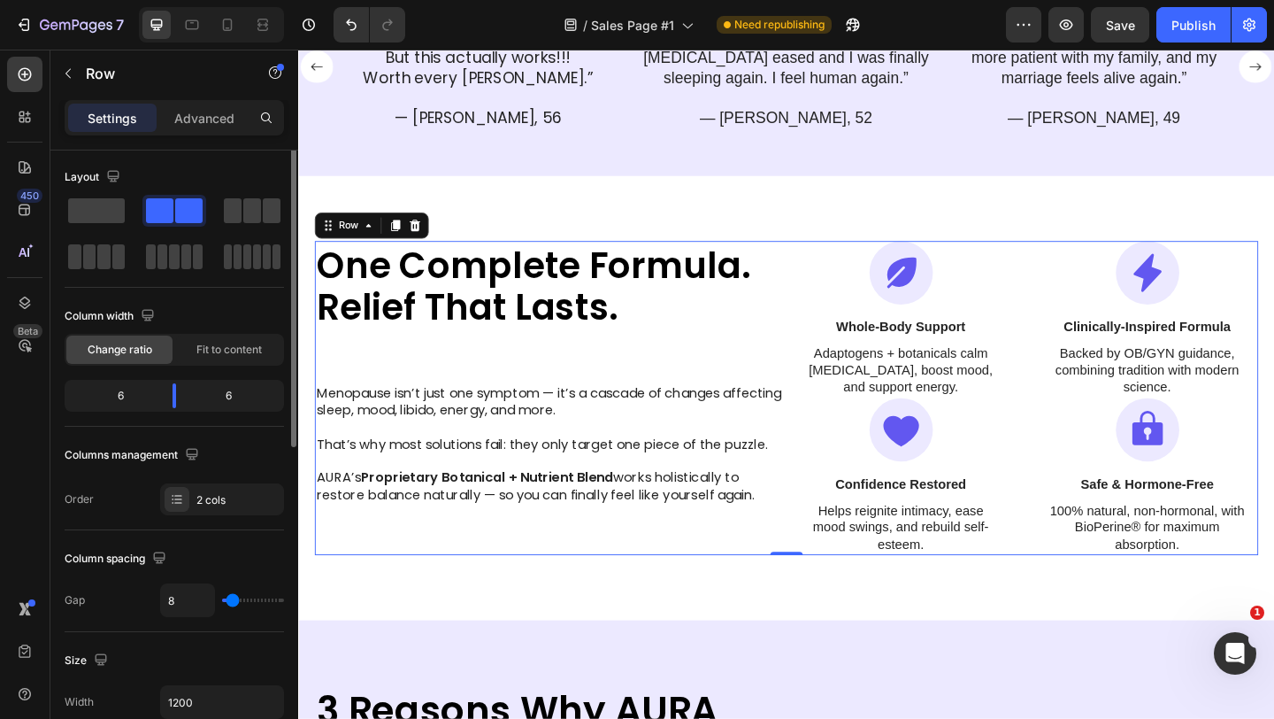
scroll to position [0, 0]
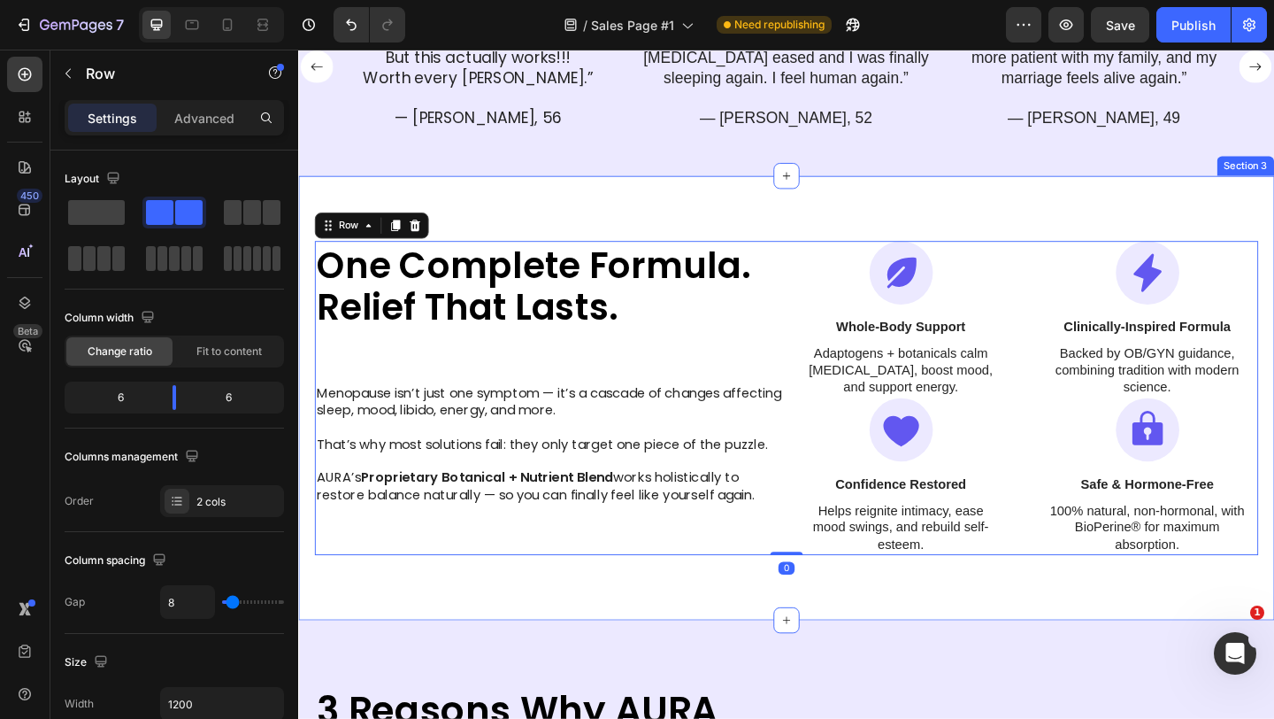
click at [660, 221] on div "One Complete Formula. Relief That Lasts. Heading Menopause isn’t just one sympt…" at bounding box center [829, 428] width 1062 height 483
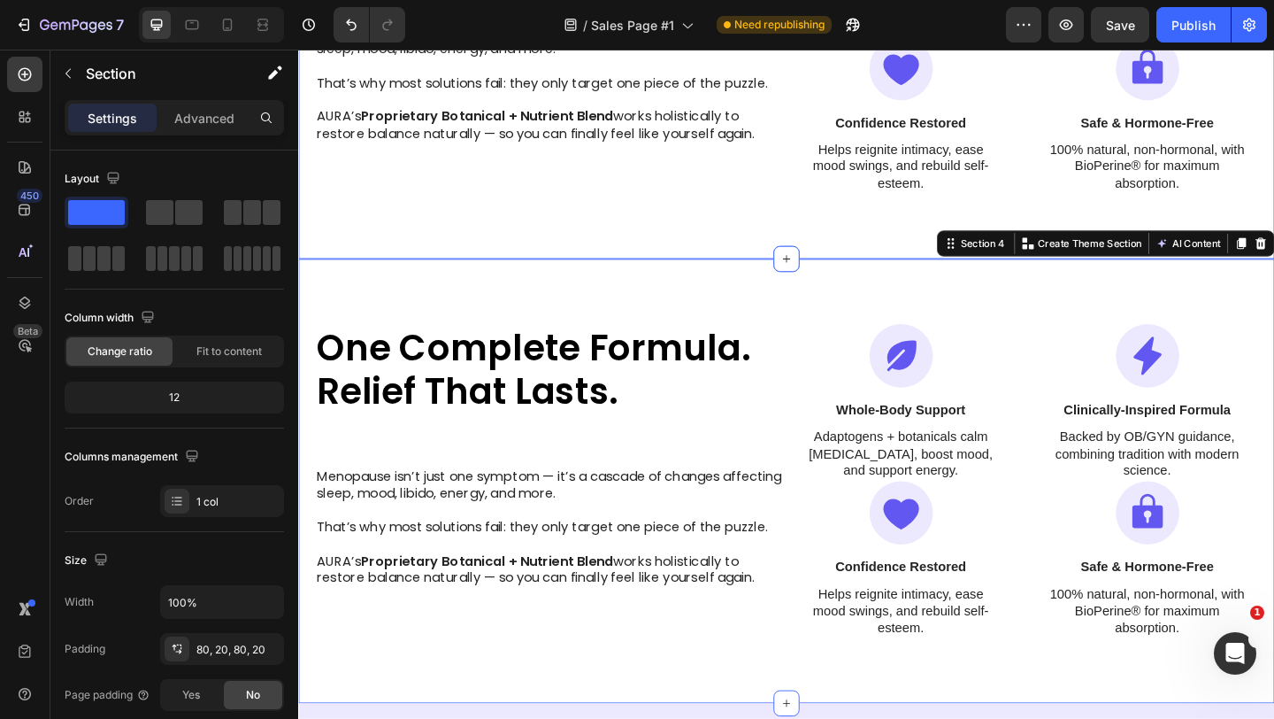
scroll to position [1163, 0]
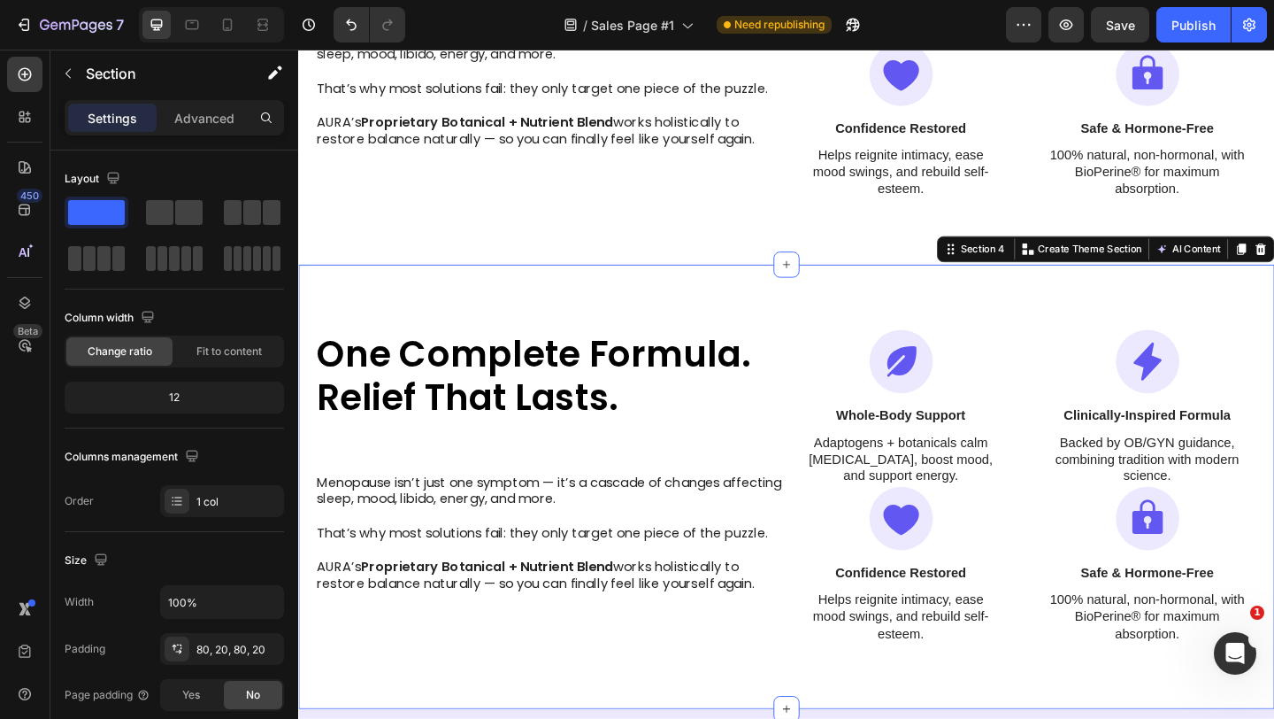
click at [720, 301] on div "One Complete Formula. Relief That Lasts. Heading Menopause isn’t just one sympt…" at bounding box center [829, 524] width 1062 height 483
click at [638, 338] on div "One Complete Formula. Relief That Lasts. Heading Menopause isn’t just one sympt…" at bounding box center [829, 524] width 1062 height 483
click at [828, 378] on div "One Complete Formula. Relief That Lasts. Heading Menopause isn’t just one sympt…" at bounding box center [829, 525] width 1027 height 342
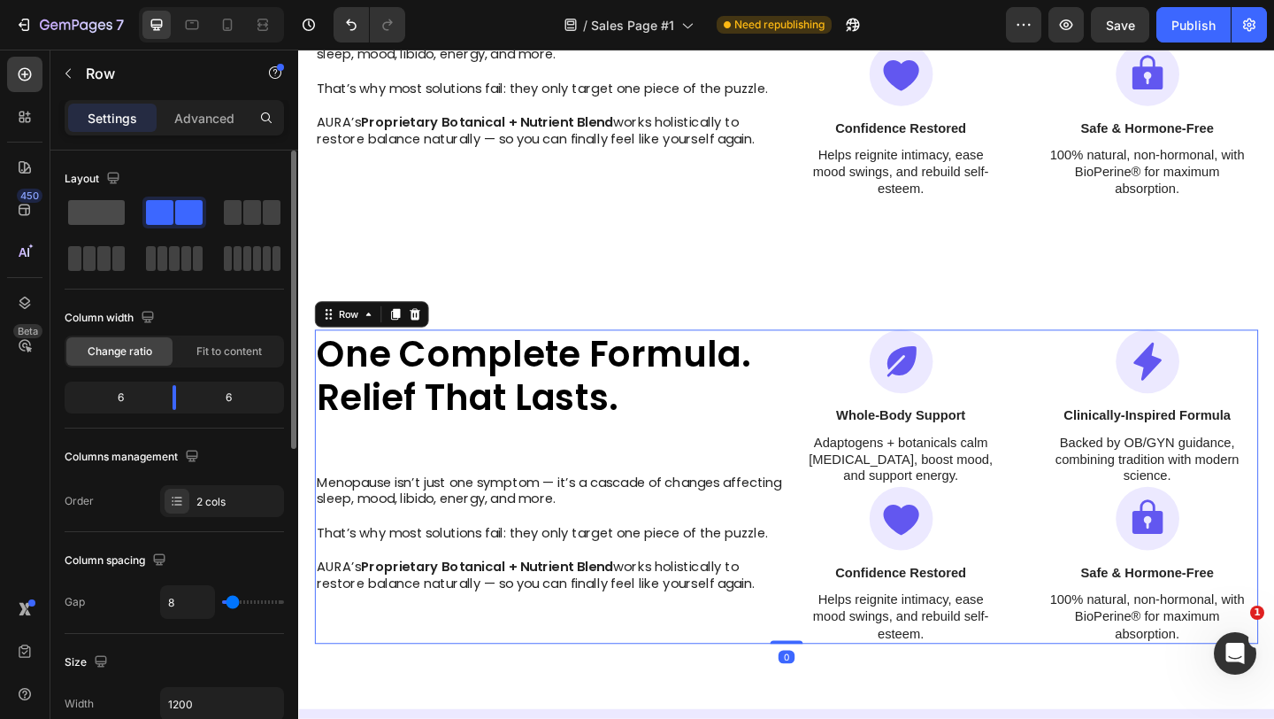
click at [89, 215] on span at bounding box center [96, 212] width 57 height 25
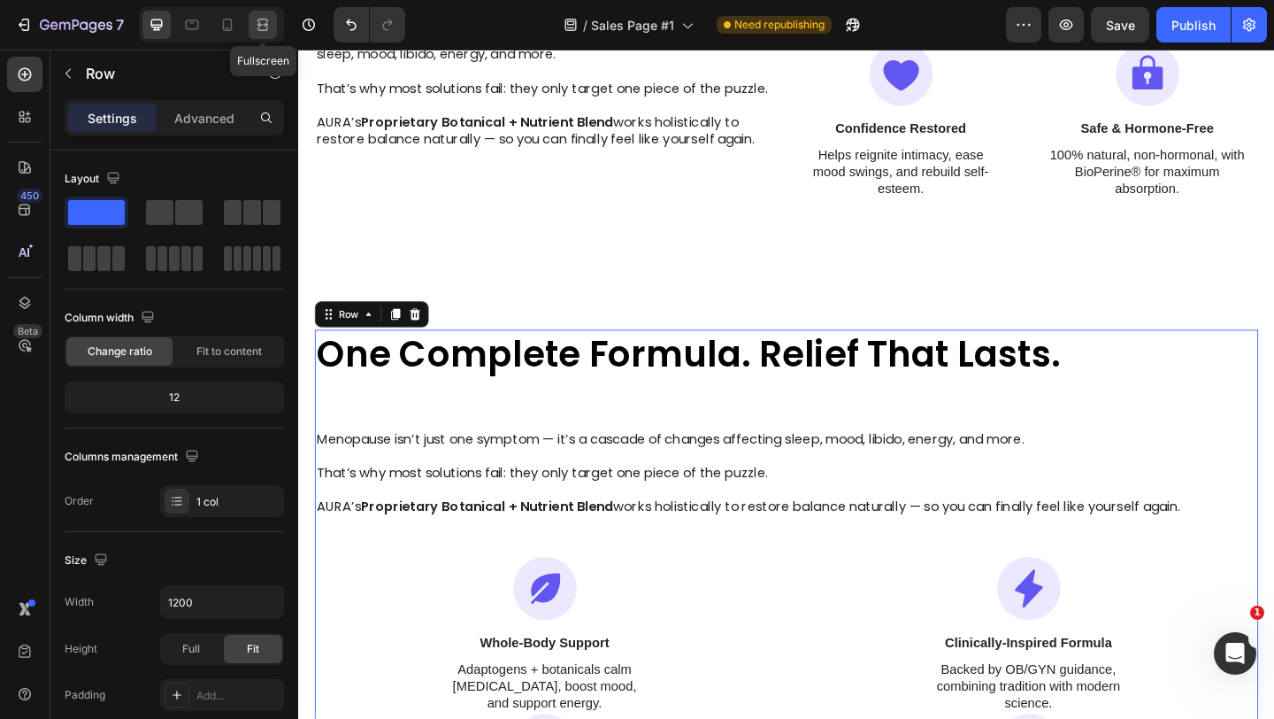
click at [264, 36] on div at bounding box center [263, 25] width 28 height 28
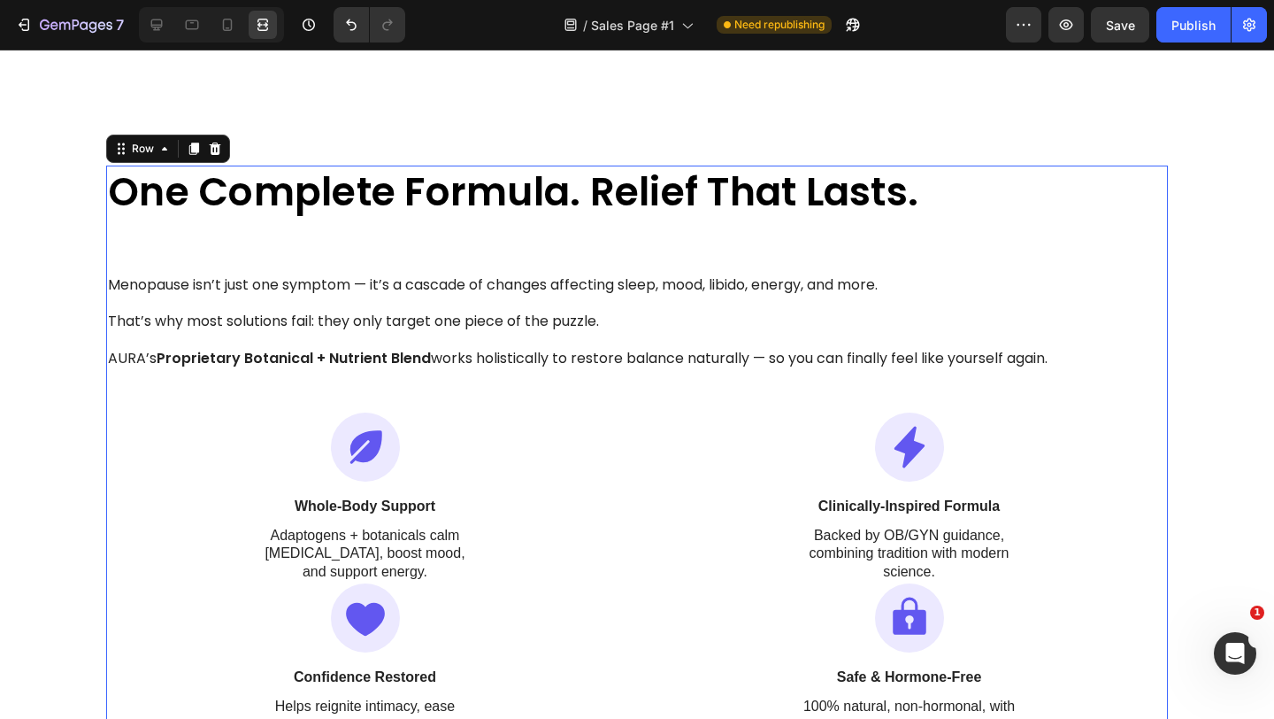
scroll to position [1320, 0]
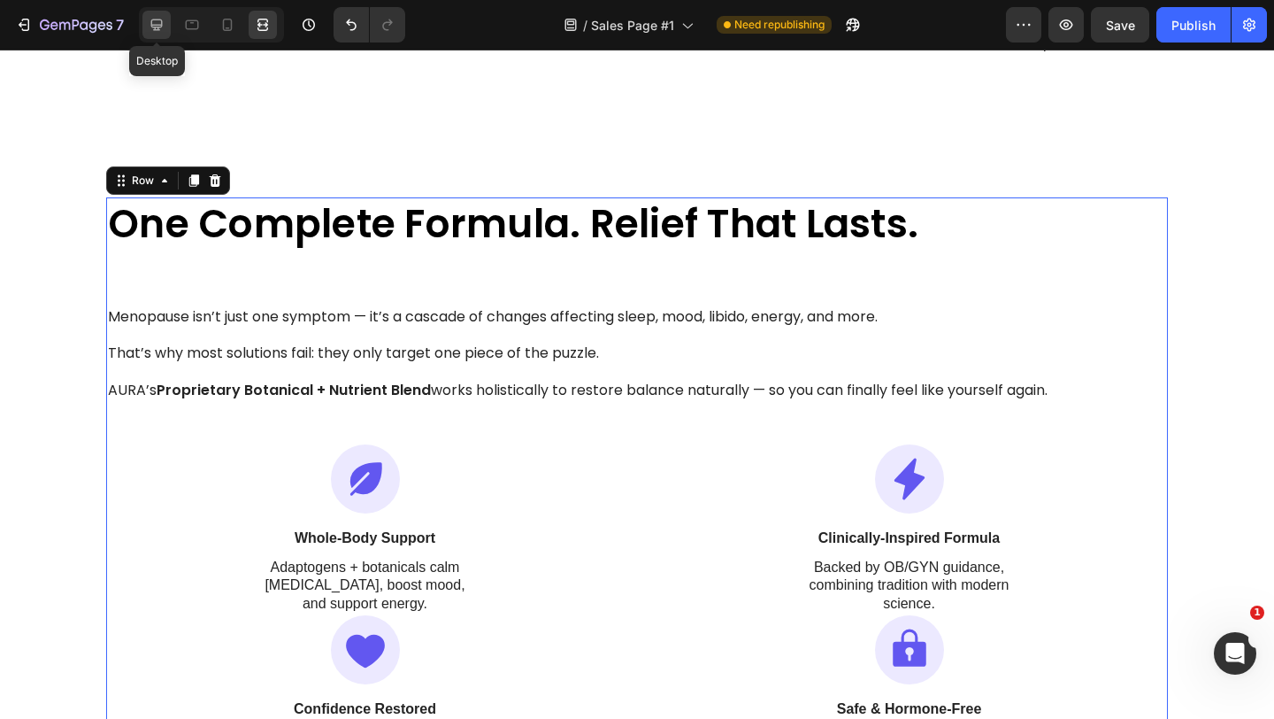
click at [154, 29] on icon at bounding box center [157, 25] width 12 height 12
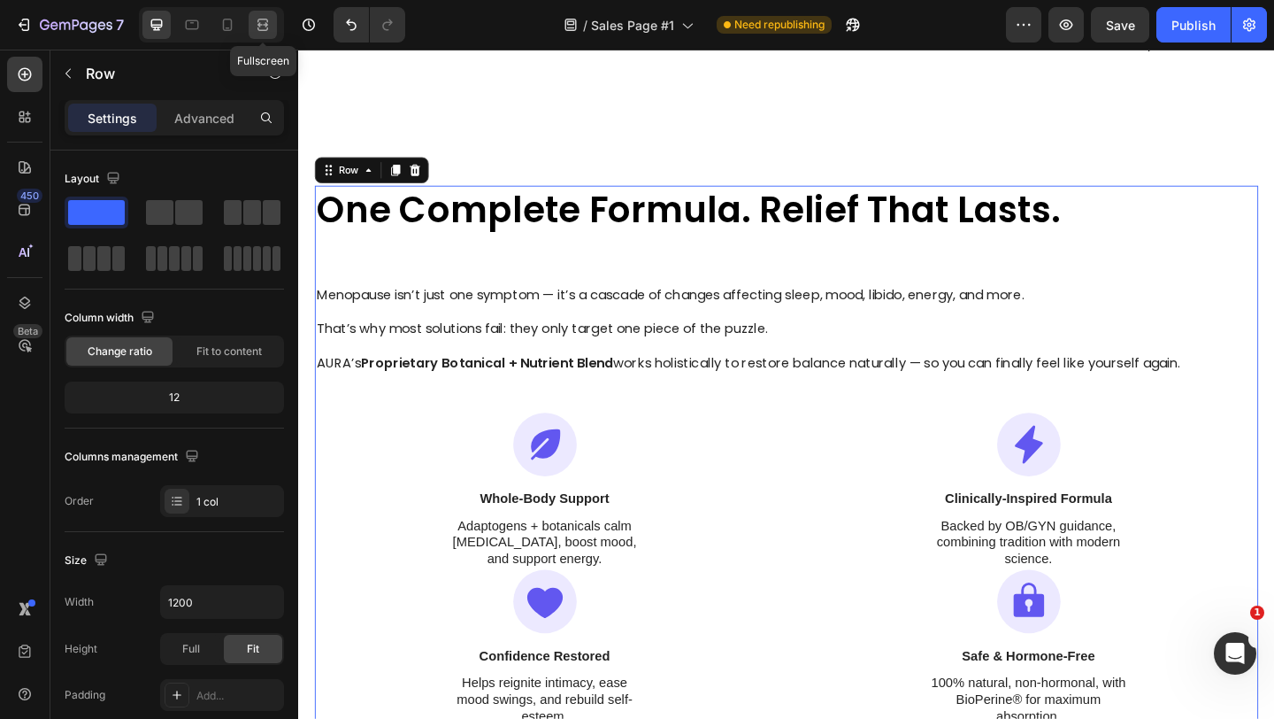
click at [255, 28] on icon at bounding box center [263, 25] width 18 height 18
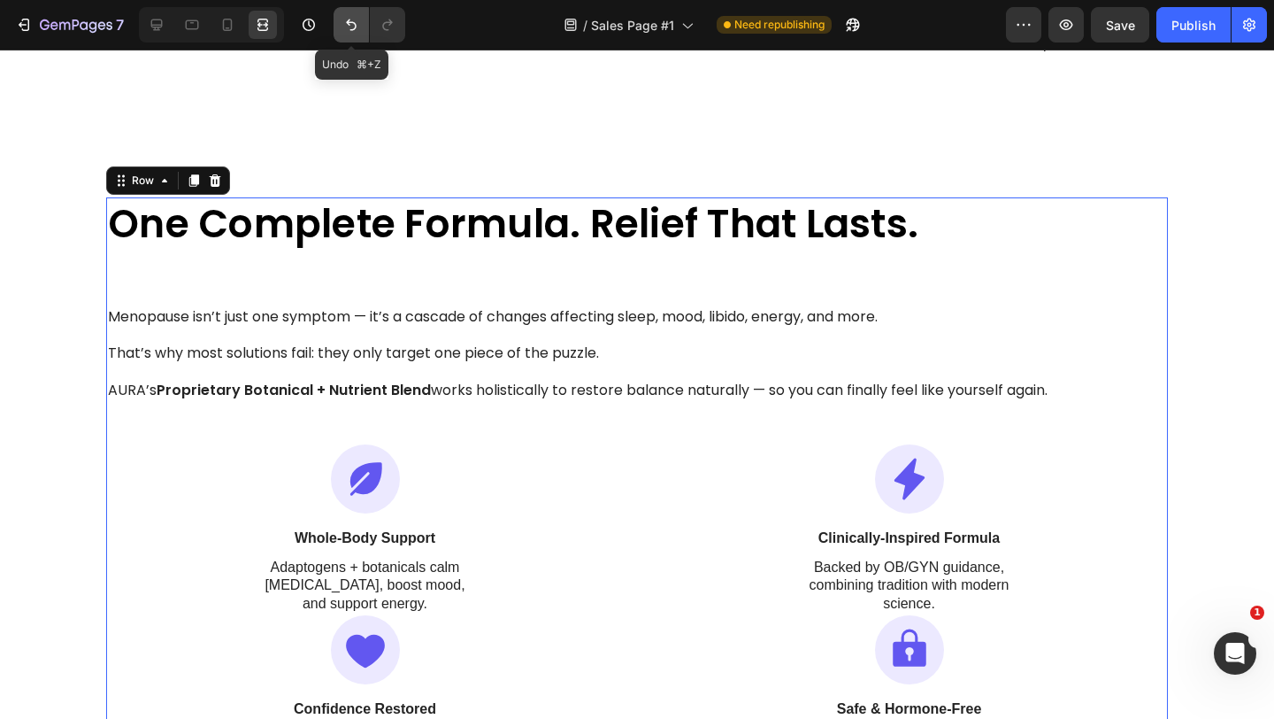
click at [350, 15] on button "Undo/Redo" at bounding box center [351, 24] width 35 height 35
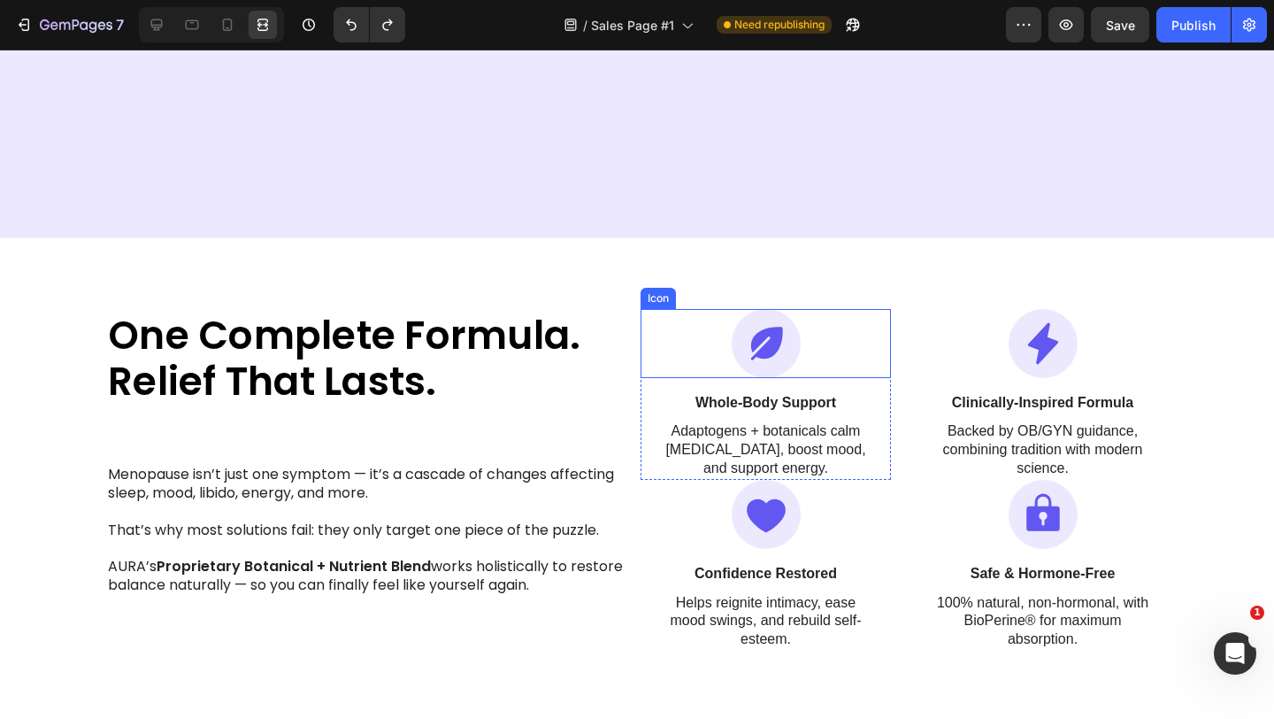
scroll to position [1070, 0]
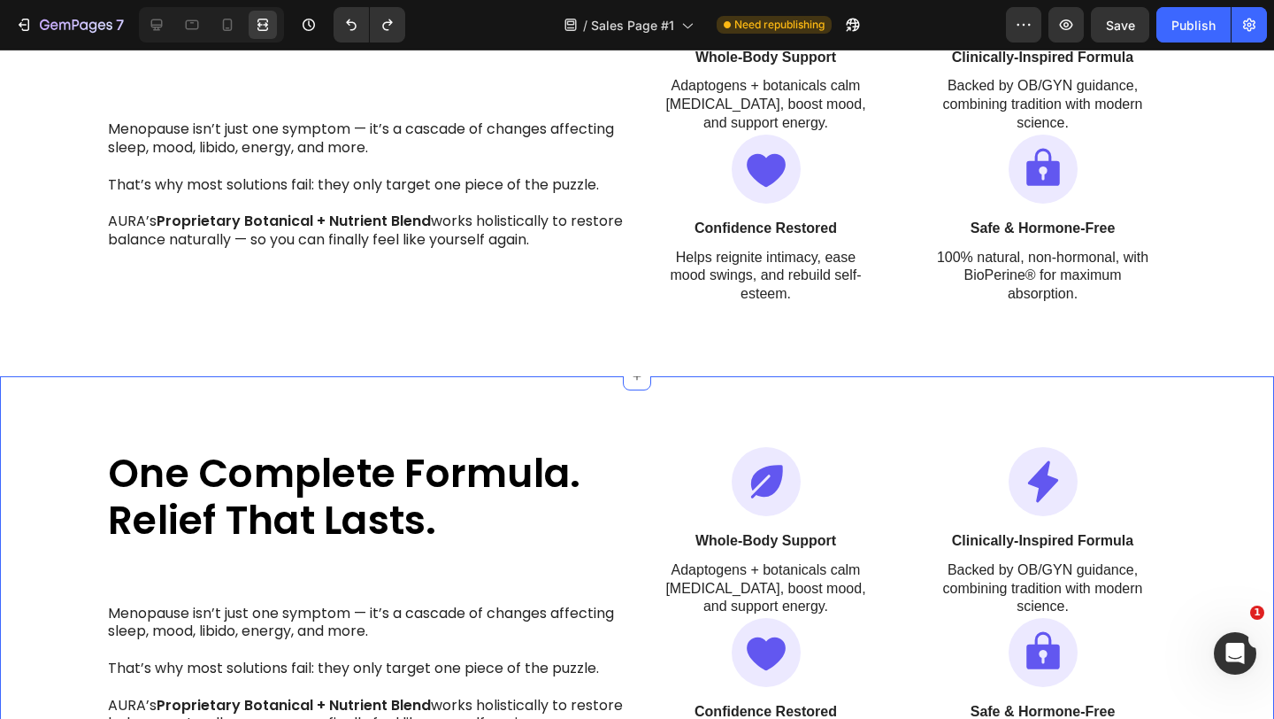
click at [633, 412] on div "One Complete Formula. Relief That Lasts. Heading Menopause isn’t just one sympt…" at bounding box center [637, 617] width 1274 height 483
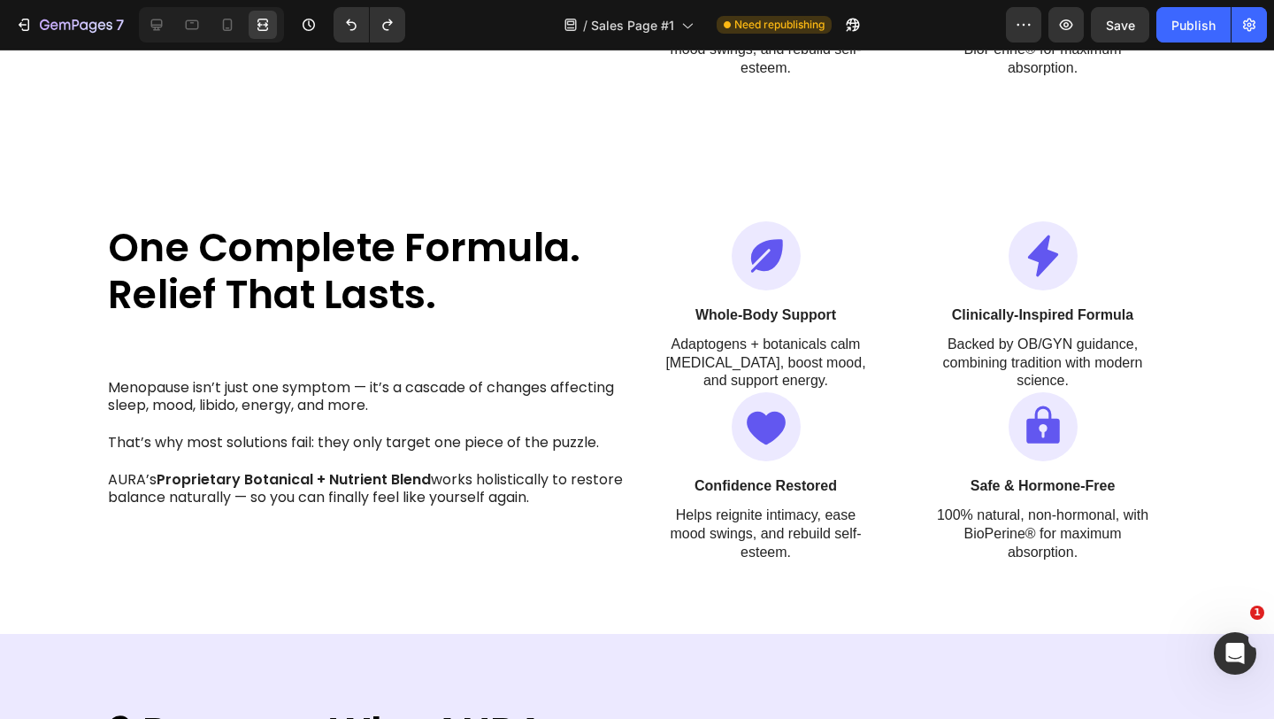
scroll to position [1209, 0]
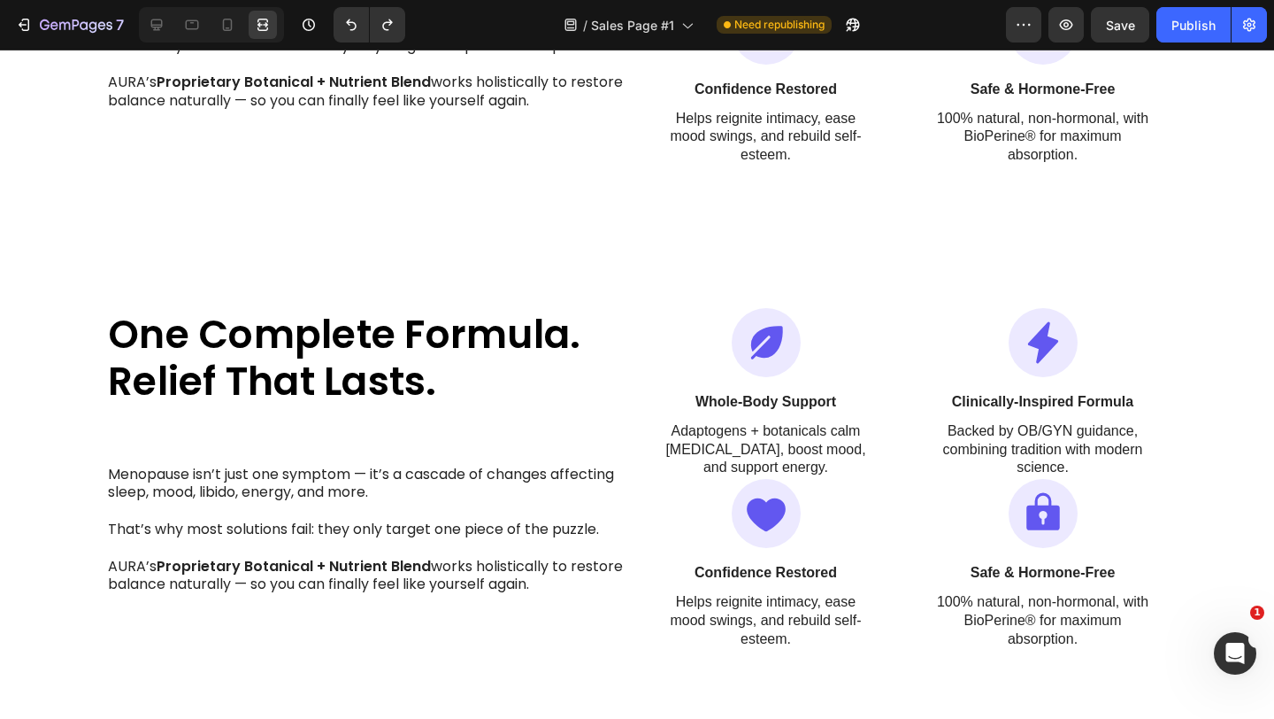
click at [636, 254] on div "One Complete Formula. Relief That Lasts. Heading Menopause isn’t just one sympt…" at bounding box center [637, 478] width 1274 height 483
click at [643, 279] on div "One Complete Formula. Relief That Lasts. Heading Menopause isn’t just one sympt…" at bounding box center [637, 478] width 1274 height 483
click at [666, 258] on div "One Complete Formula. Relief That Lasts. Heading Menopause isn’t just one sympt…" at bounding box center [637, 478] width 1274 height 483
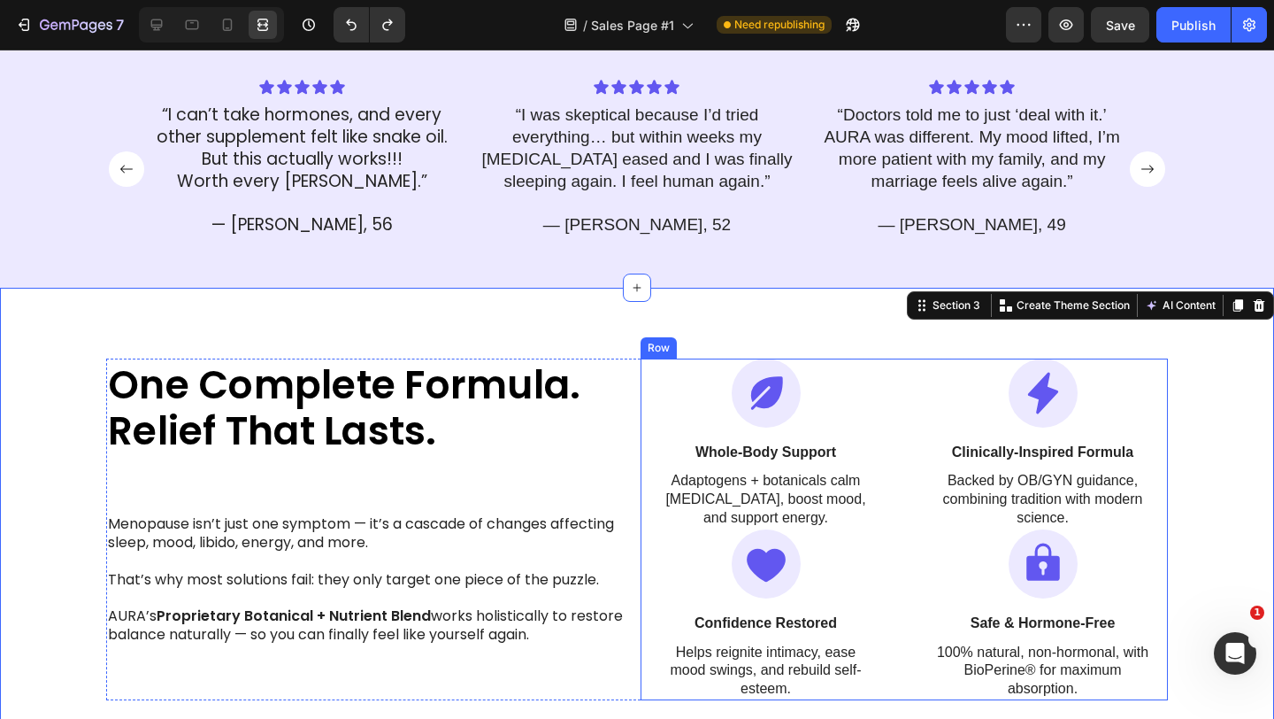
scroll to position [1082, 0]
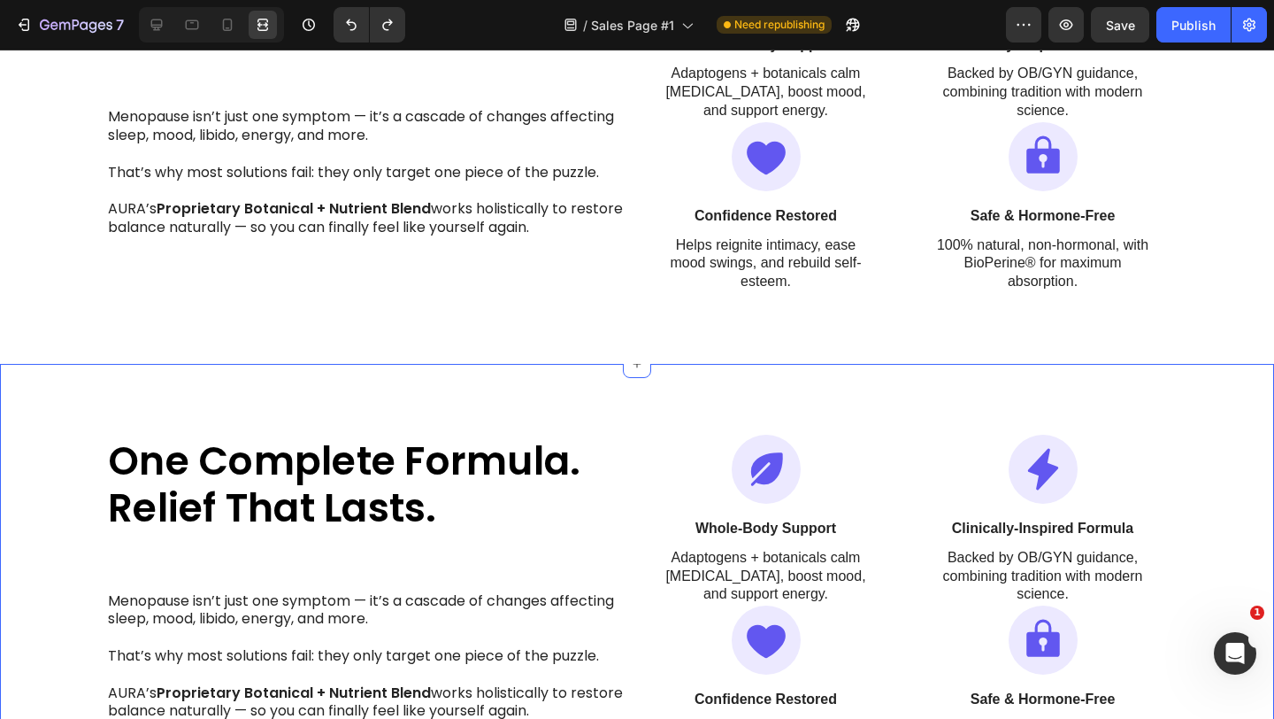
click at [753, 420] on div "One Complete Formula. Relief That Lasts. Heading Menopause isn’t just one sympt…" at bounding box center [637, 605] width 1274 height 483
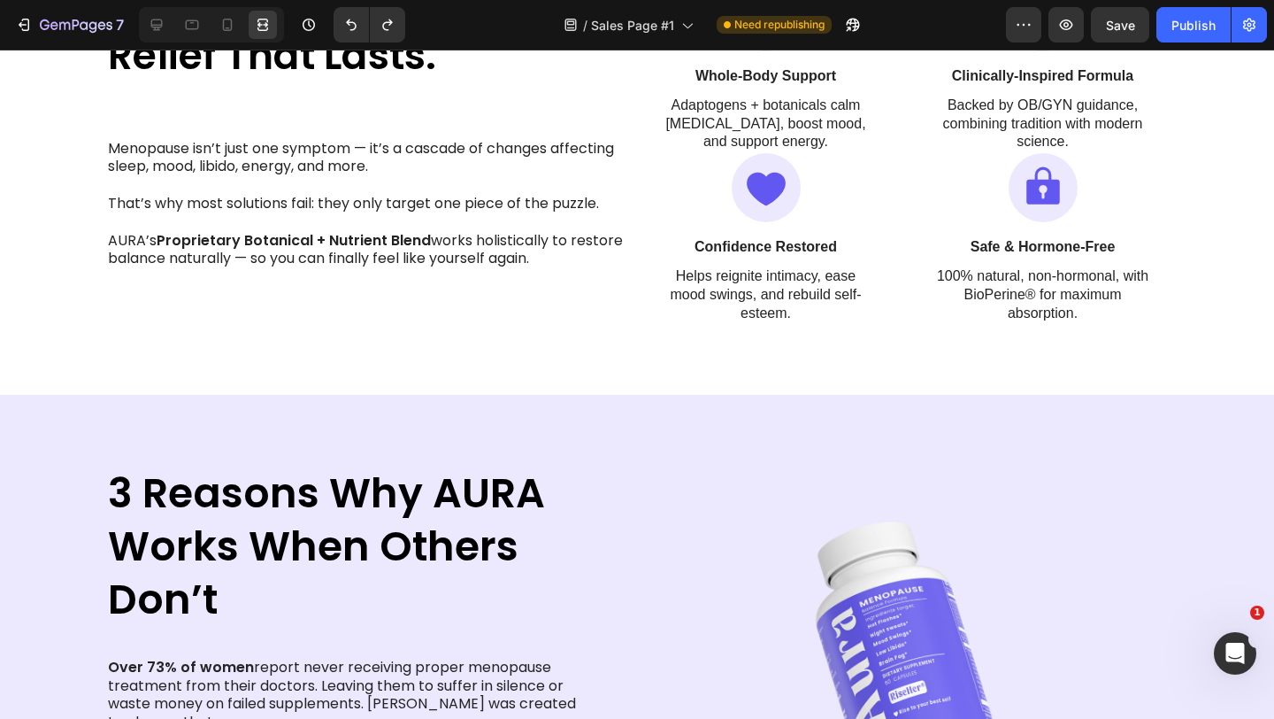
scroll to position [1538, 0]
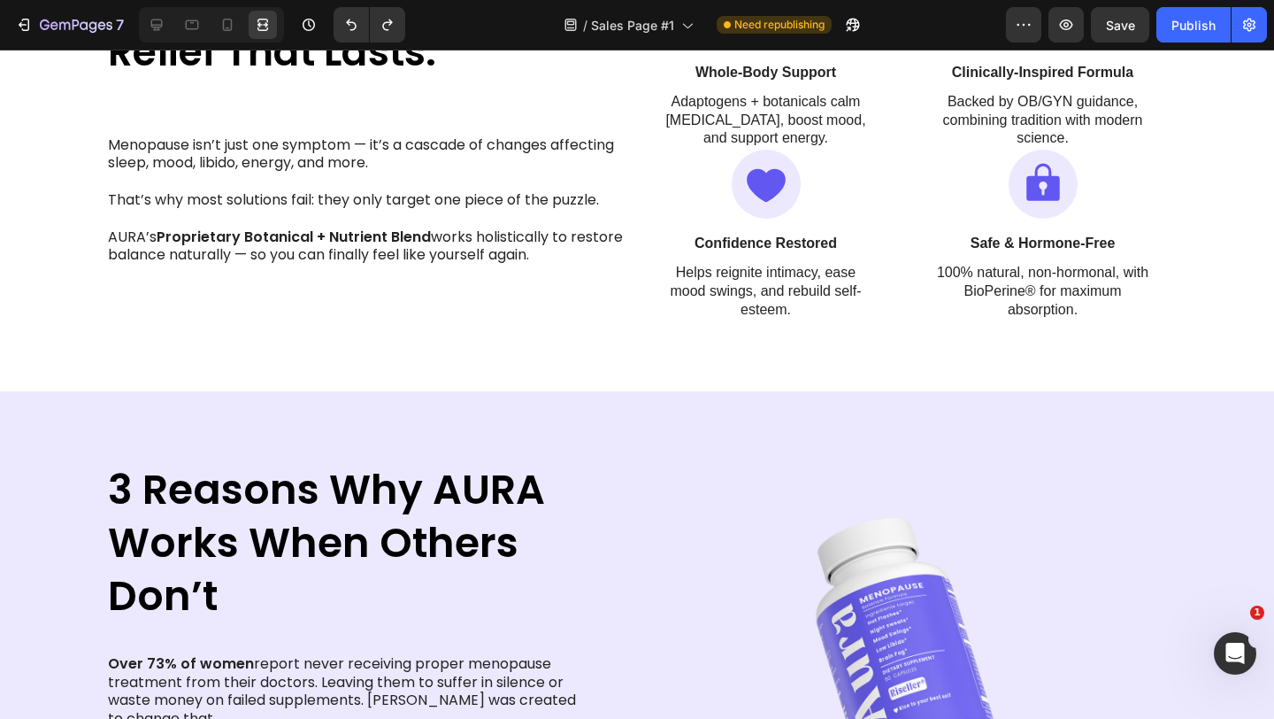
click at [768, 355] on div "One Complete Formula. Relief That Lasts. Heading Menopause isn’t just one sympt…" at bounding box center [637, 149] width 1274 height 483
click at [617, 292] on div "One Complete Formula. Relief That Lasts. Heading Menopause isn’t just one sympt…" at bounding box center [369, 150] width 527 height 342
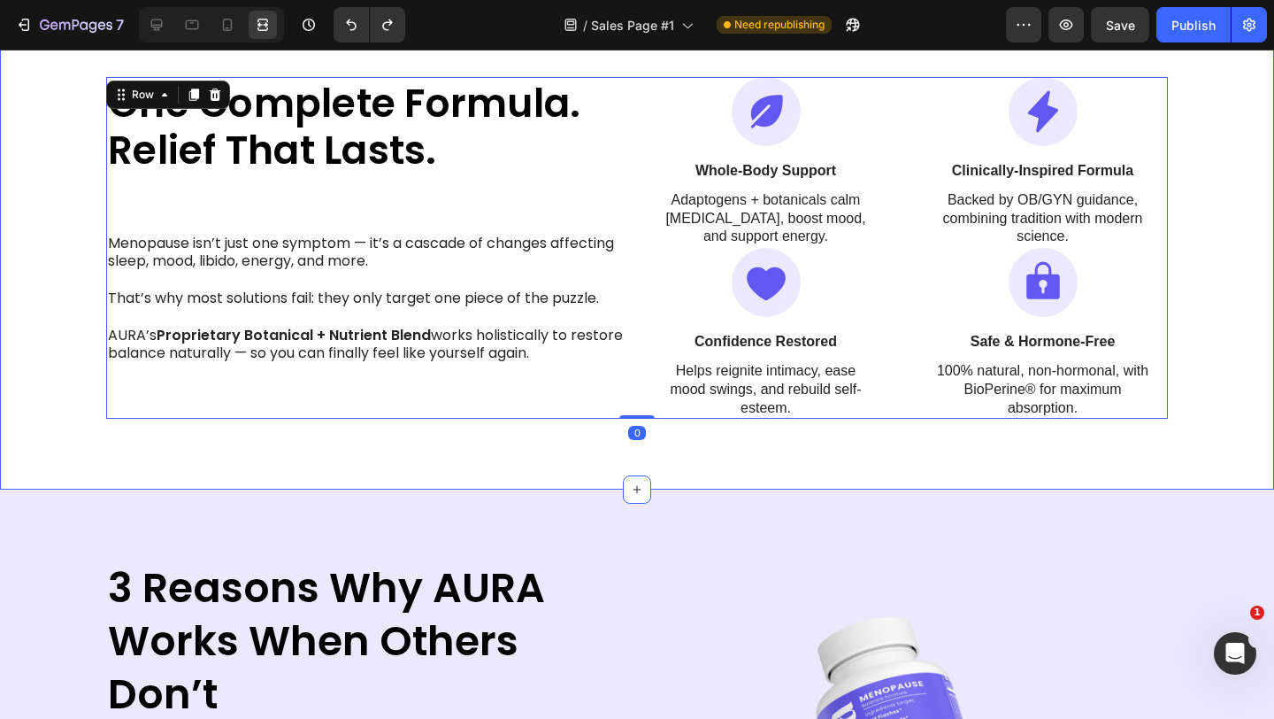
scroll to position [1209, 0]
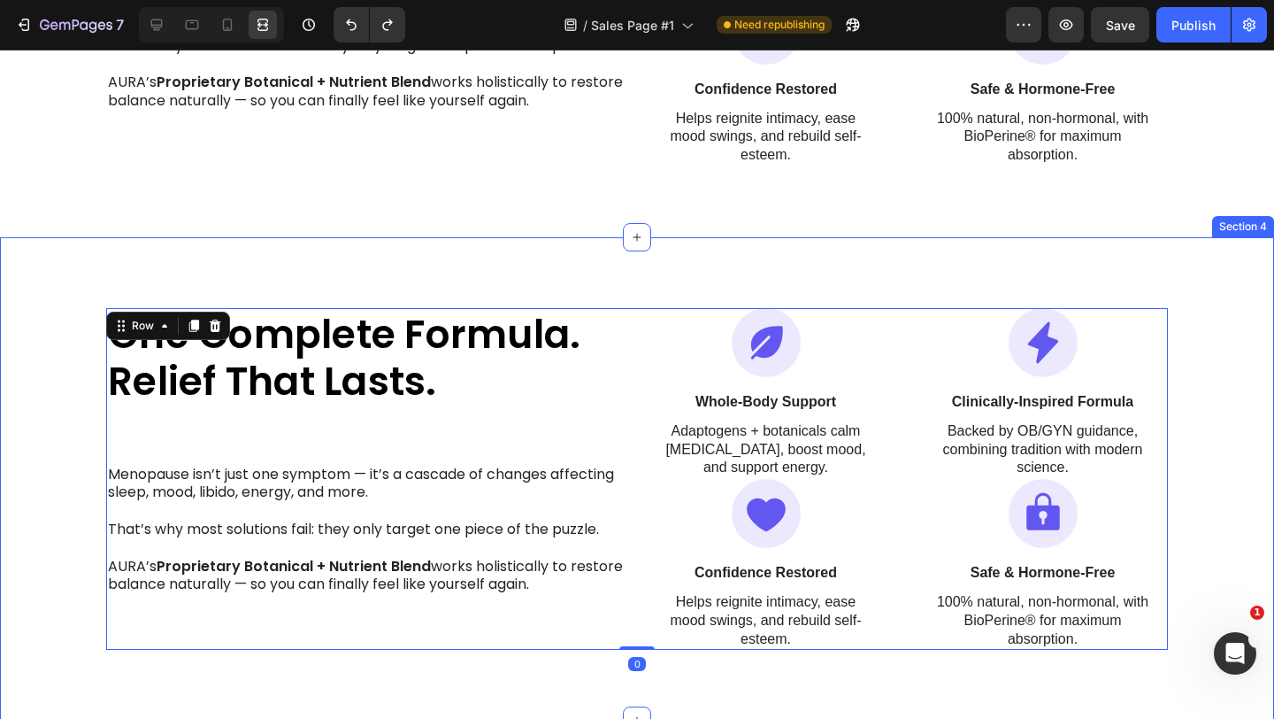
click at [978, 273] on div "One Complete Formula. Relief That Lasts. Heading Menopause isn’t just one sympt…" at bounding box center [637, 478] width 1274 height 483
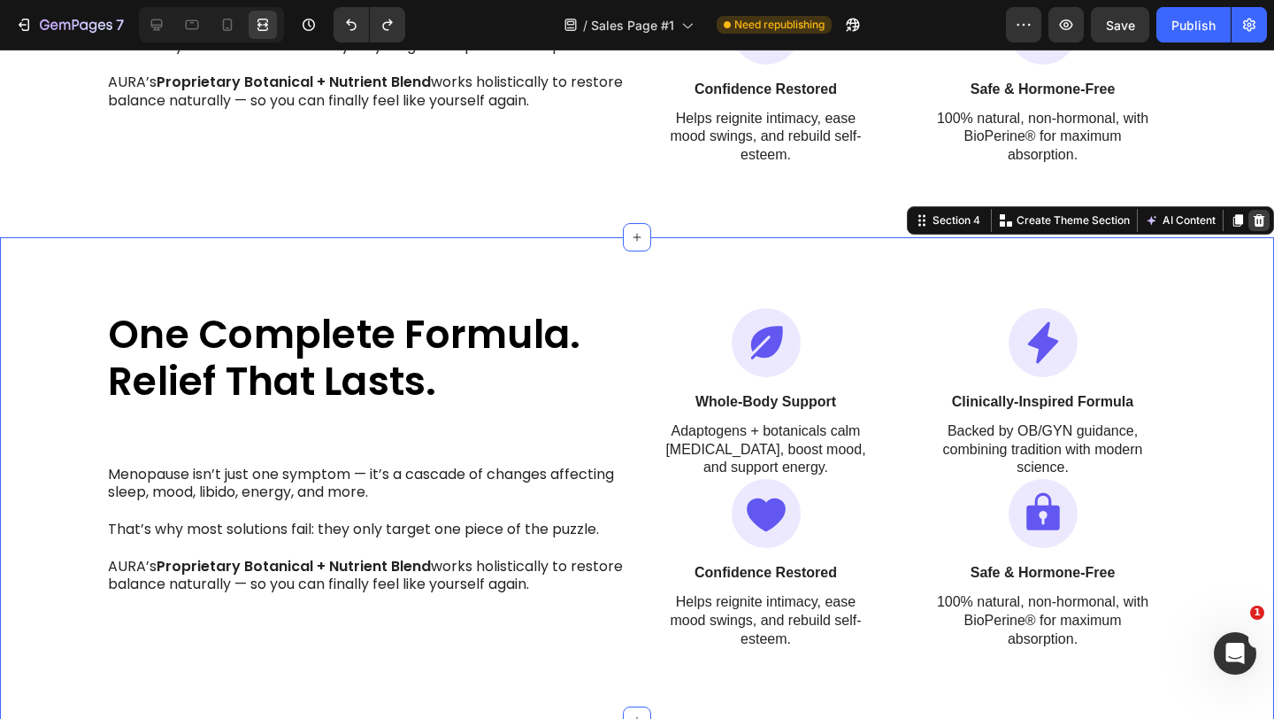
click at [1263, 224] on icon at bounding box center [1260, 220] width 12 height 12
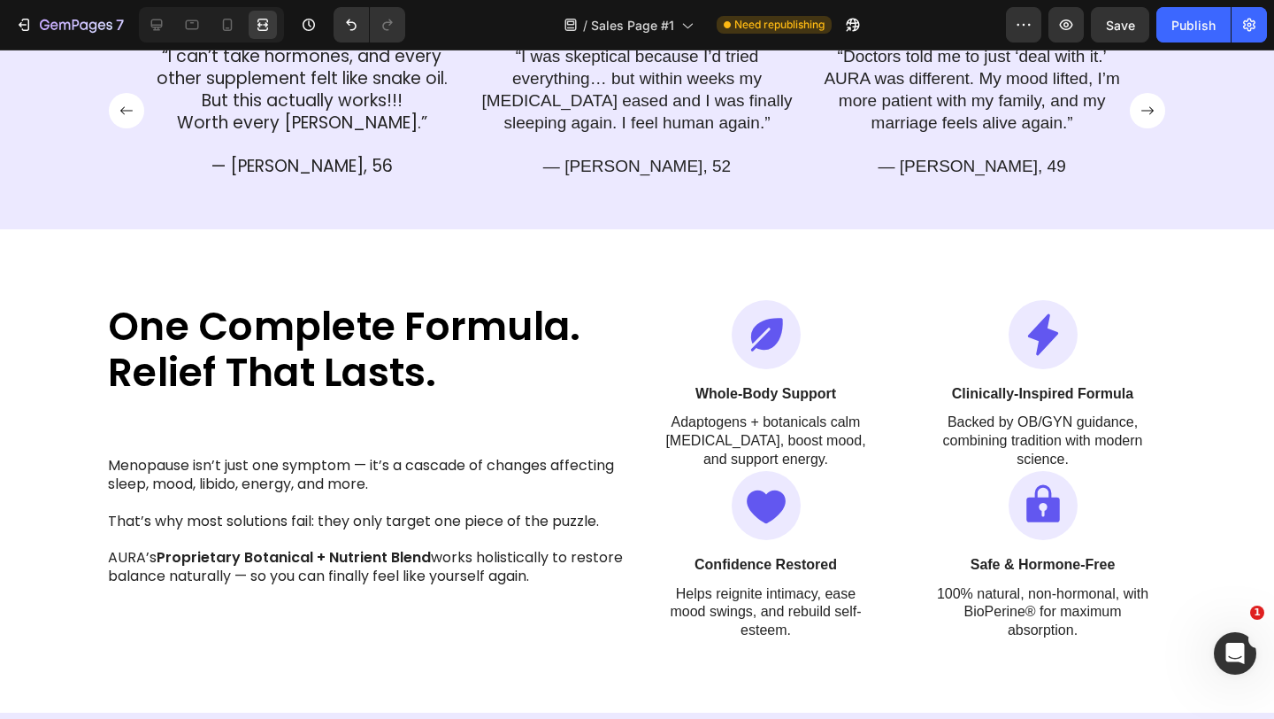
scroll to position [715, 0]
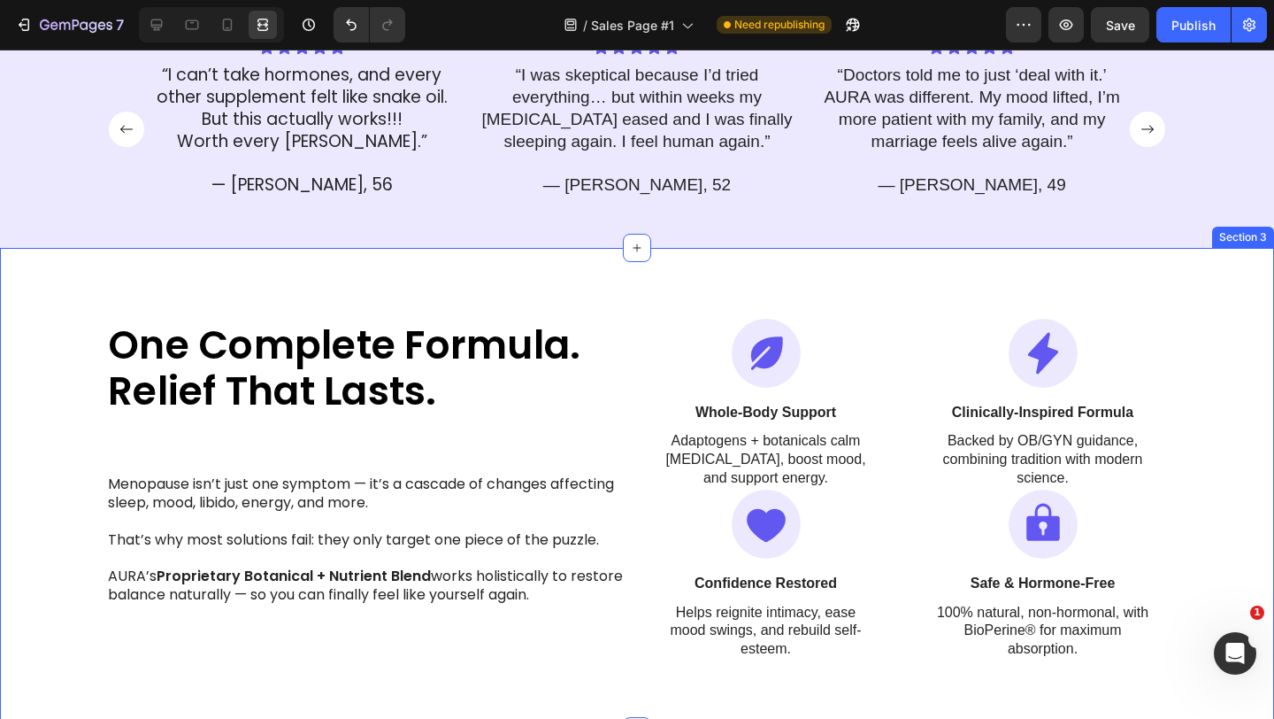
click at [625, 302] on div "One Complete Formula. Relief That Lasts. Heading Menopause isn’t just one sympt…" at bounding box center [637, 489] width 1274 height 483
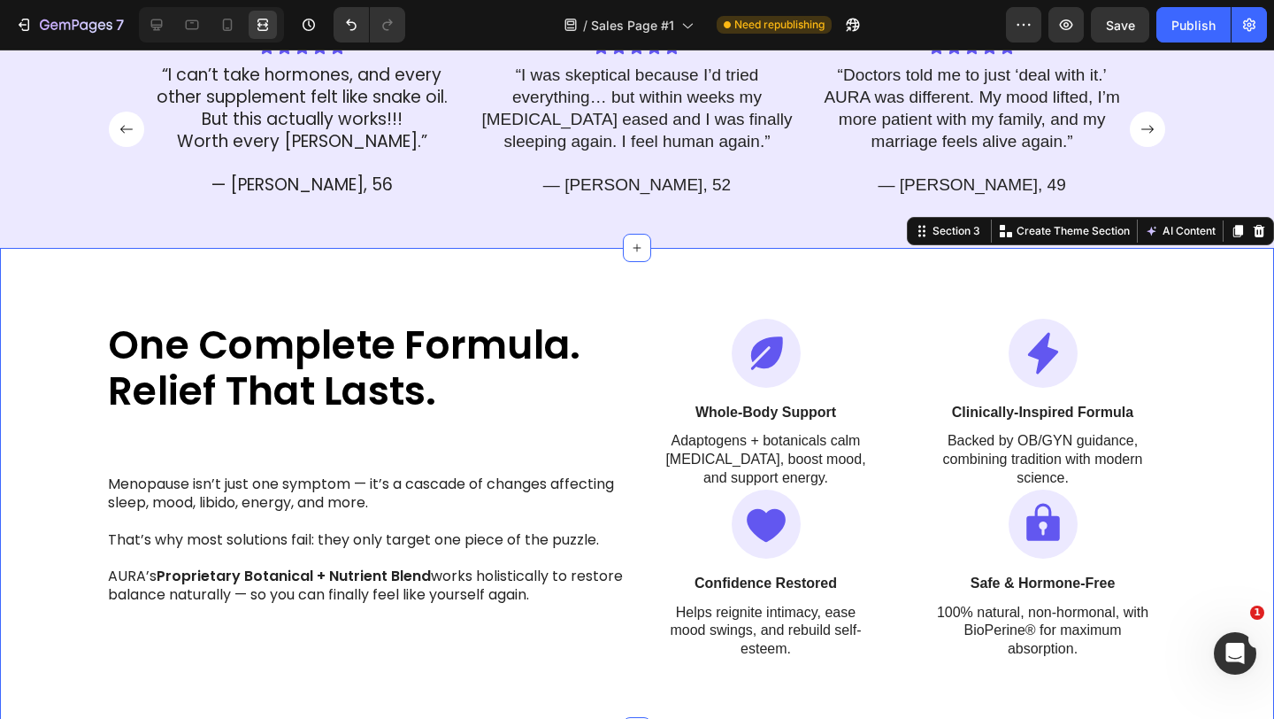
click at [898, 292] on div "One Complete Formula. Relief That Lasts. Heading Menopause isn’t just one sympt…" at bounding box center [637, 489] width 1274 height 483
click at [238, 25] on div at bounding box center [227, 25] width 28 height 28
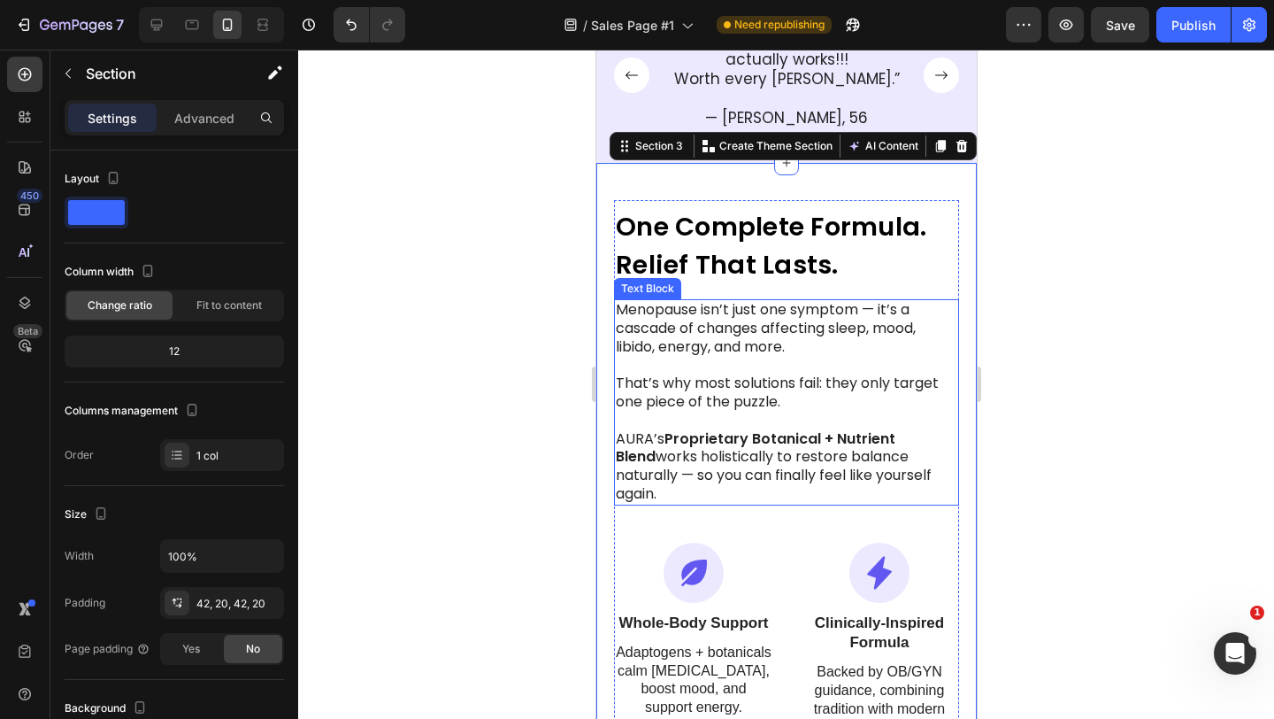
scroll to position [758, 0]
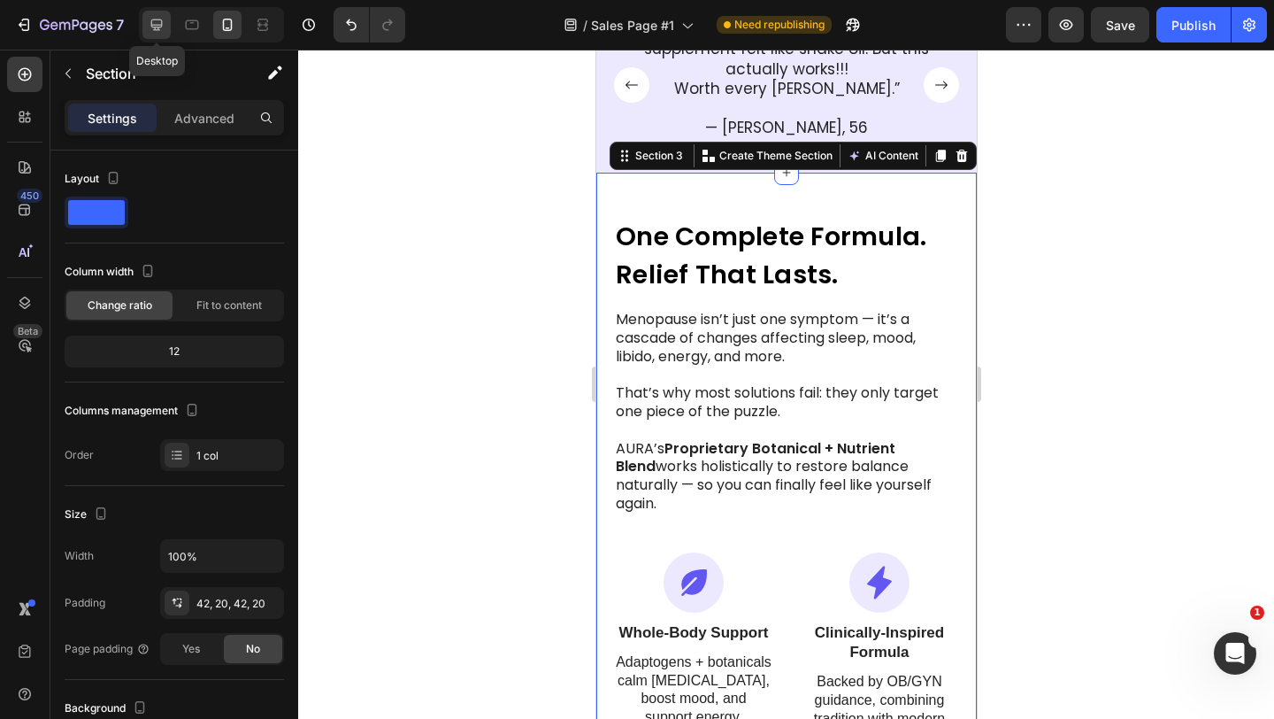
click at [165, 32] on icon at bounding box center [157, 25] width 18 height 18
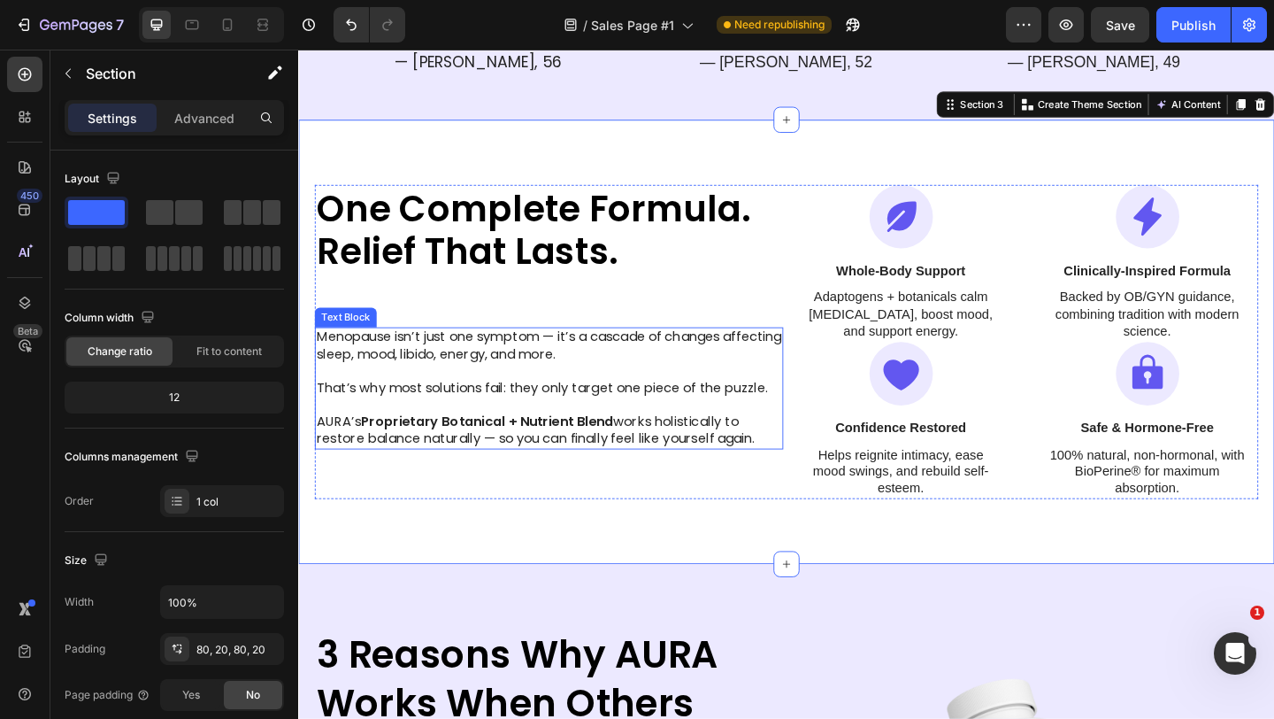
scroll to position [851, 0]
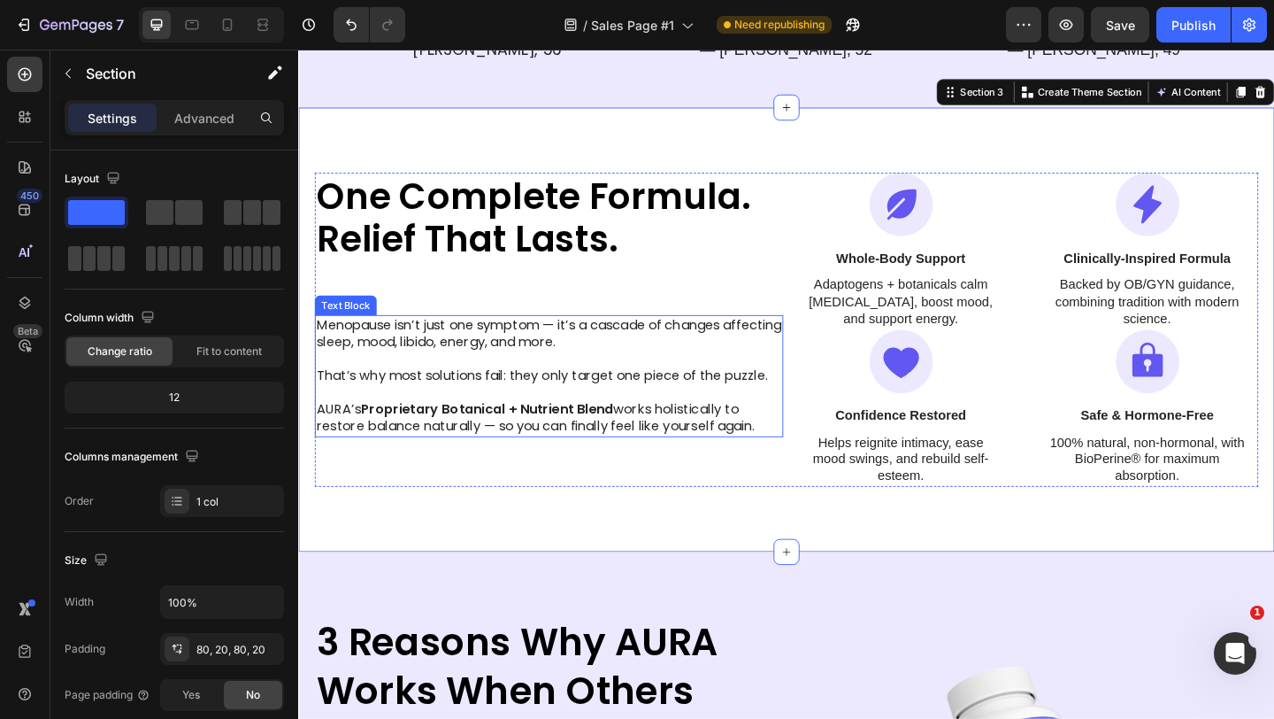
click at [583, 415] on p at bounding box center [571, 422] width 506 height 19
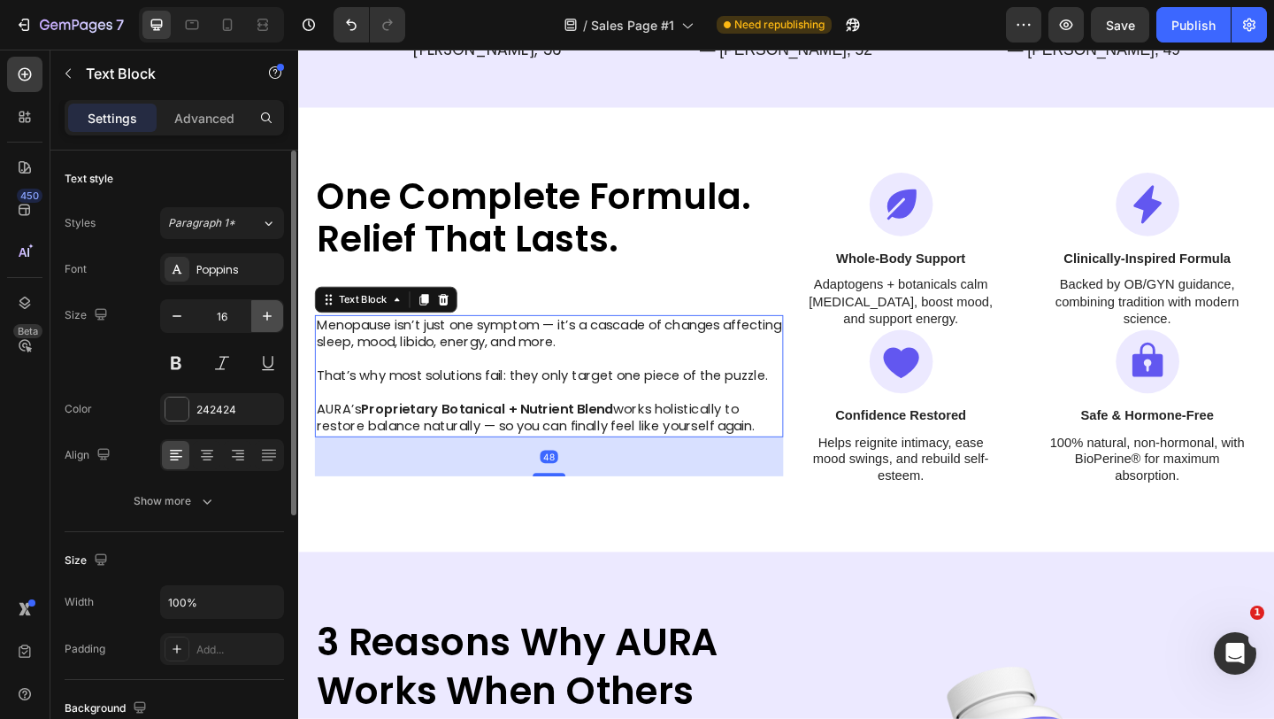
click at [262, 319] on icon "button" at bounding box center [267, 316] width 18 height 18
type input "17"
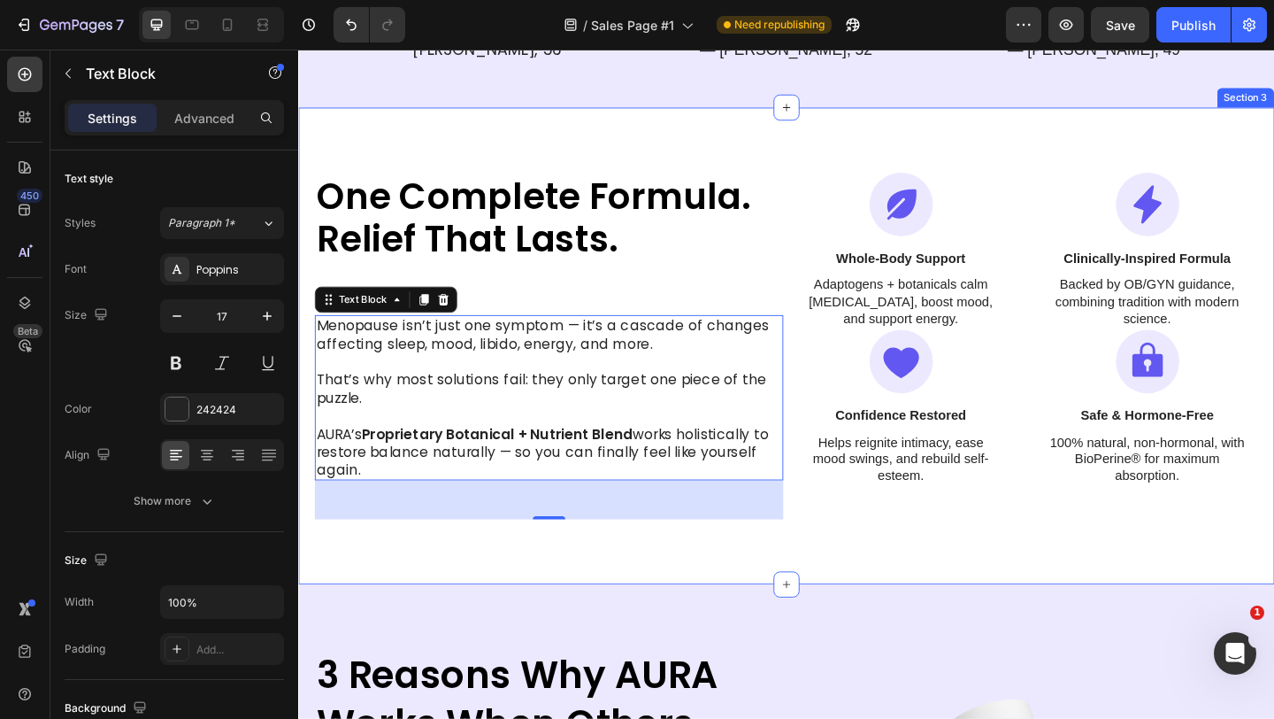
click at [585, 145] on div "One Complete Formula. Relief That Lasts. Heading Menopause isn’t just one sympt…" at bounding box center [829, 371] width 1062 height 519
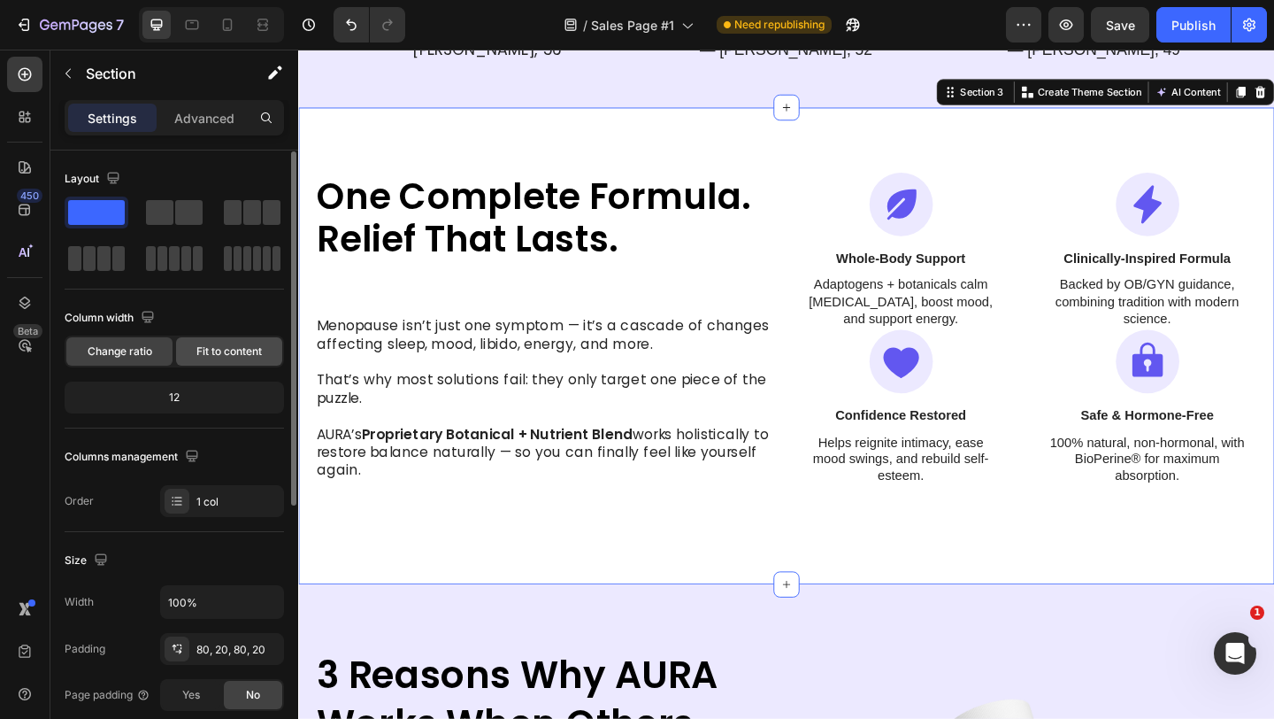
scroll to position [461, 0]
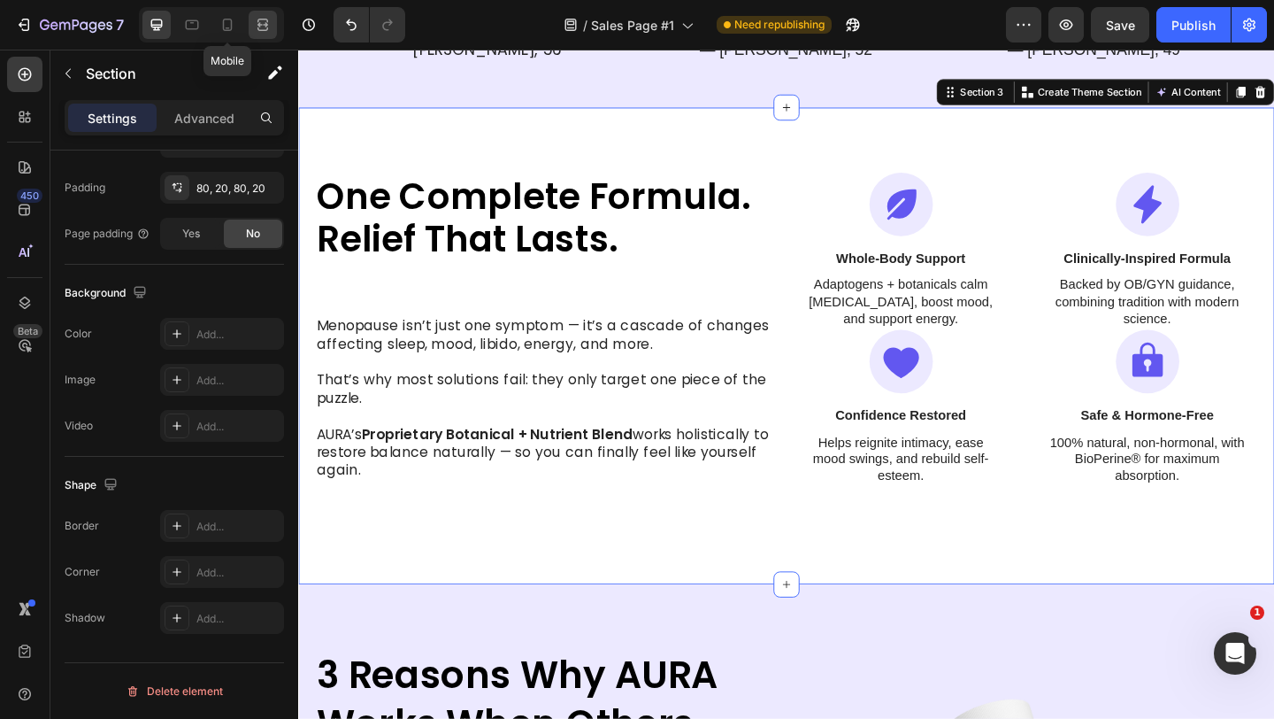
click at [263, 20] on icon at bounding box center [263, 25] width 18 height 18
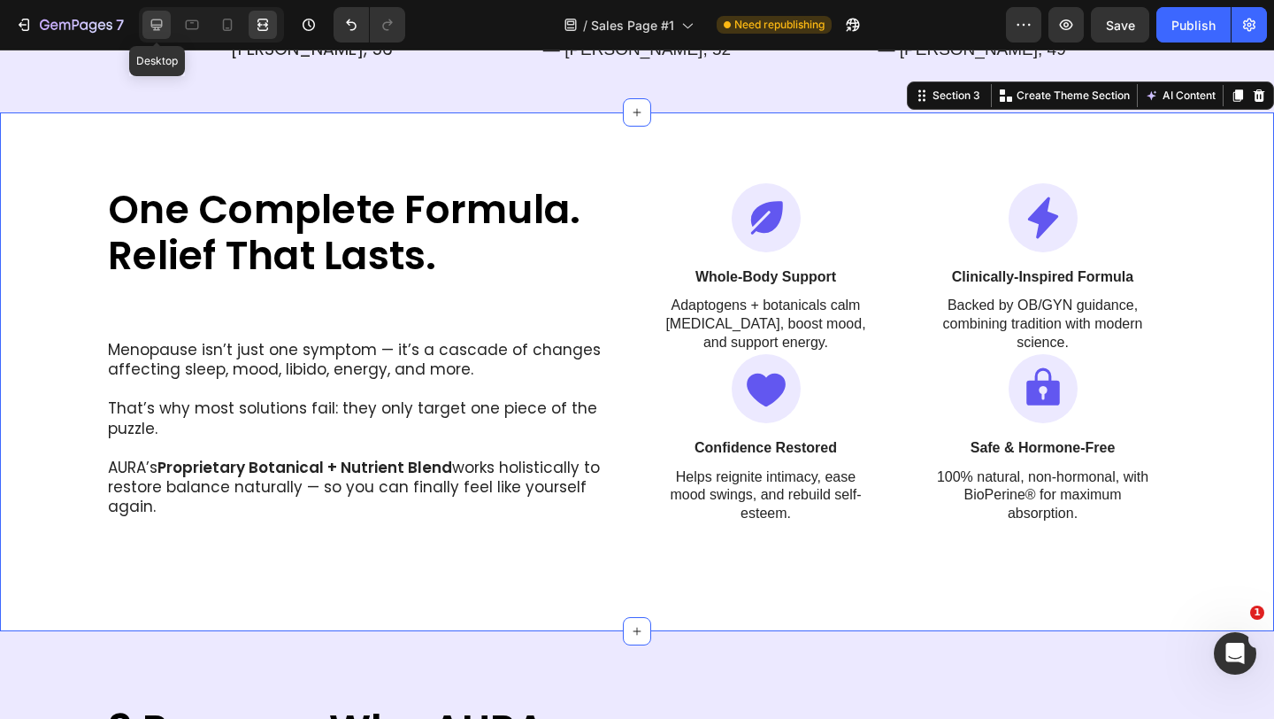
click at [153, 27] on icon at bounding box center [157, 25] width 12 height 12
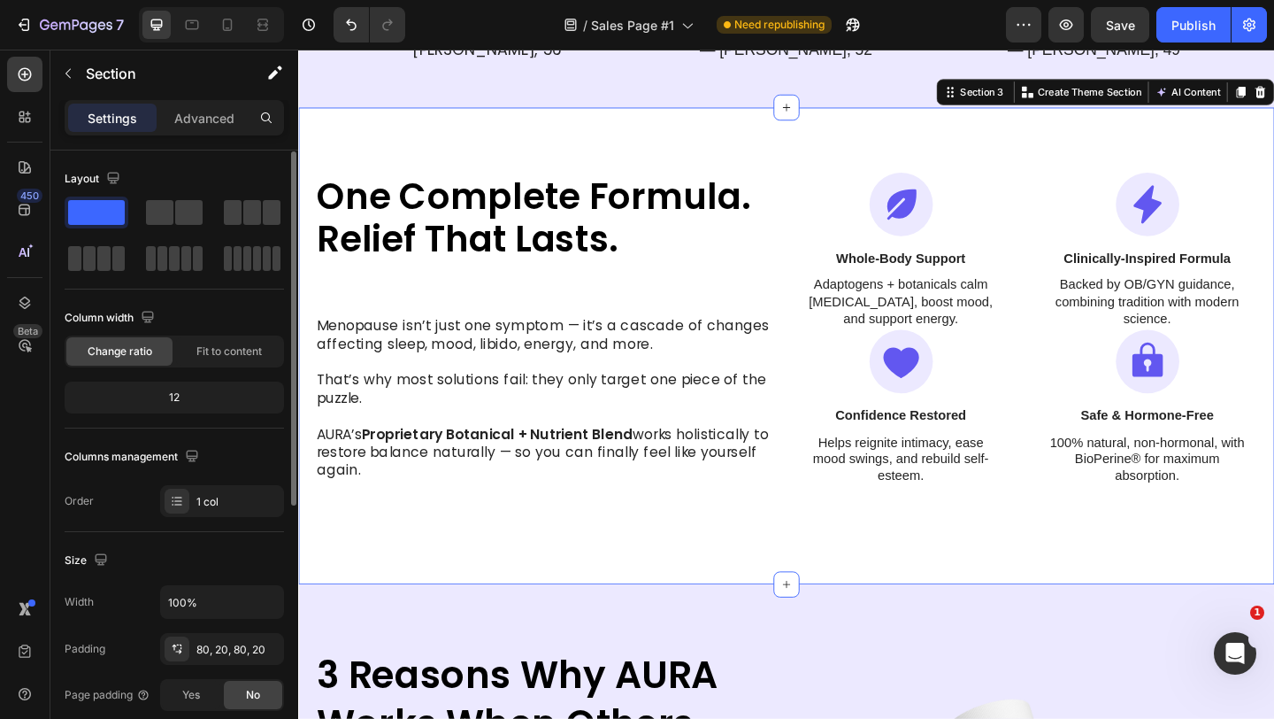
scroll to position [1, 0]
click at [435, 406] on p "That’s why most solutions fail: they only target one piece of the puzzle." at bounding box center [571, 417] width 506 height 39
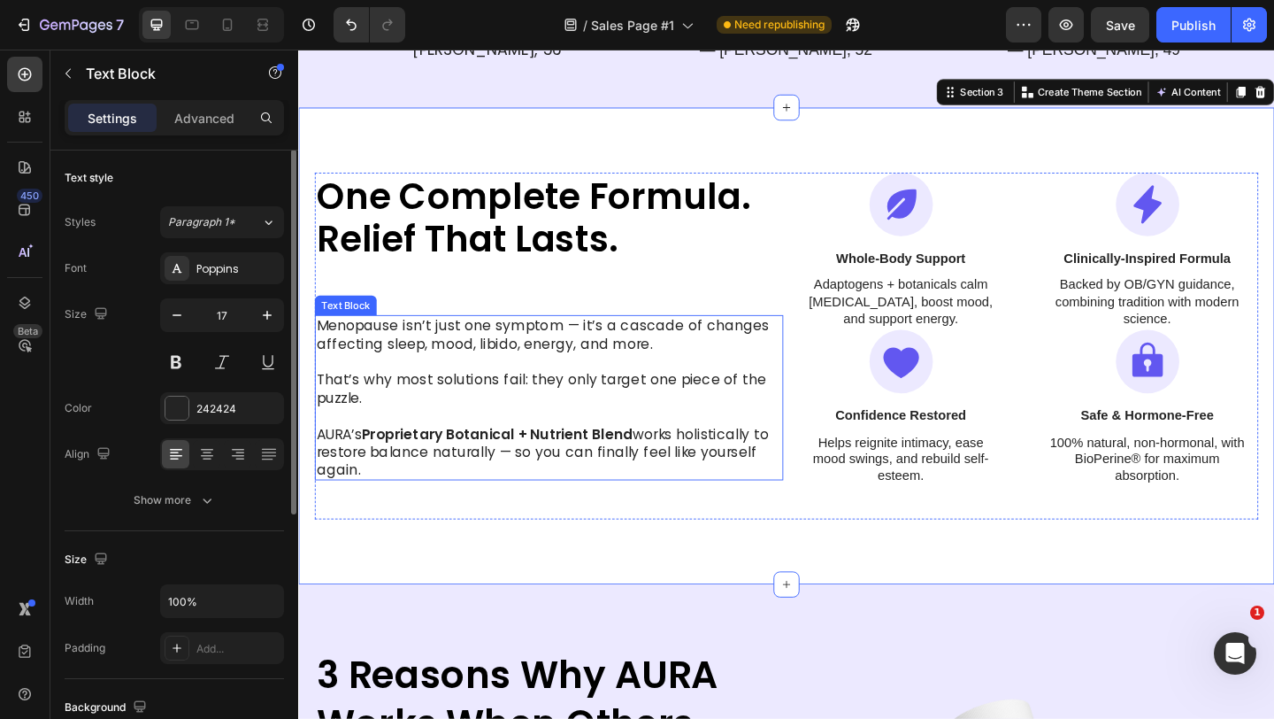
scroll to position [0, 0]
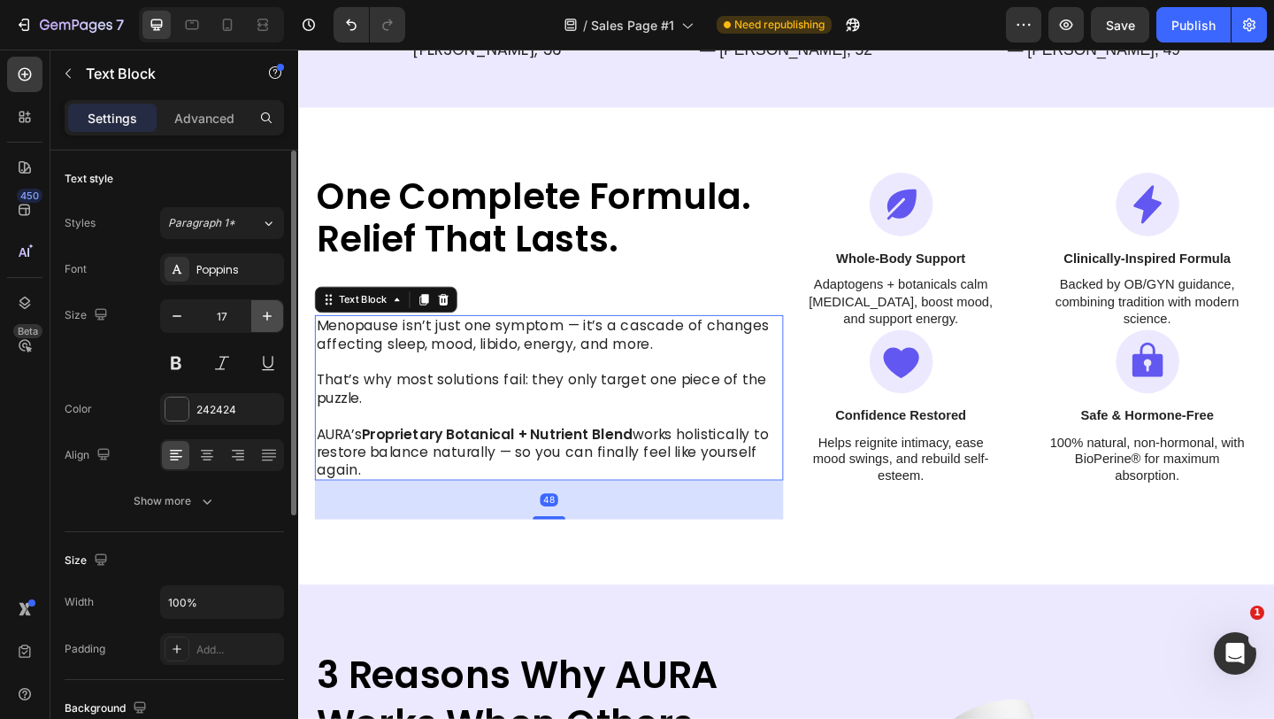
click at [262, 319] on icon "button" at bounding box center [267, 316] width 18 height 18
type input "18"
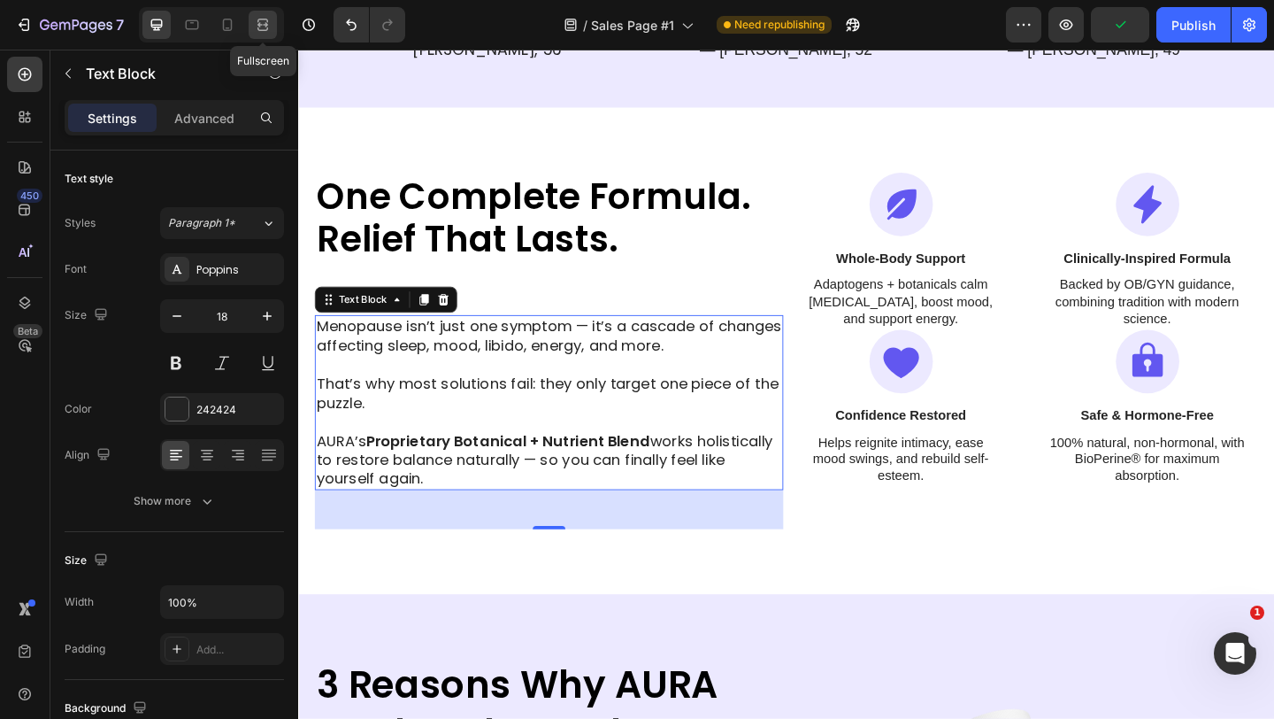
click at [261, 23] on icon at bounding box center [263, 25] width 18 height 18
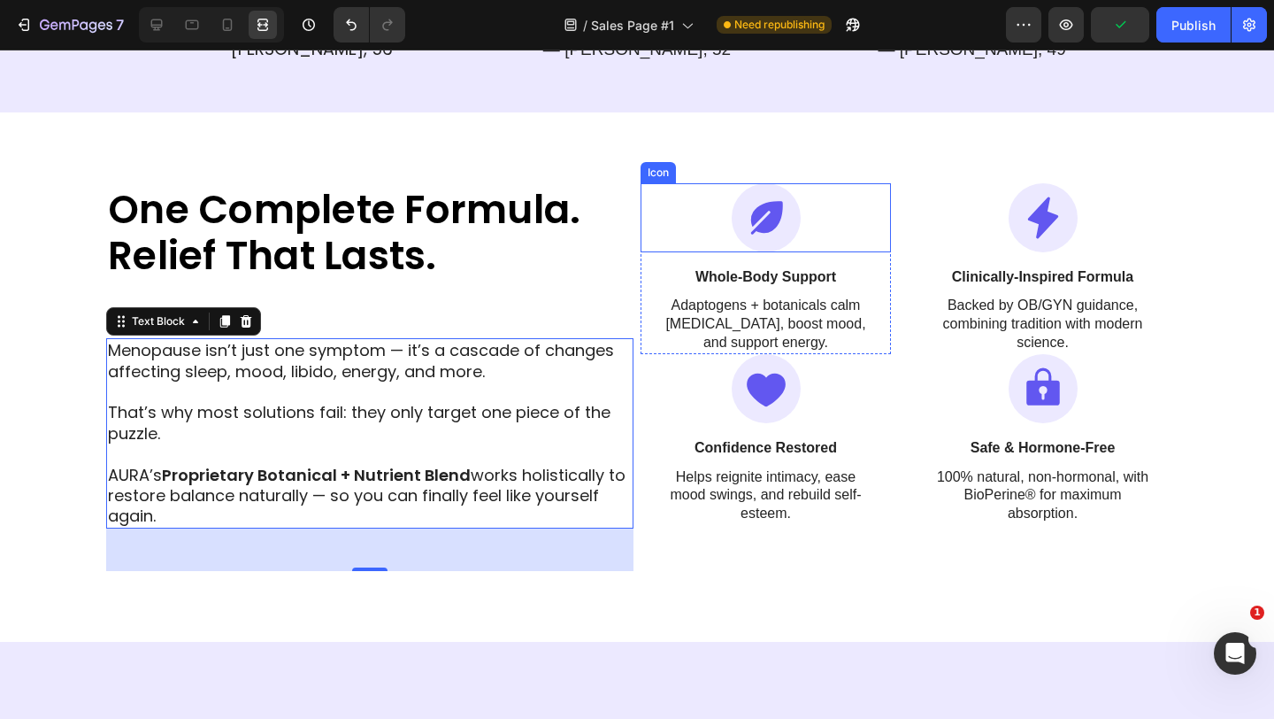
click at [654, 158] on div "One Complete Formula. Relief That Lasts. Heading Menopause isn’t just one sympt…" at bounding box center [637, 376] width 1274 height 529
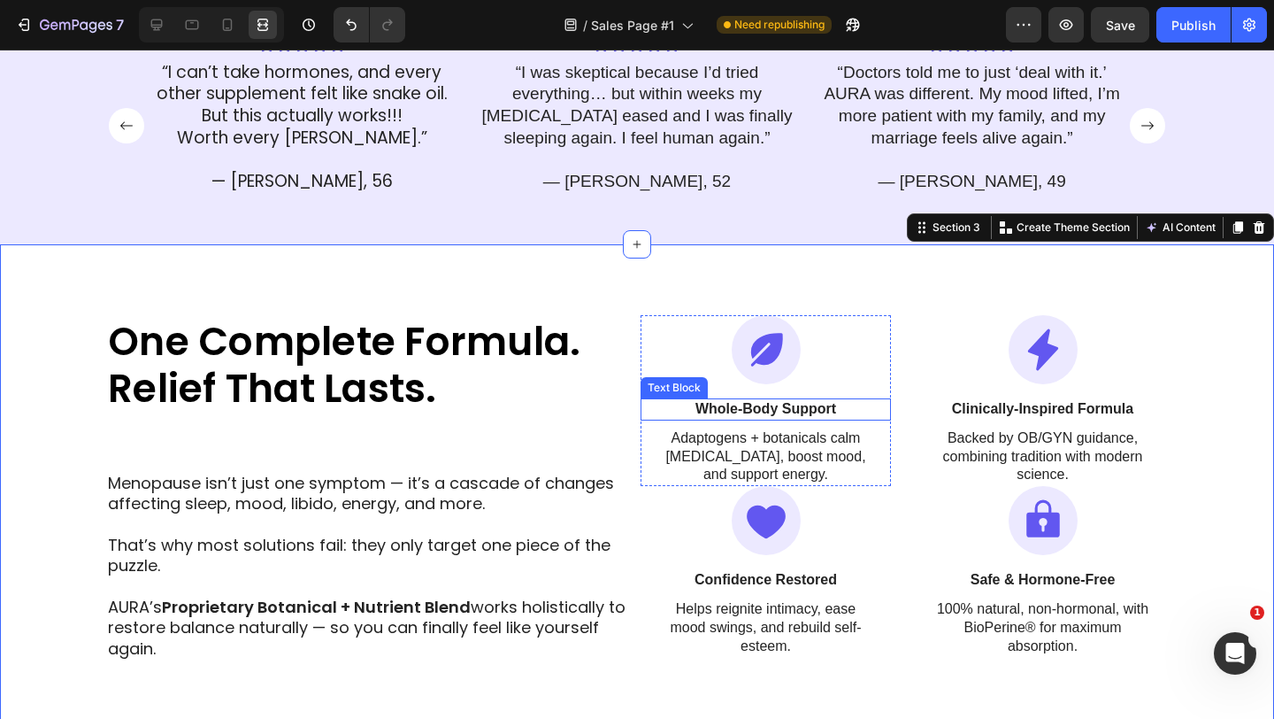
scroll to position [610, 0]
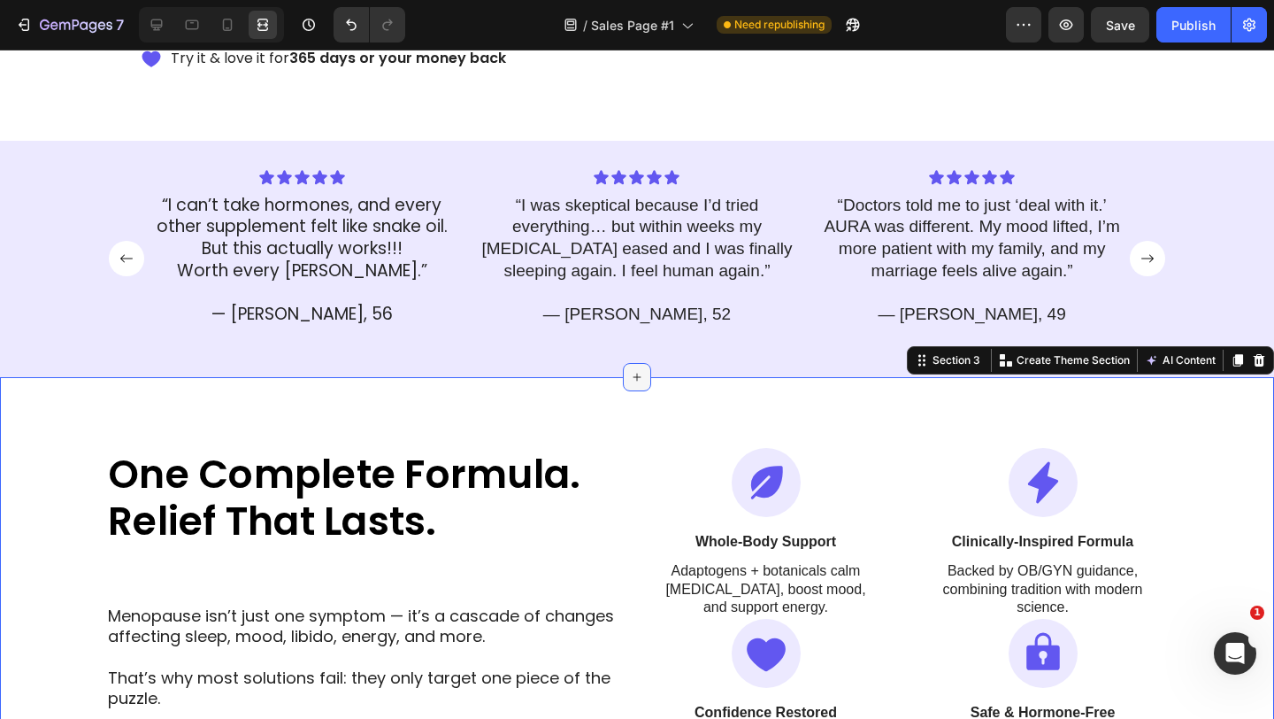
click at [643, 373] on icon at bounding box center [637, 377] width 14 height 14
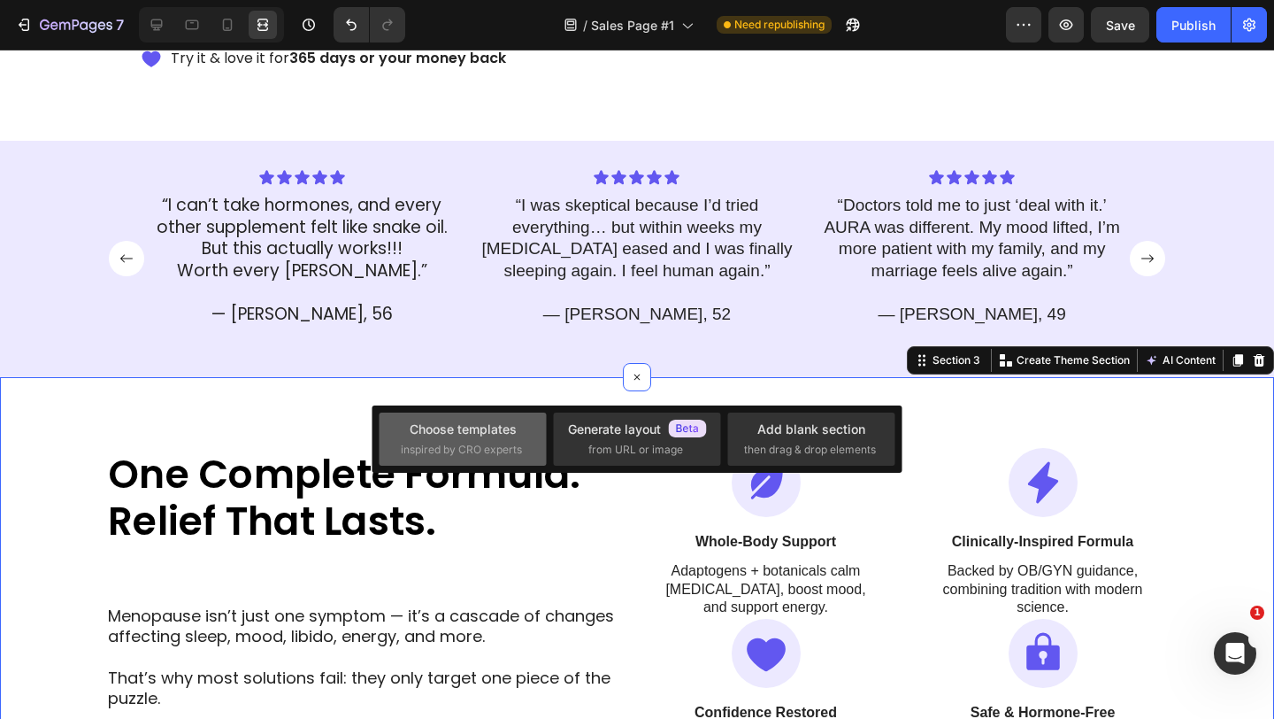
click at [498, 446] on span "inspired by CRO experts" at bounding box center [461, 450] width 121 height 16
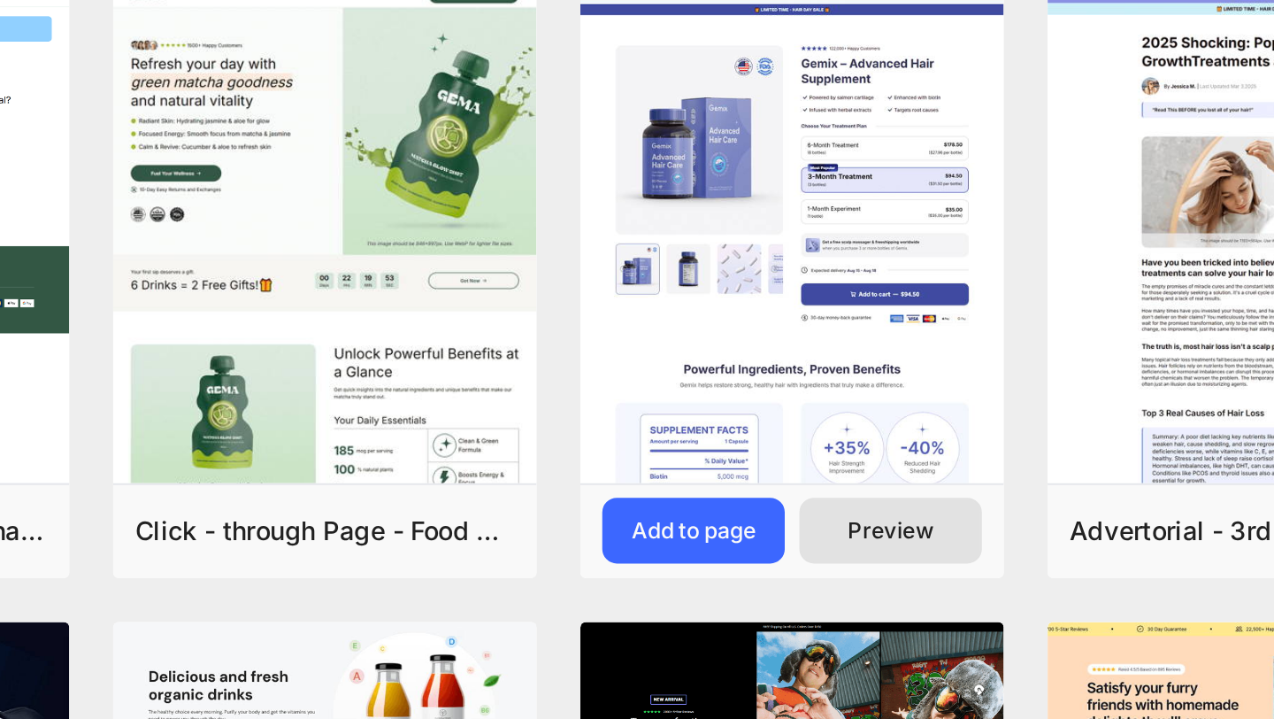
click at [925, 362] on div "Preview" at bounding box center [923, 369] width 42 height 16
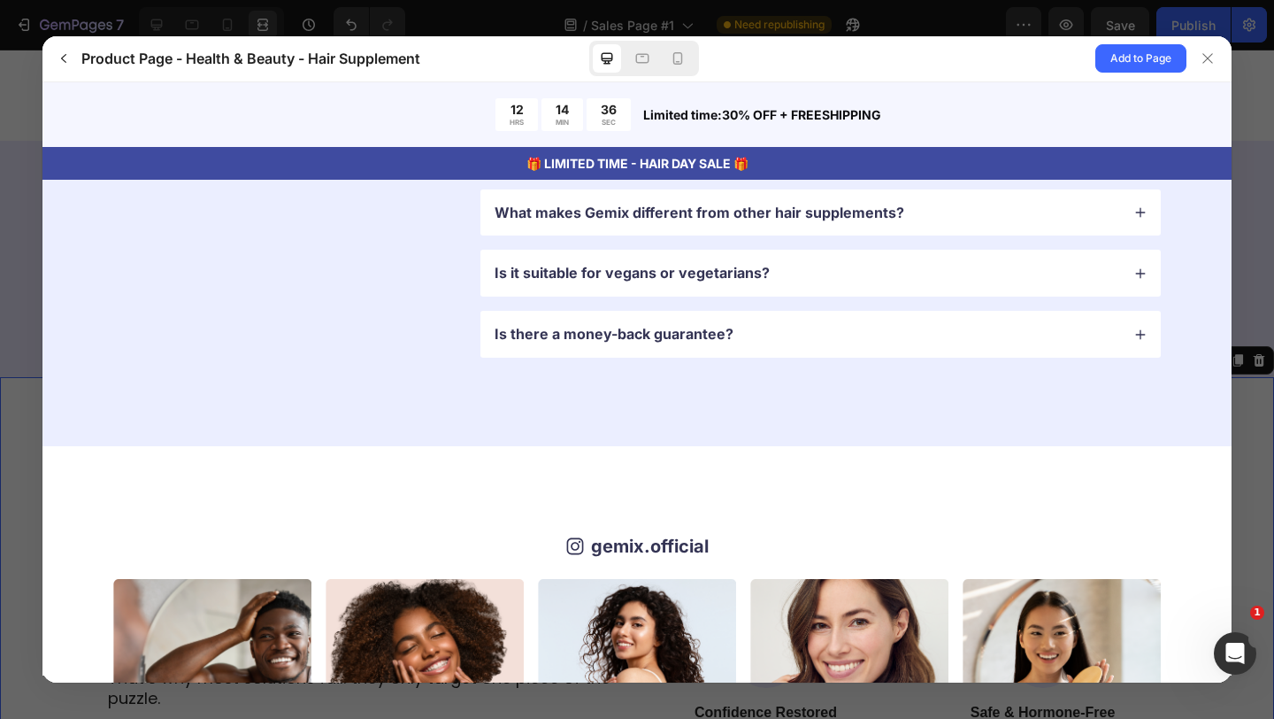
scroll to position [5117, 0]
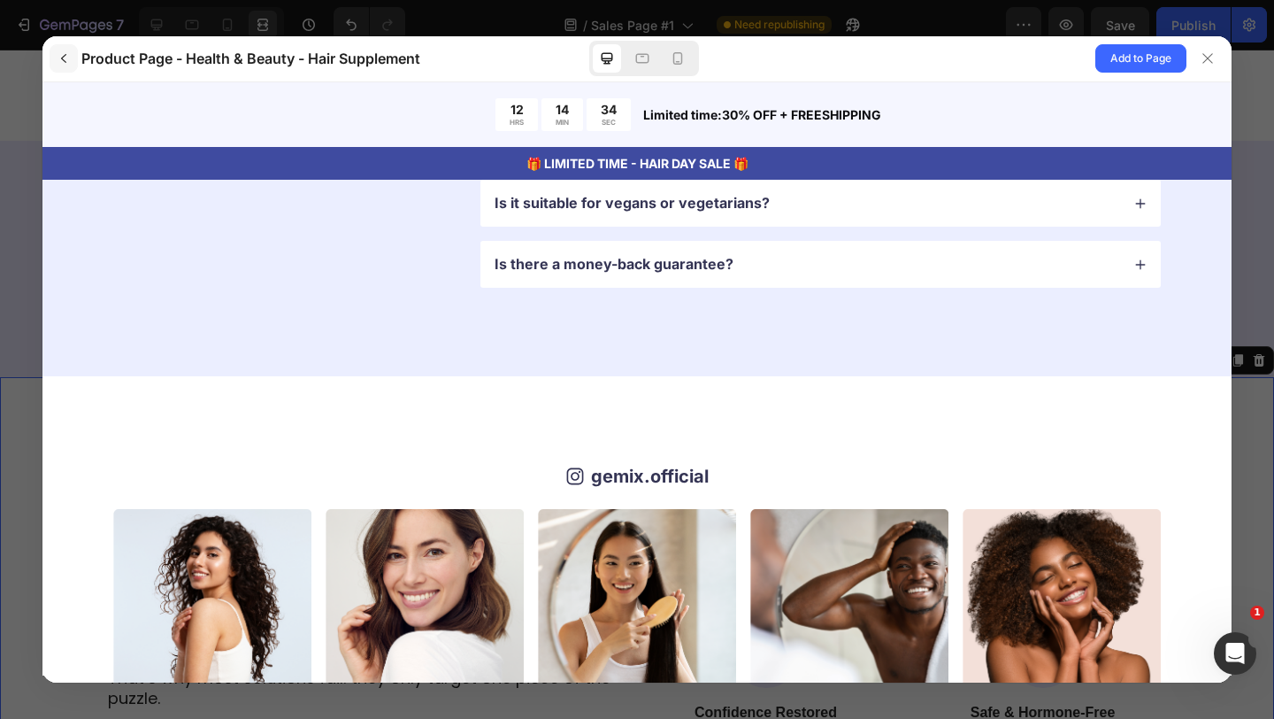
click at [64, 59] on icon "button" at bounding box center [64, 58] width 14 height 14
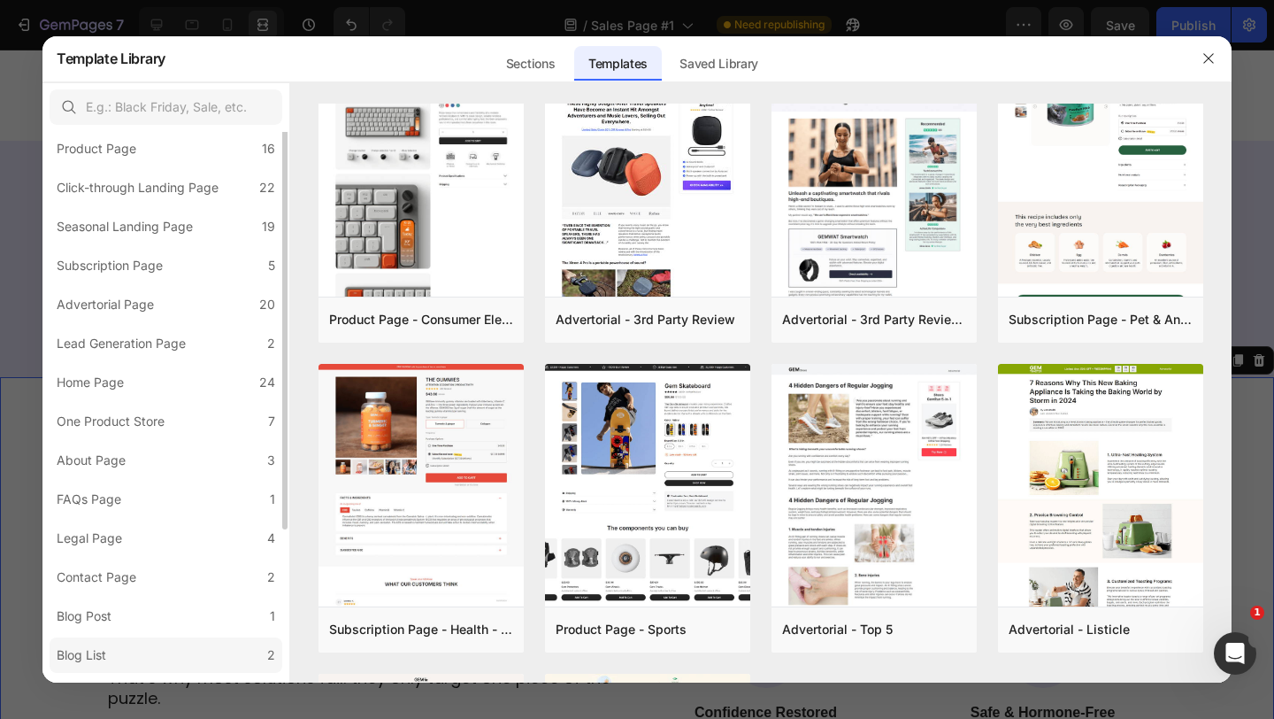
scroll to position [0, 0]
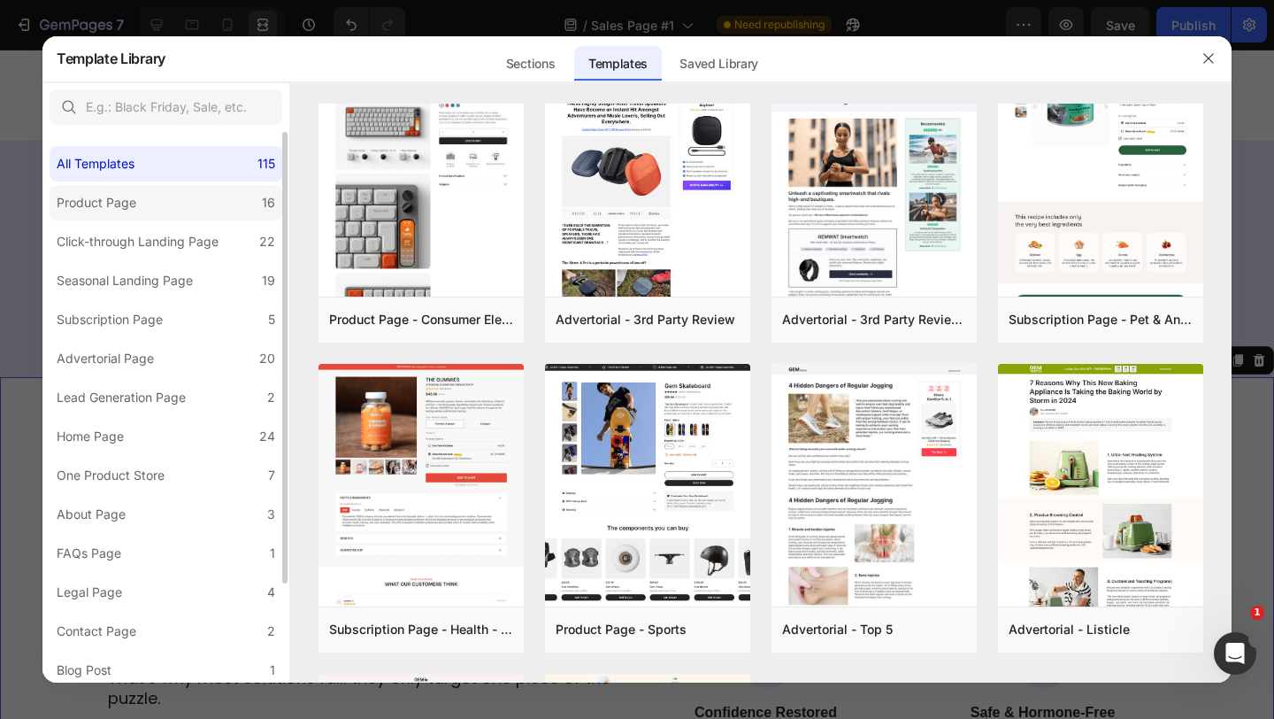
click at [188, 204] on label "Product Page 16" at bounding box center [166, 202] width 233 height 35
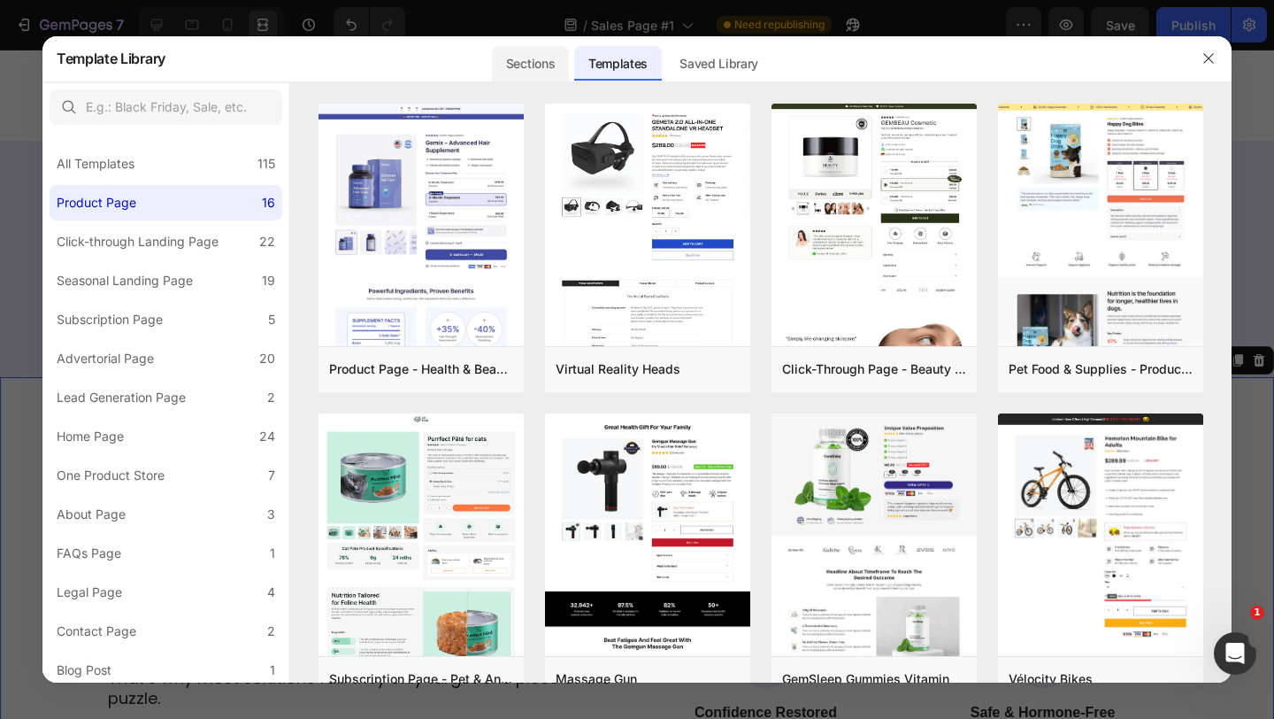
click at [533, 72] on div "Sections" at bounding box center [530, 63] width 77 height 35
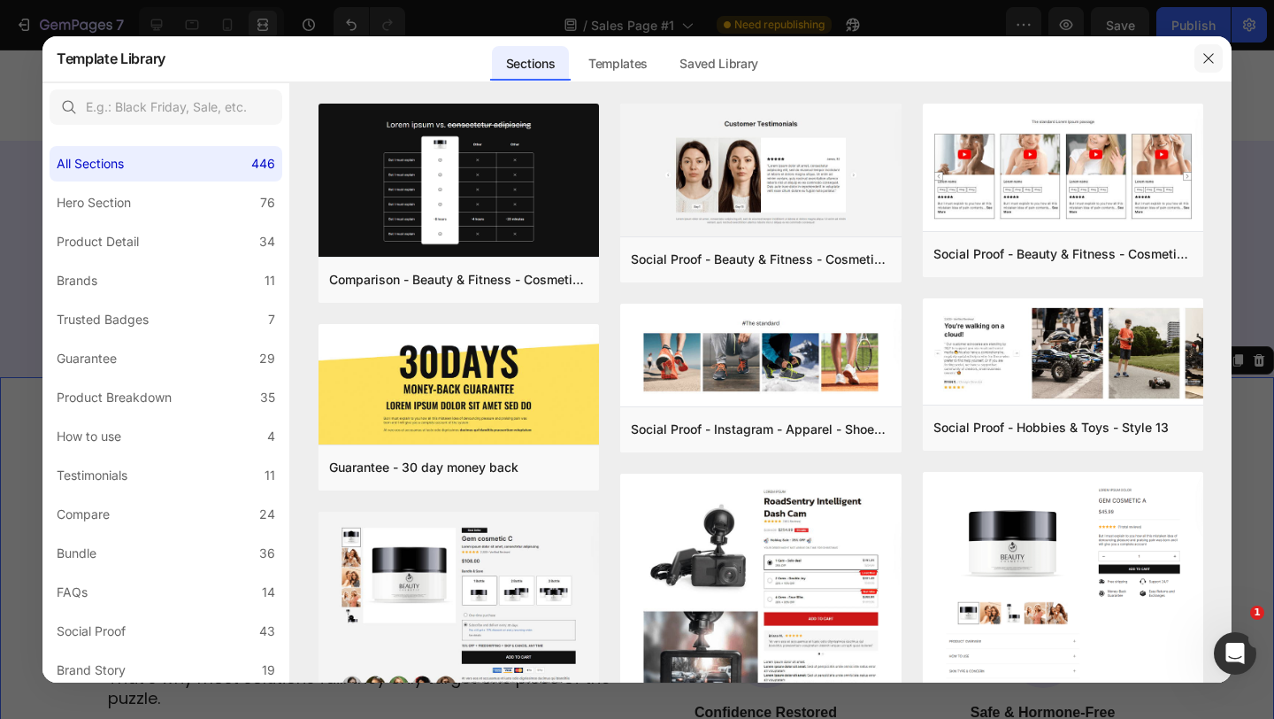
click at [1209, 50] on button "button" at bounding box center [1209, 58] width 28 height 28
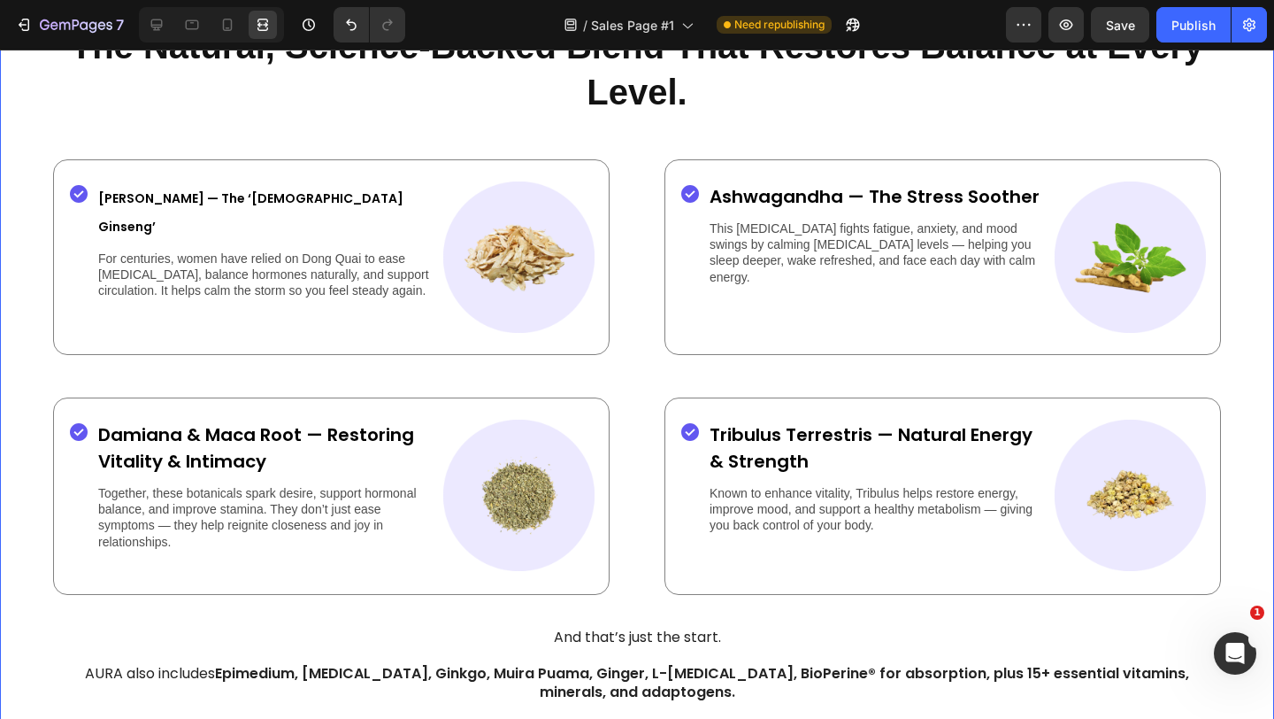
scroll to position [2641, 0]
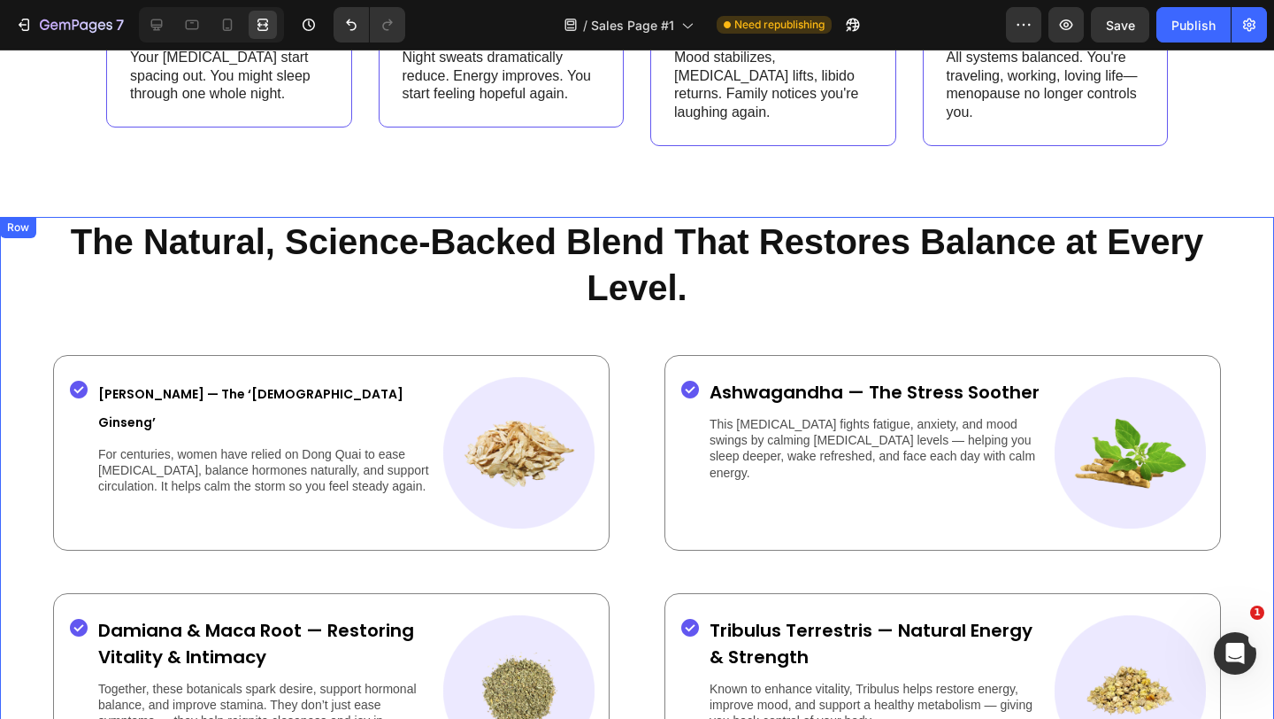
click at [30, 379] on div "The Natural, Science-Backed Blend That Restores Balance at Every Level. Heading…" at bounding box center [637, 683] width 1274 height 932
click at [222, 19] on icon at bounding box center [228, 25] width 18 height 18
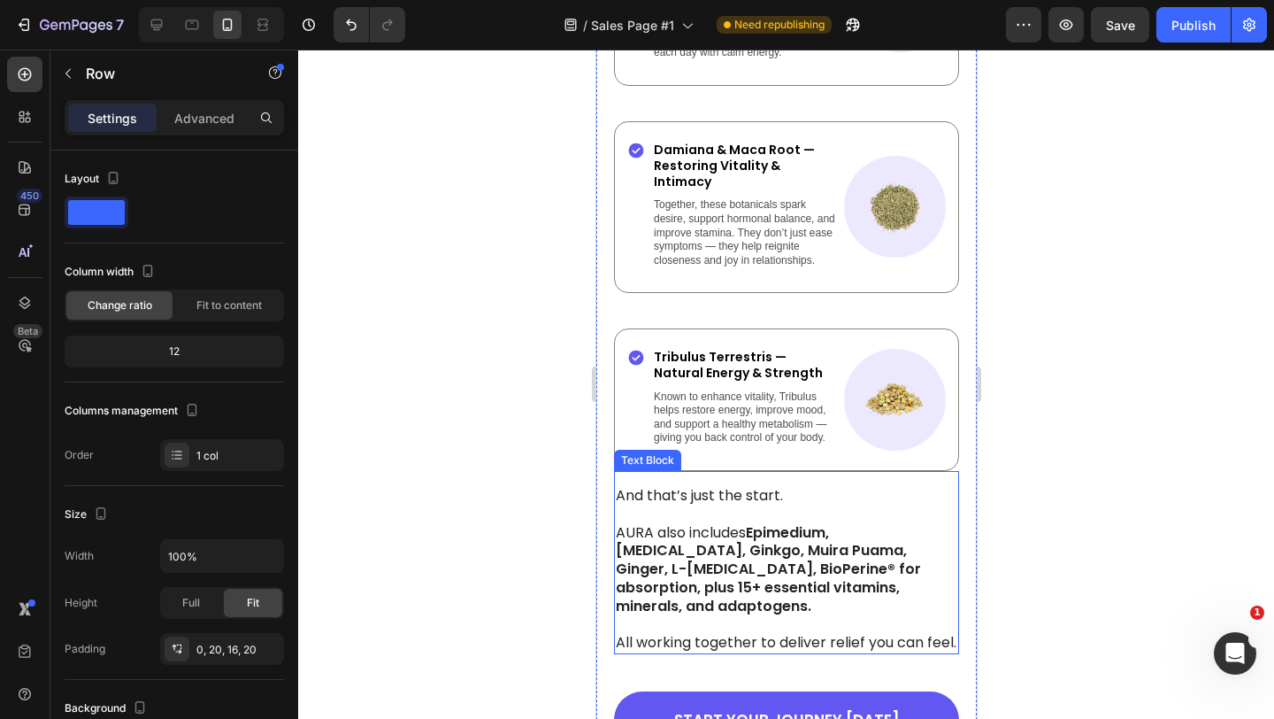
scroll to position [3752, 0]
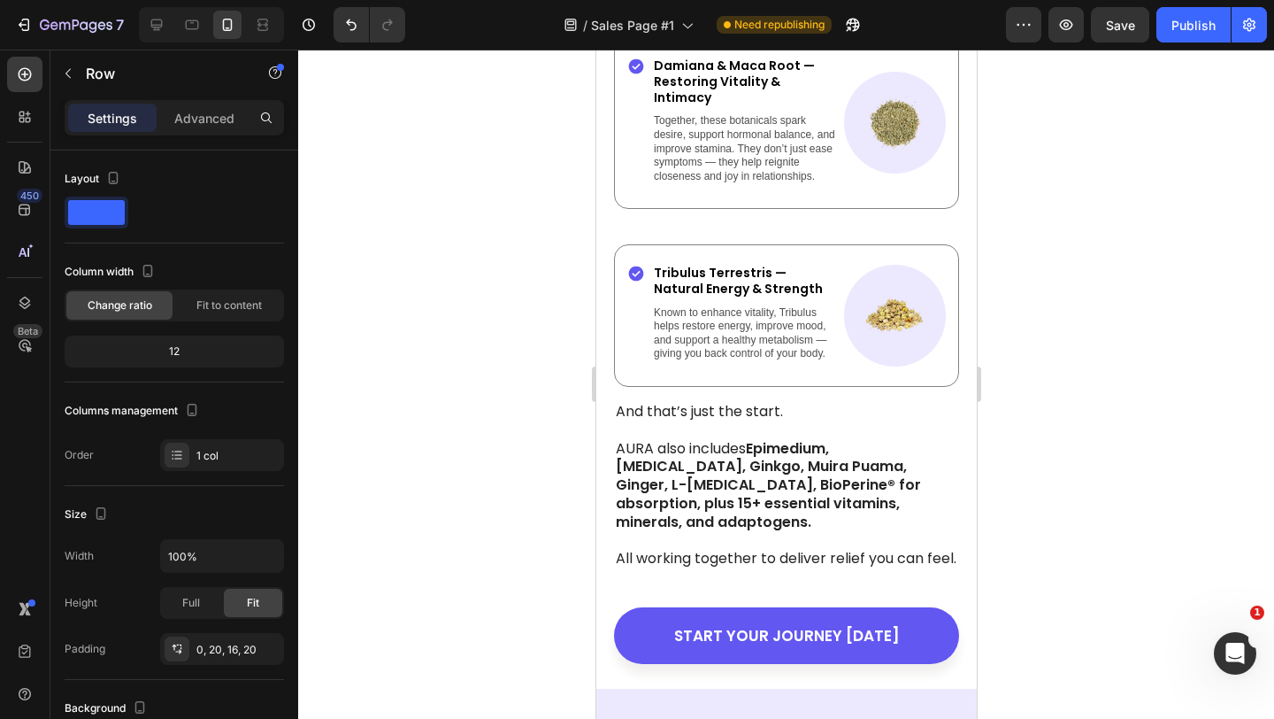
click at [625, 615] on div "START YOUR JOURNEY [DATE] Button" at bounding box center [785, 640] width 345 height 67
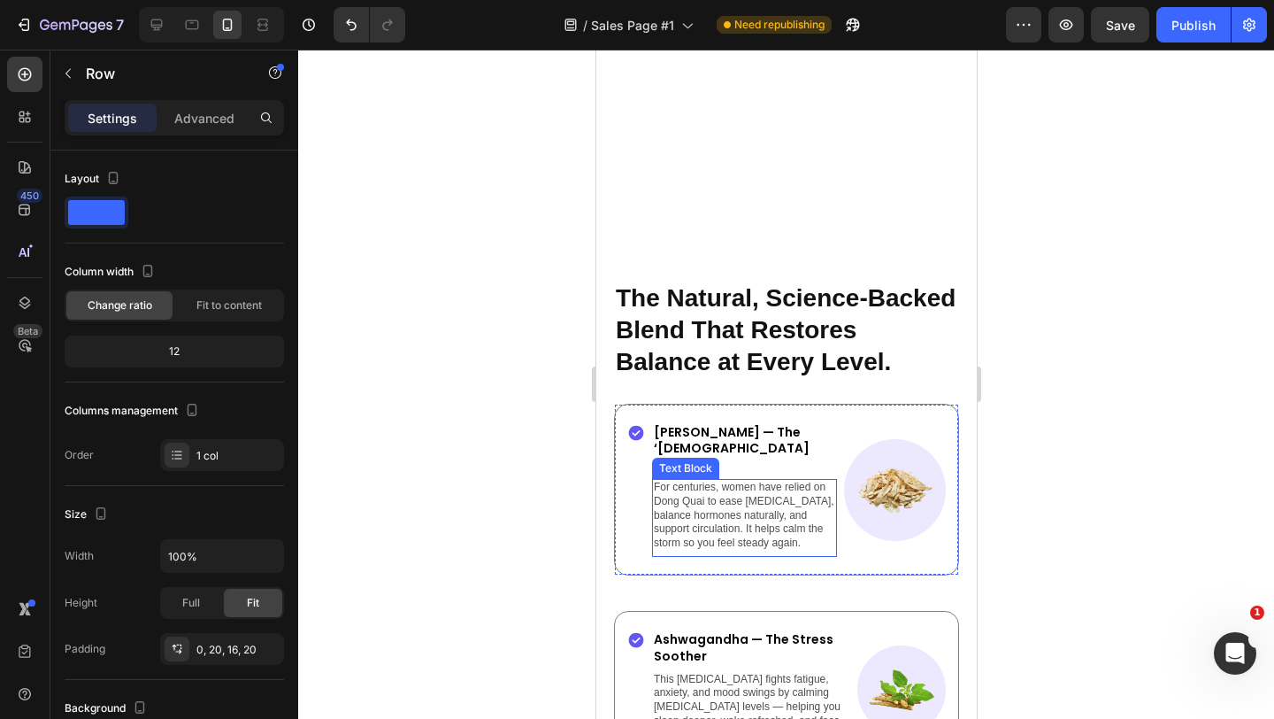
scroll to position [2966, 0]
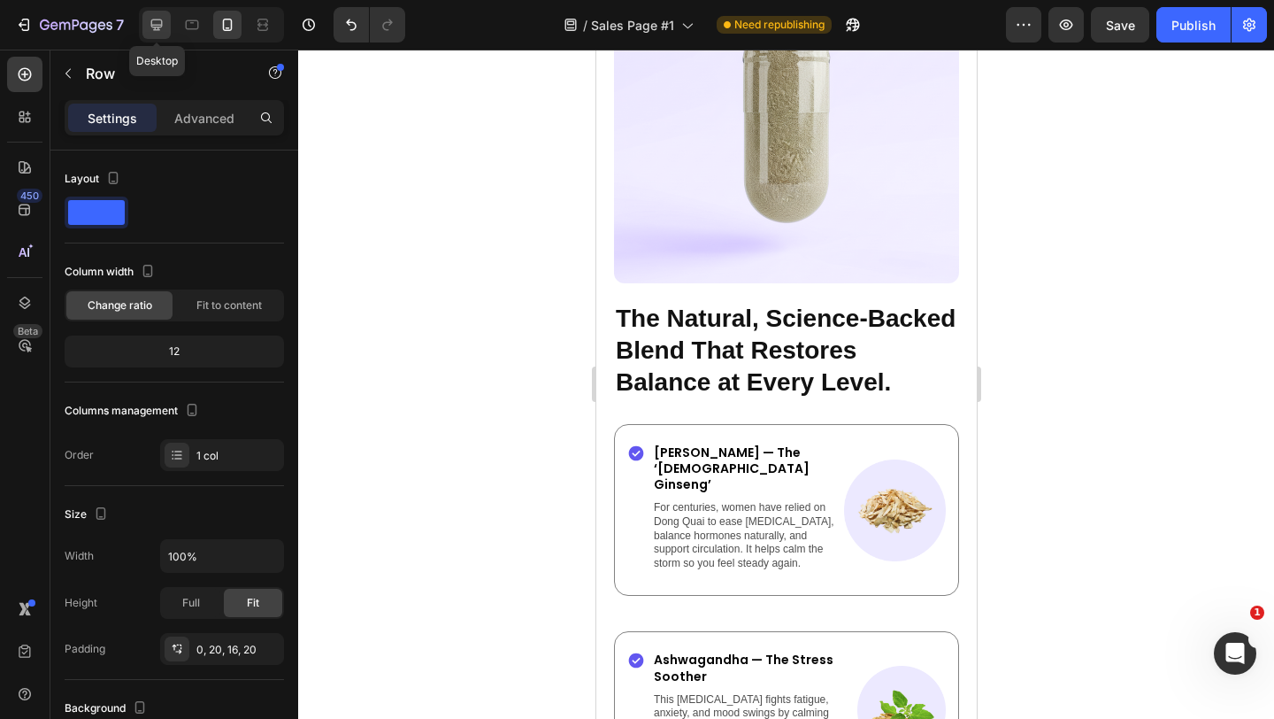
click at [152, 24] on icon at bounding box center [157, 25] width 12 height 12
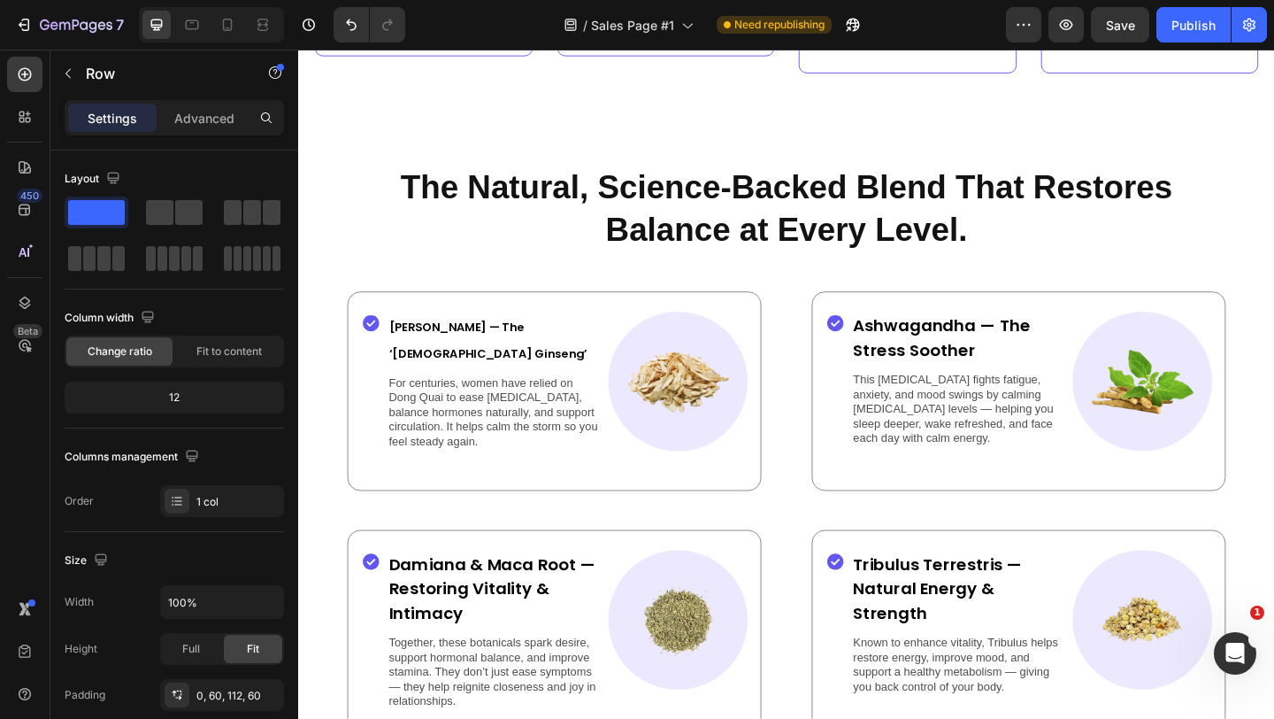
click at [335, 207] on div "The Natural, Science-Backed Blend That Restores Balance at Every Level. Heading…" at bounding box center [829, 672] width 1062 height 996
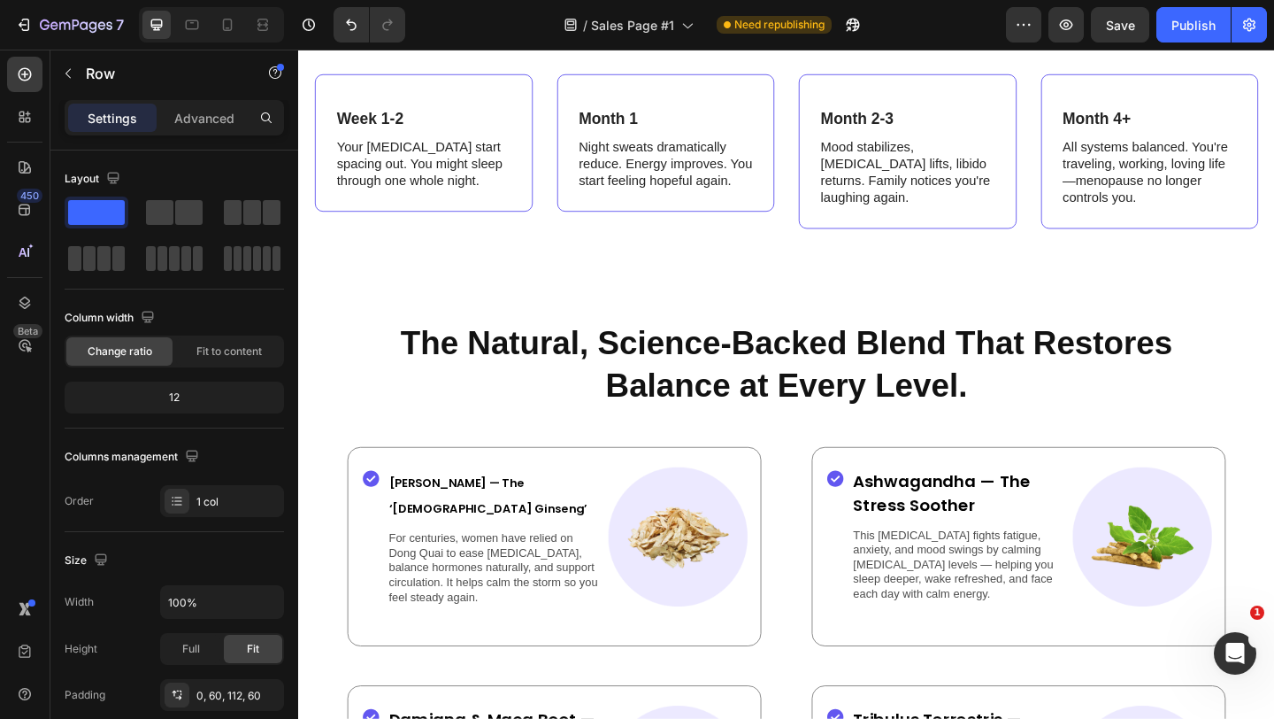
scroll to position [2511, 0]
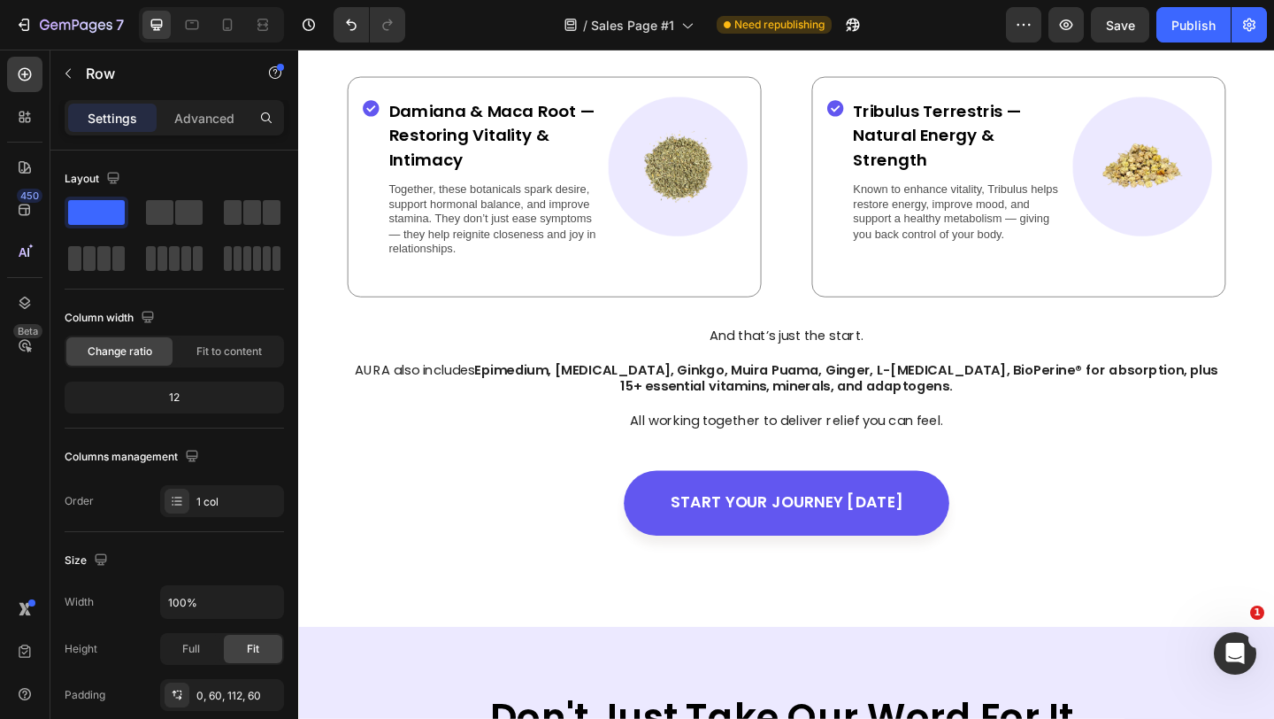
scroll to position [3181, 0]
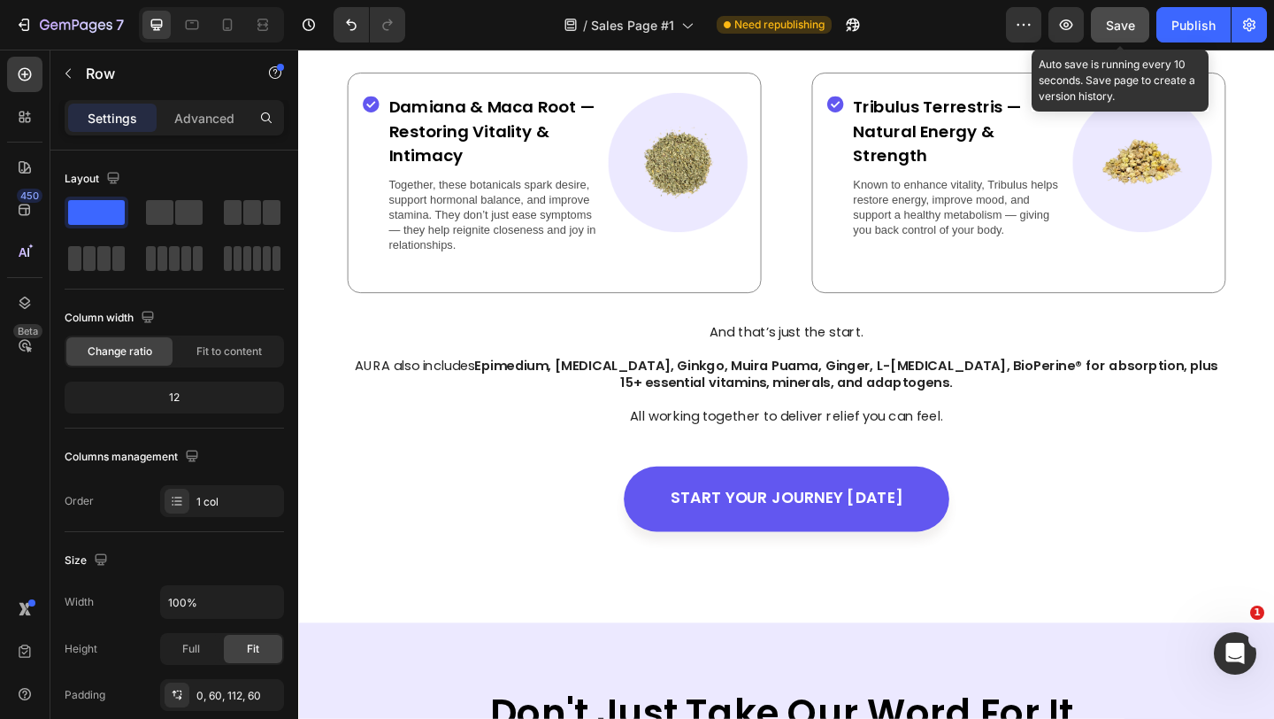
click at [1129, 22] on span "Save" at bounding box center [1120, 25] width 29 height 15
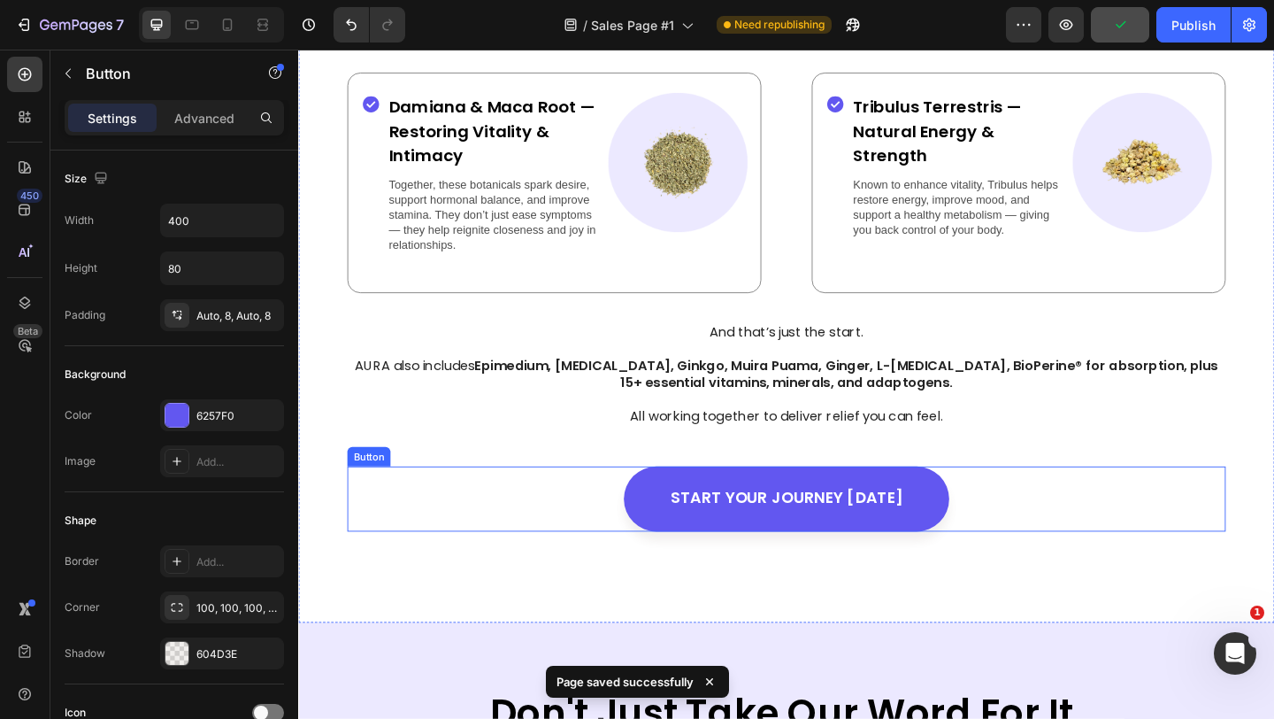
click at [576, 536] on div "START YOUR JOURNEY [DATE] Button" at bounding box center [829, 538] width 956 height 71
click at [468, 630] on div "The Natural, Science-Backed Blend That Restores Balance at Every Level. Heading…" at bounding box center [829, 175] width 1062 height 996
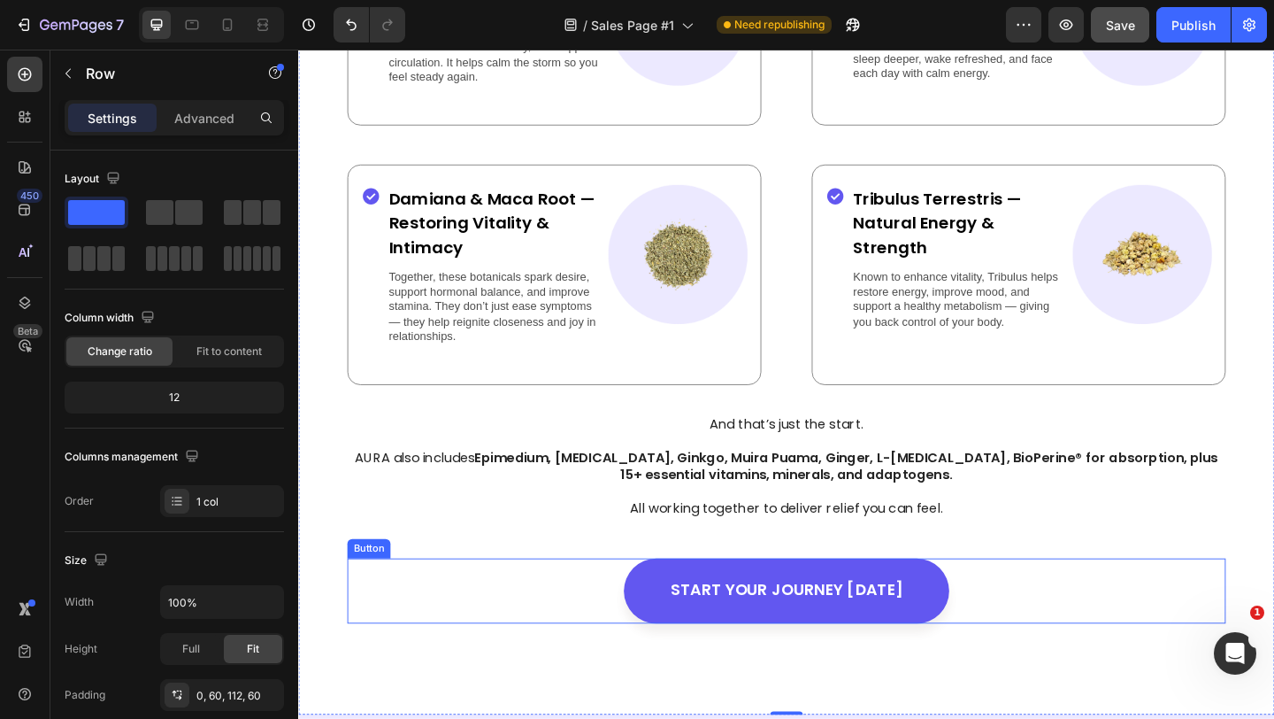
scroll to position [3329, 0]
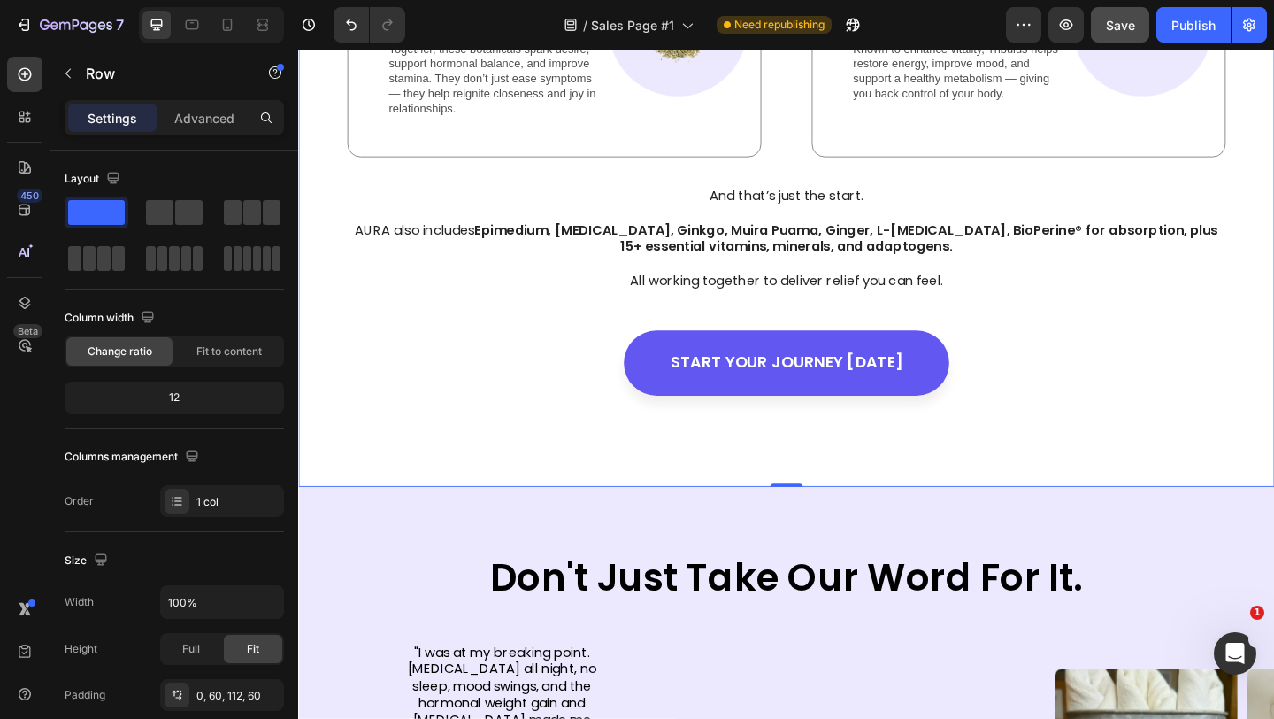
click at [370, 498] on div "The Natural, Science-Backed Blend That Restores Balance at Every Level. Heading…" at bounding box center [829, 27] width 1062 height 996
click at [514, 477] on div "The Natural, Science-Backed Blend That Restores Balance at Every Level. Heading…" at bounding box center [829, 27] width 1062 height 996
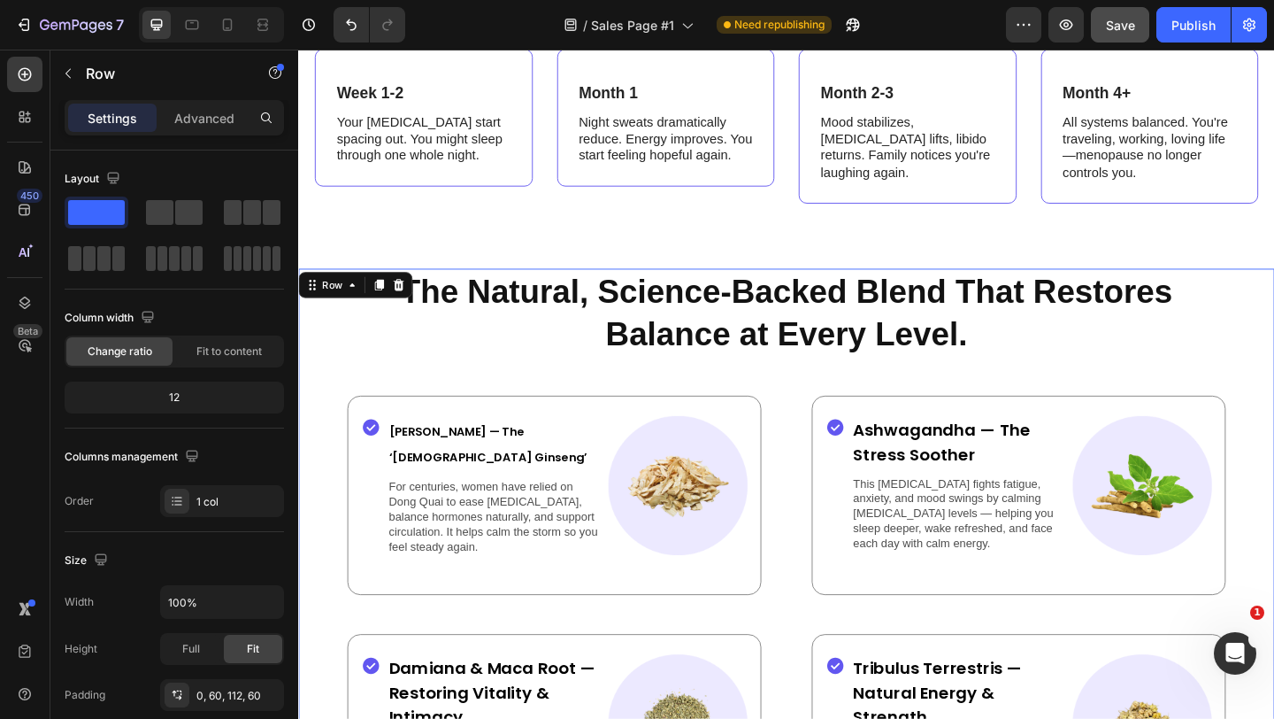
scroll to position [2560, 0]
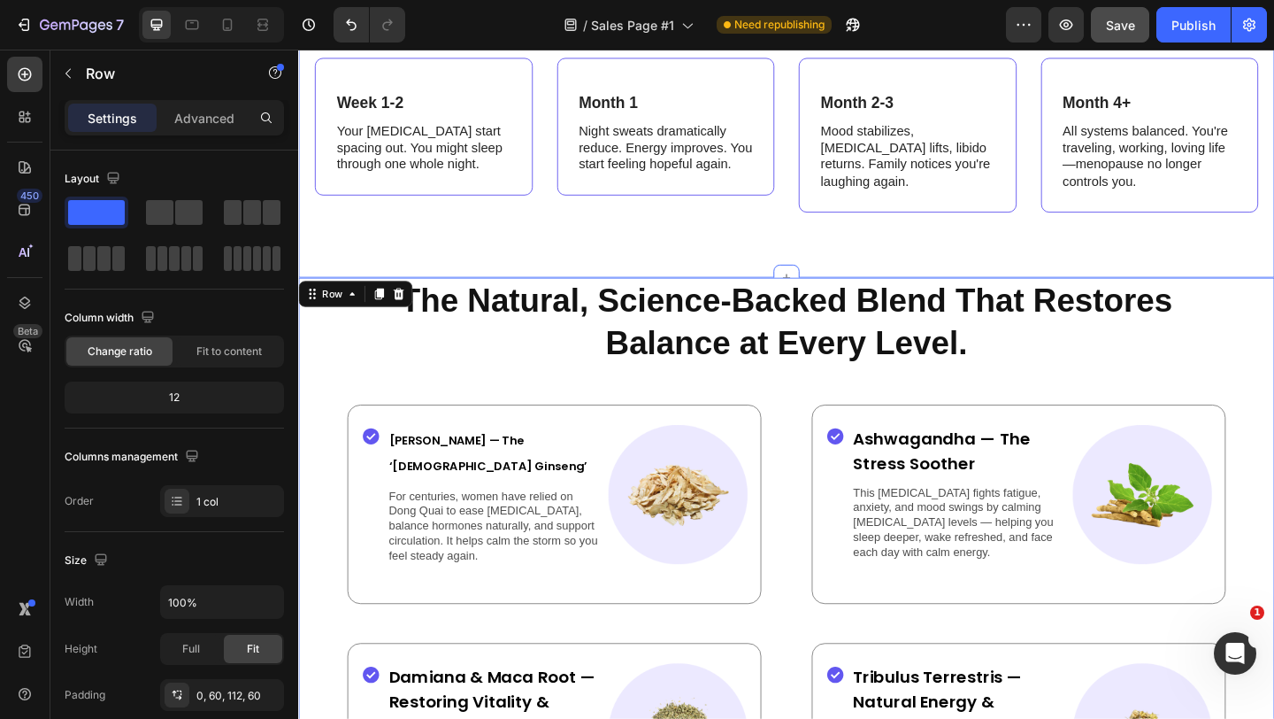
click at [597, 265] on div "What to Expect when you begin your Journey Heading Week 1-2 Text Block Your [ME…" at bounding box center [829, 100] width 1062 height 395
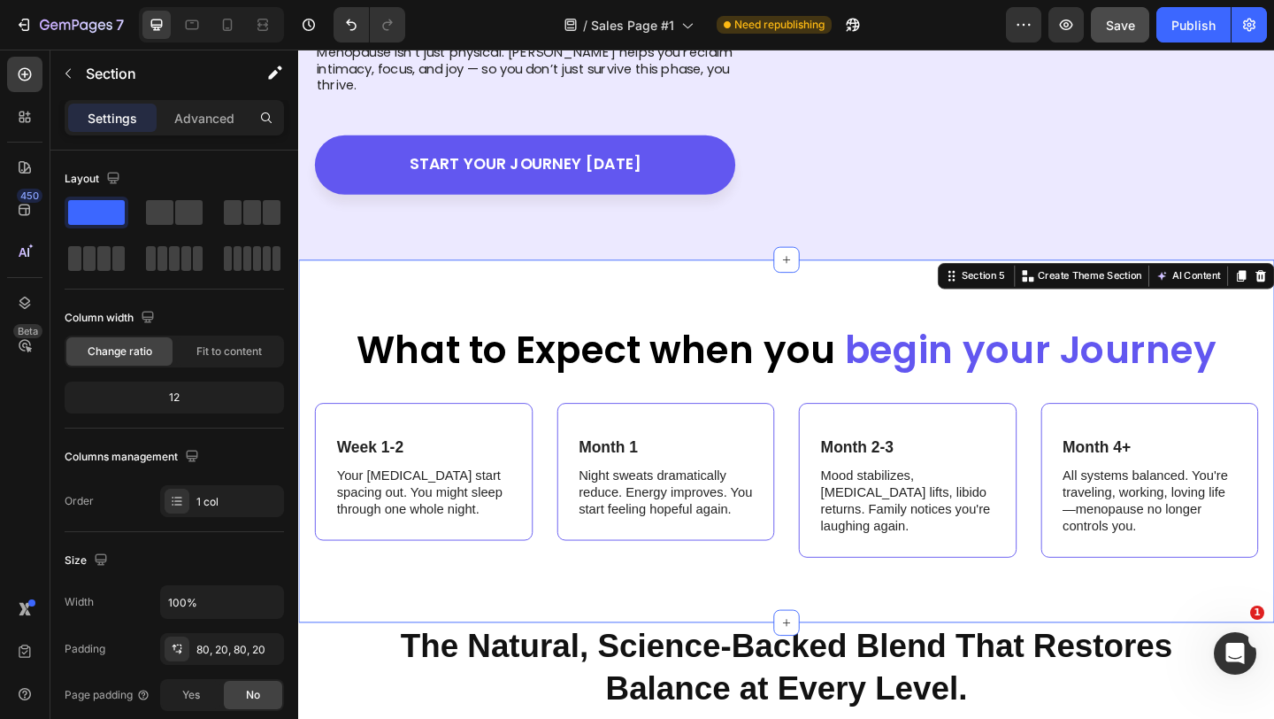
scroll to position [2234, 0]
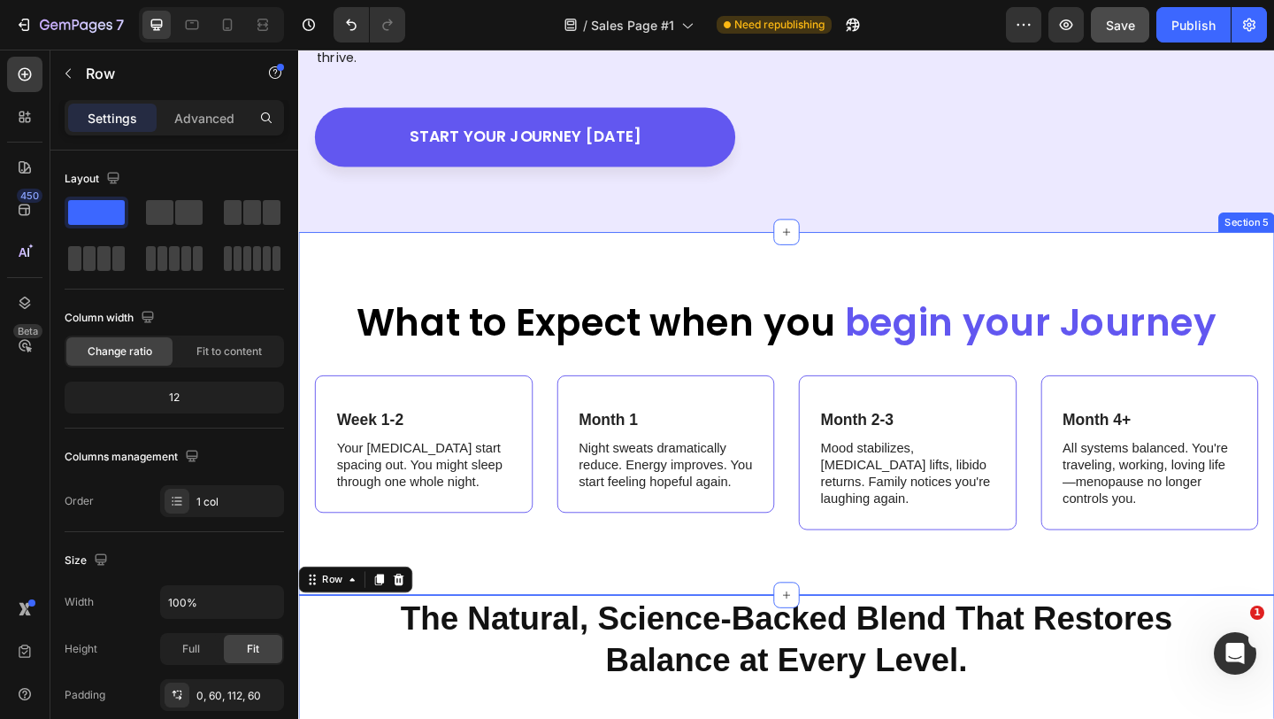
click at [1200, 261] on div "What to Expect when you begin your Journey Heading Week 1-2 Text Block Your [ME…" at bounding box center [829, 445] width 1062 height 395
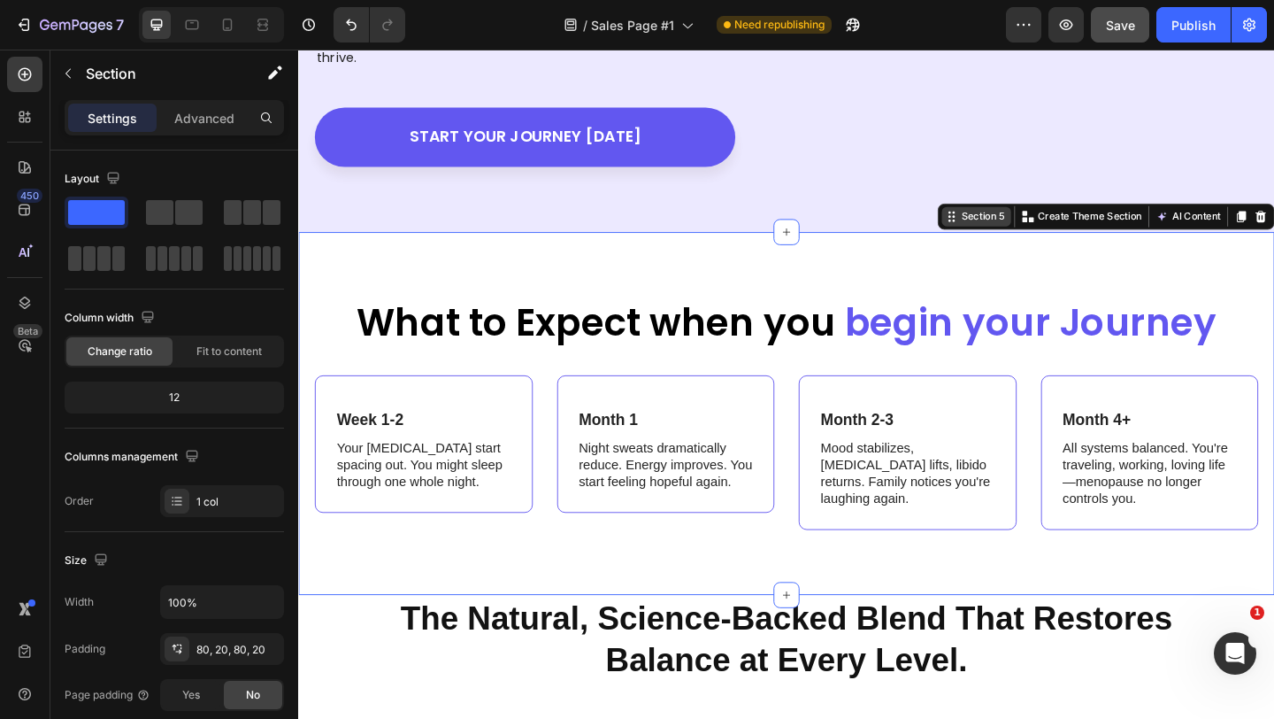
click at [1059, 223] on div "Section 5" at bounding box center [1043, 231] width 54 height 16
click at [1184, 223] on p "Create Theme Section" at bounding box center [1159, 231] width 113 height 16
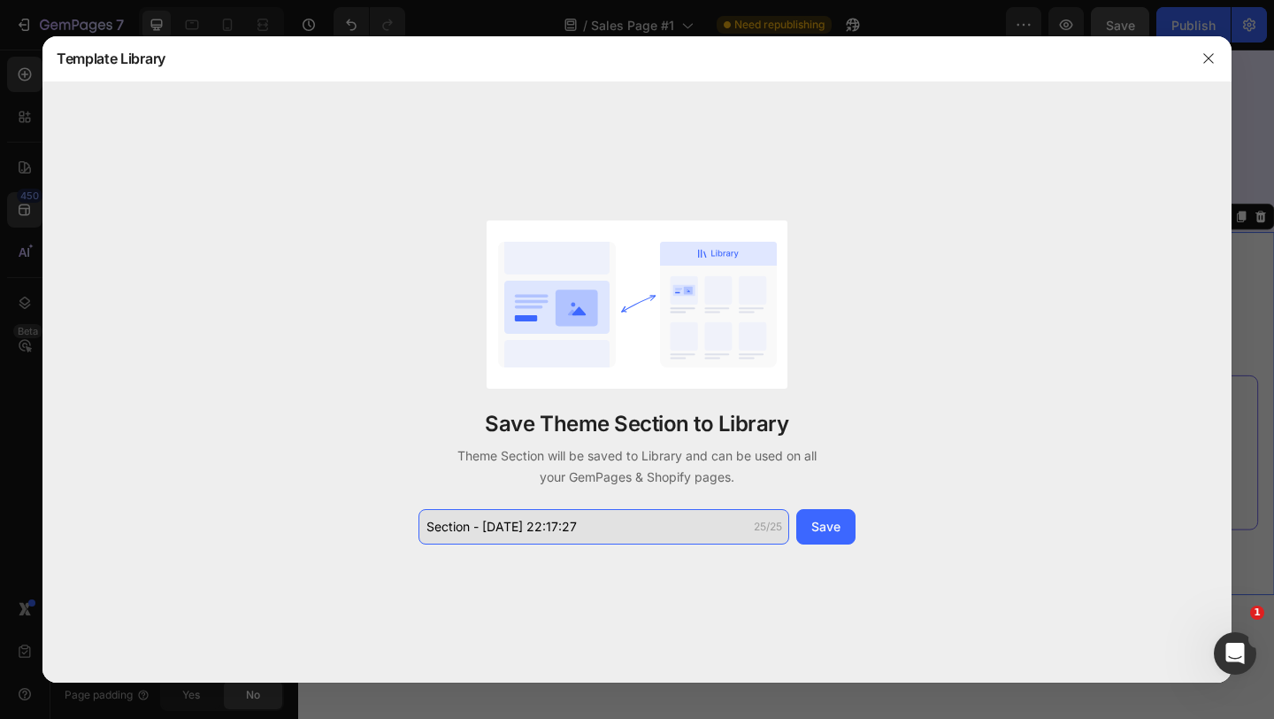
drag, startPoint x: 695, startPoint y: 528, endPoint x: 743, endPoint y: 525, distance: 47.9
click at [743, 527] on input "Section - [DATE] 22:17:27" at bounding box center [604, 526] width 371 height 35
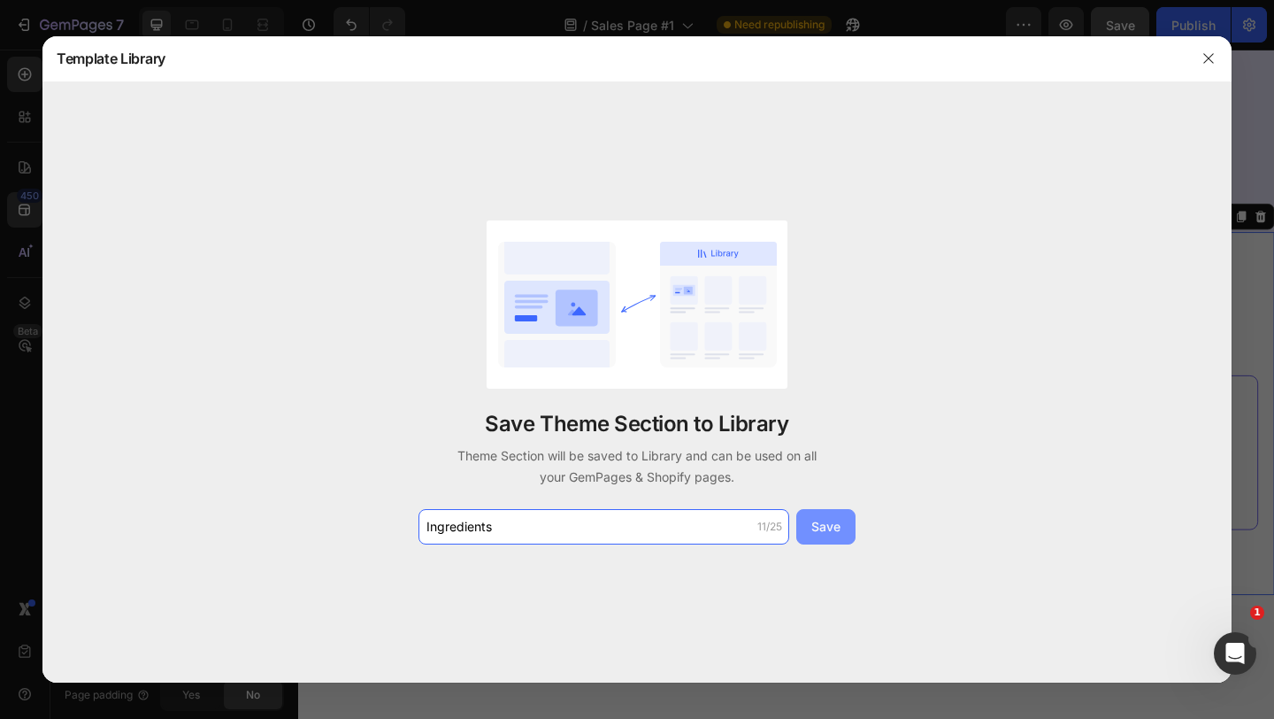
type input "Ingredients"
click at [839, 526] on div "Save" at bounding box center [826, 526] width 29 height 19
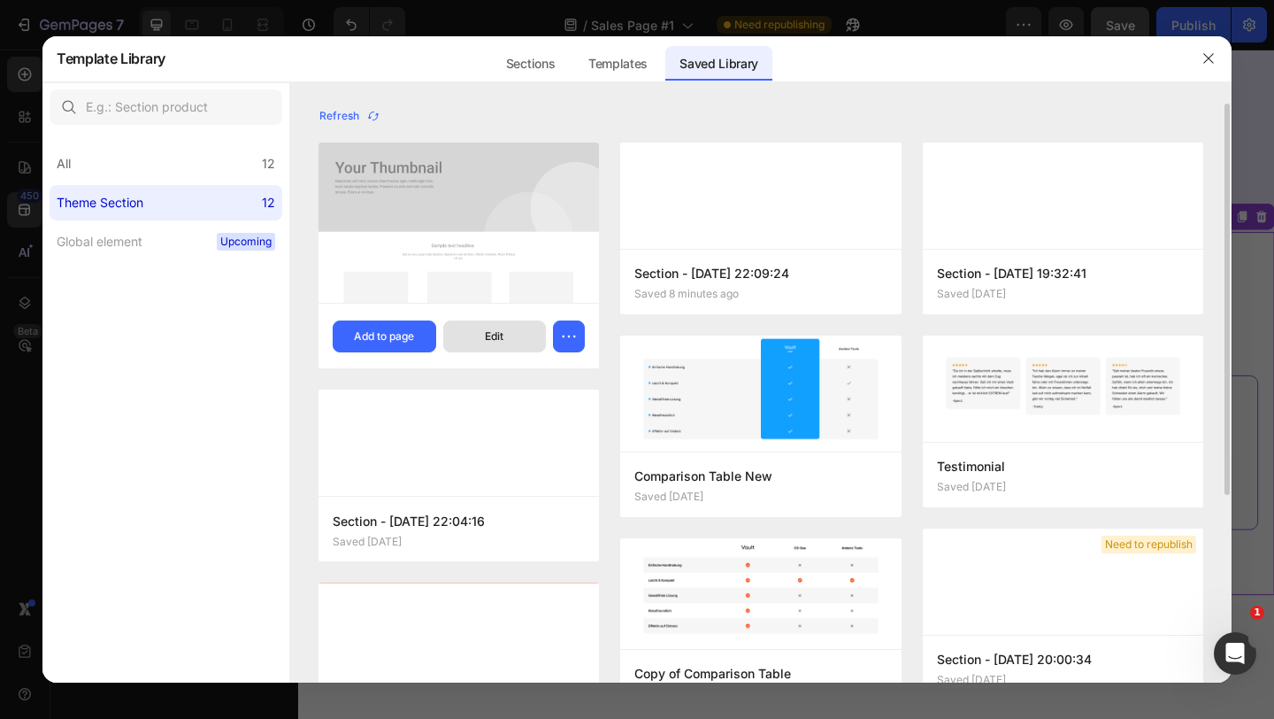
click at [501, 330] on div "Edit" at bounding box center [494, 336] width 19 height 16
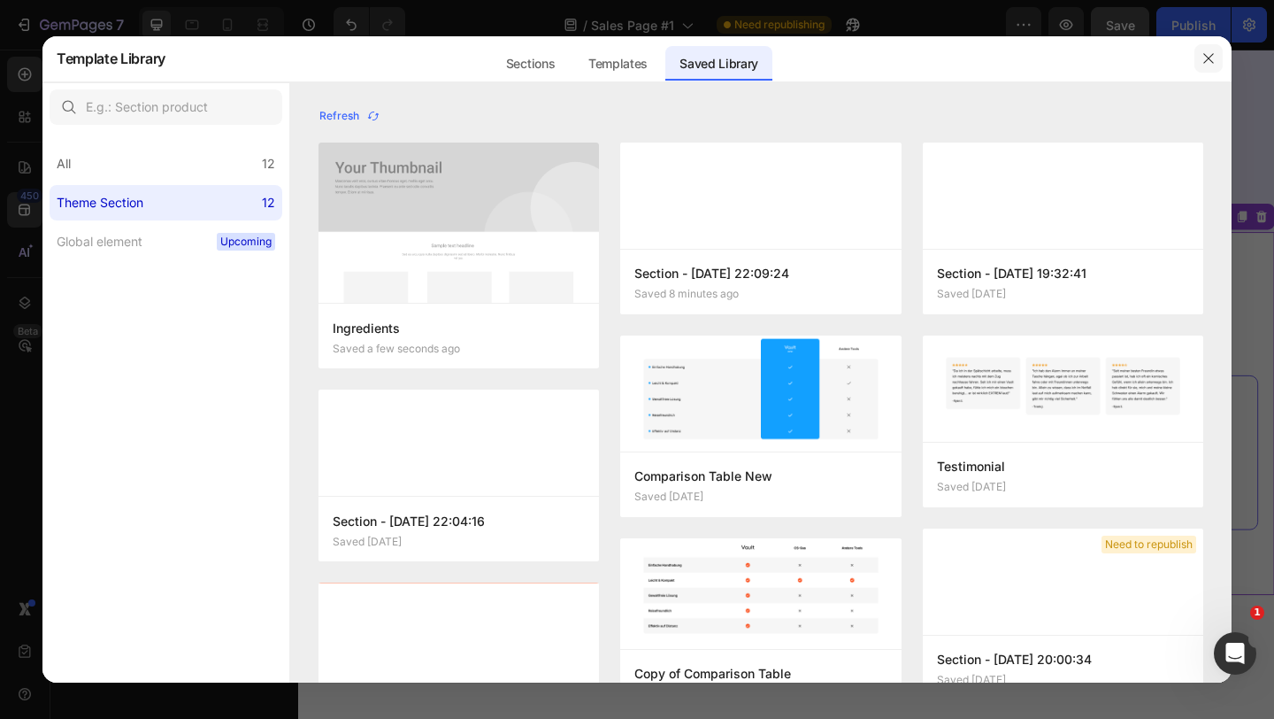
click at [1210, 50] on button "button" at bounding box center [1209, 58] width 28 height 28
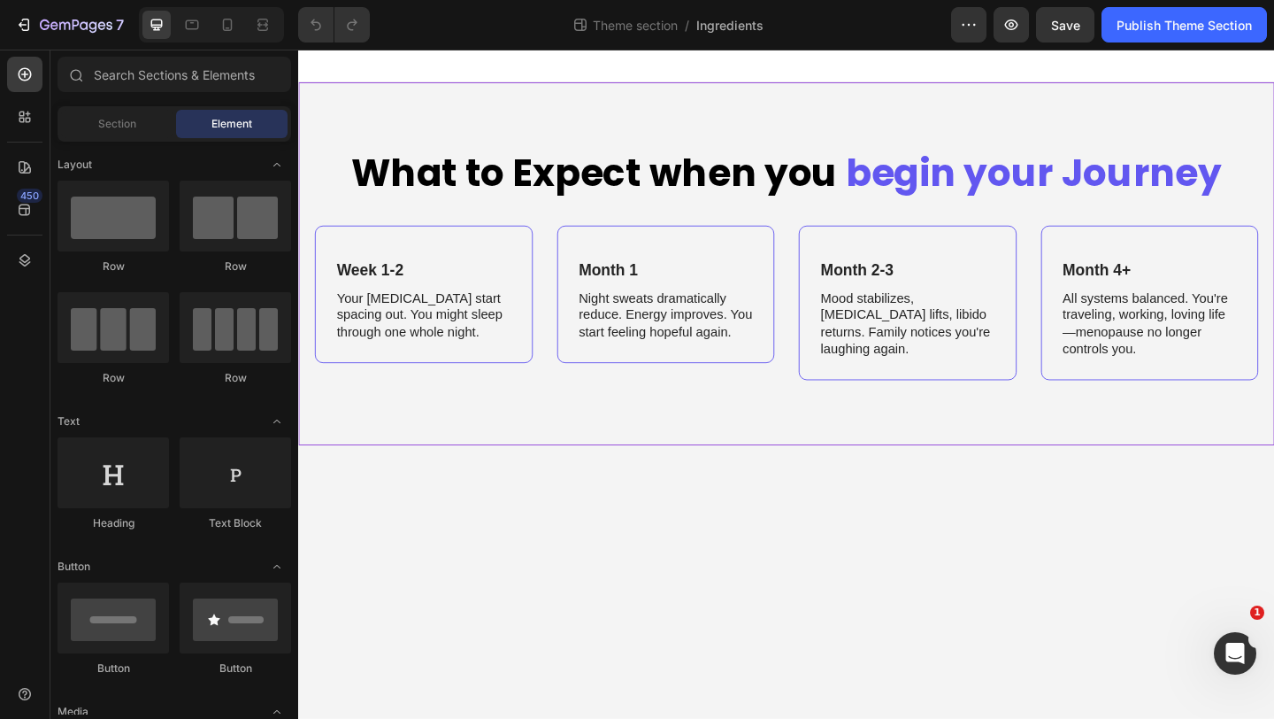
click at [879, 123] on div "What to Expect when you begin your Journey Heading Week 1-2 Text Block Your [ME…" at bounding box center [829, 282] width 1062 height 395
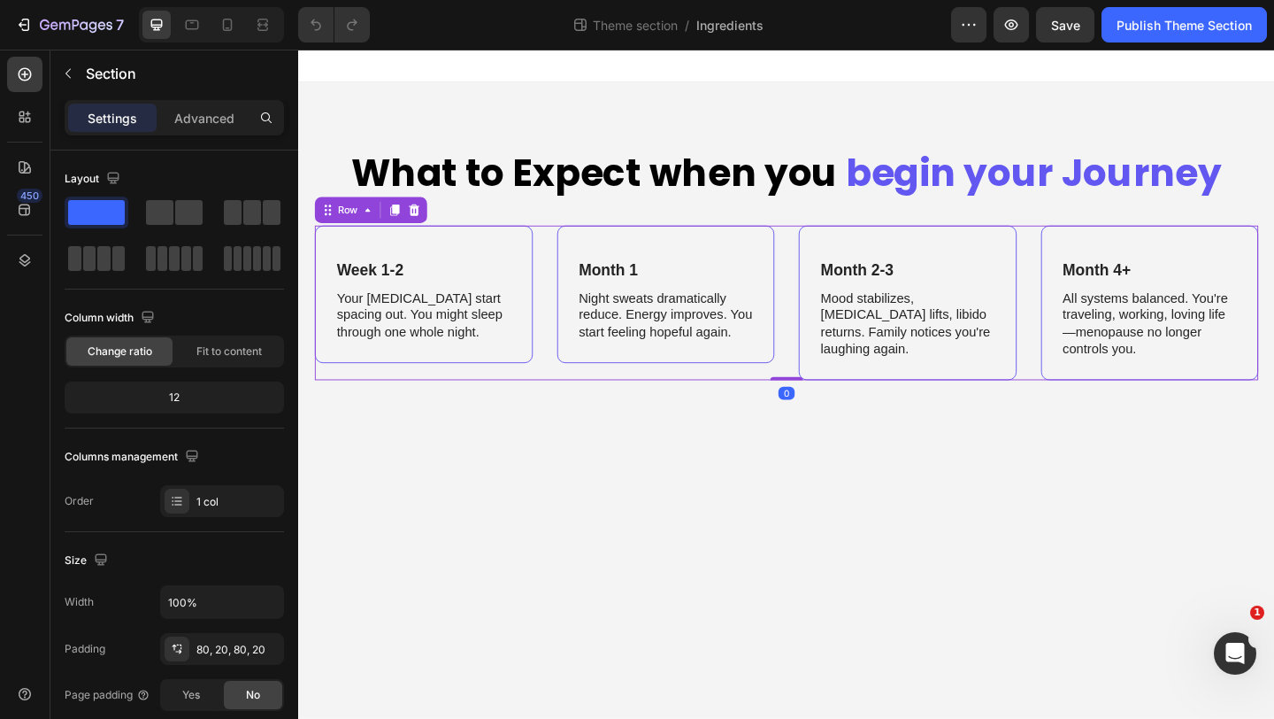
click at [802, 402] on div "Month 1 Text Block Night sweats dramatically reduce. Energy improves. You start…" at bounding box center [698, 325] width 237 height 168
click at [661, 466] on div "What to Expect when you begin your Journey Heading Week 1-2 Text Block Your [ME…" at bounding box center [829, 282] width 1062 height 395
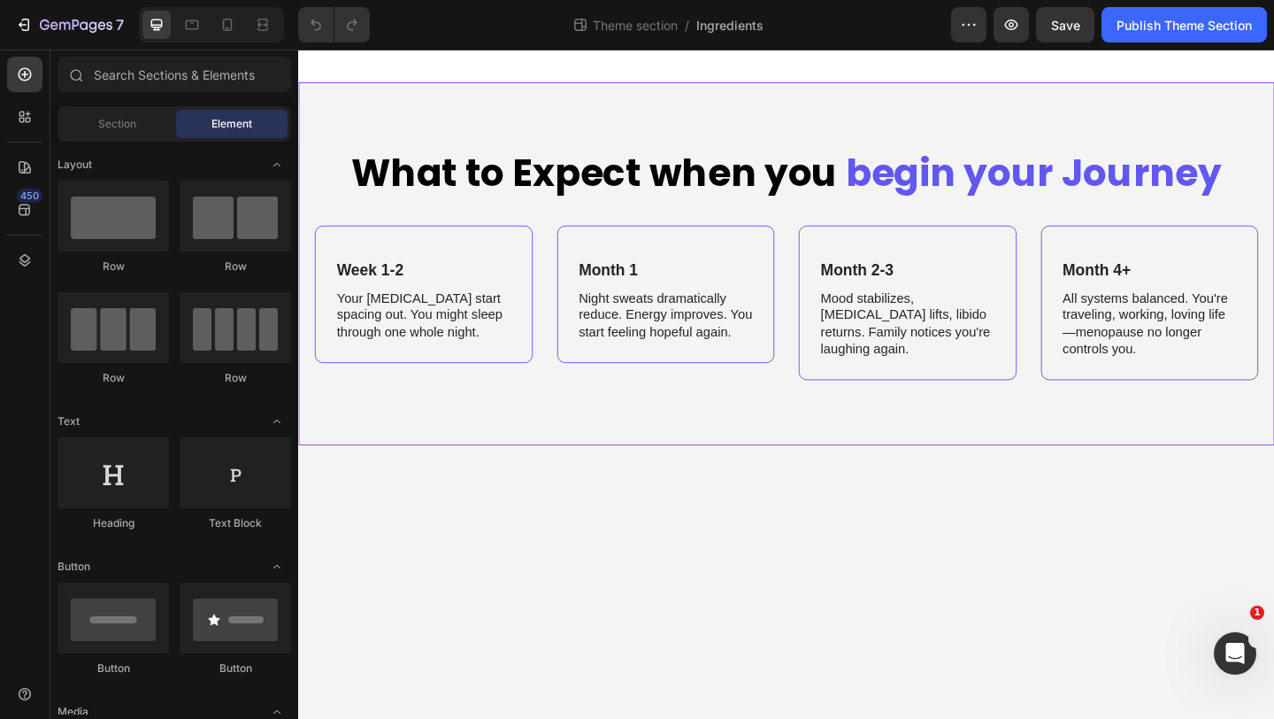
click at [682, 687] on body "What to Expect when you begin your Journey Heading Week 1-2 Text Block Your [ME…" at bounding box center [829, 413] width 1062 height 727
click at [770, 119] on div "What to Expect when you begin your Journey Heading Week 1-2 Text Block Your [ME…" at bounding box center [829, 282] width 1062 height 395
